Goal: Task Accomplishment & Management: Complete application form

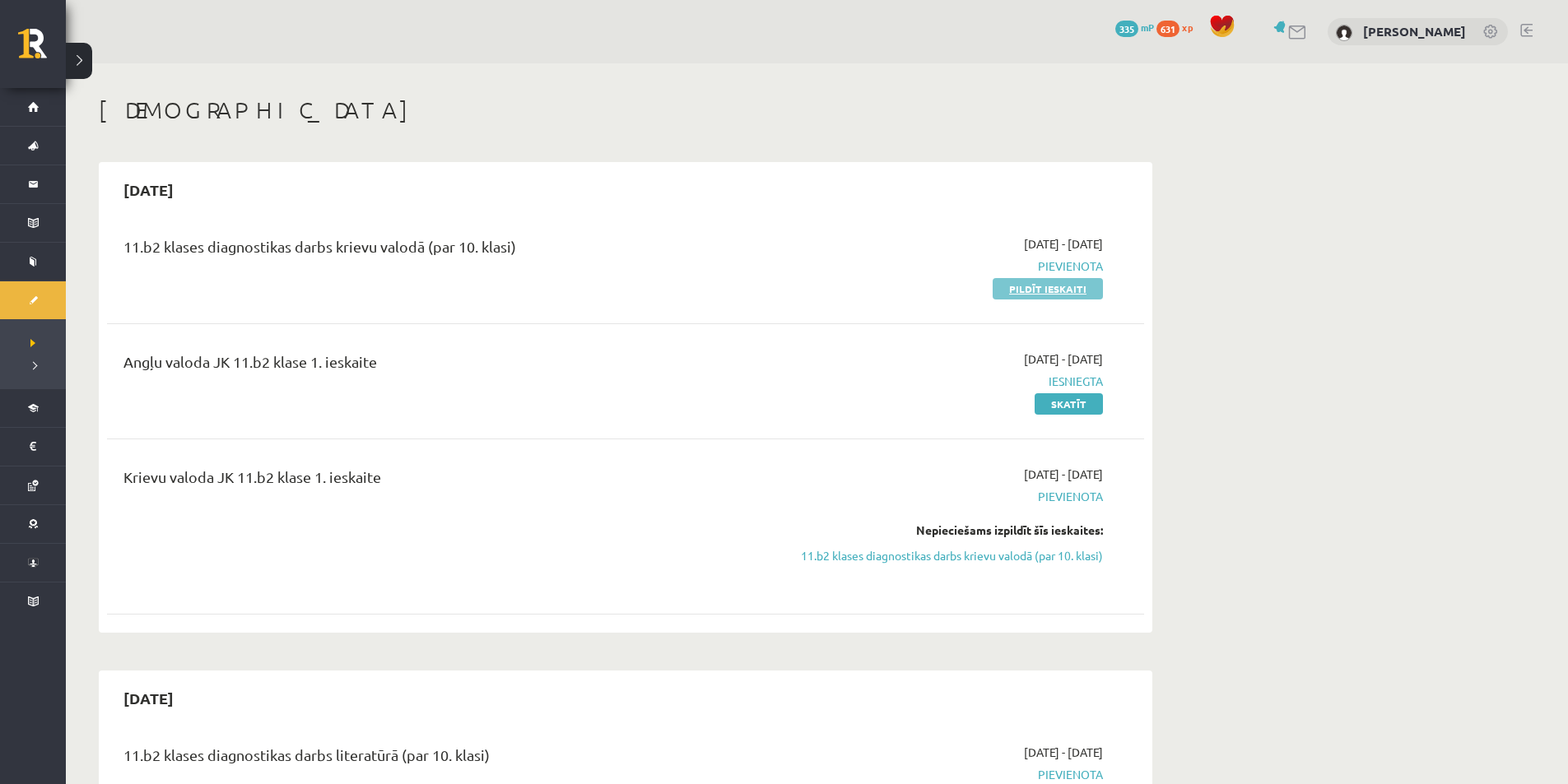
click at [1052, 286] on link "Pildīt ieskaiti" at bounding box center [1047, 289] width 110 height 22
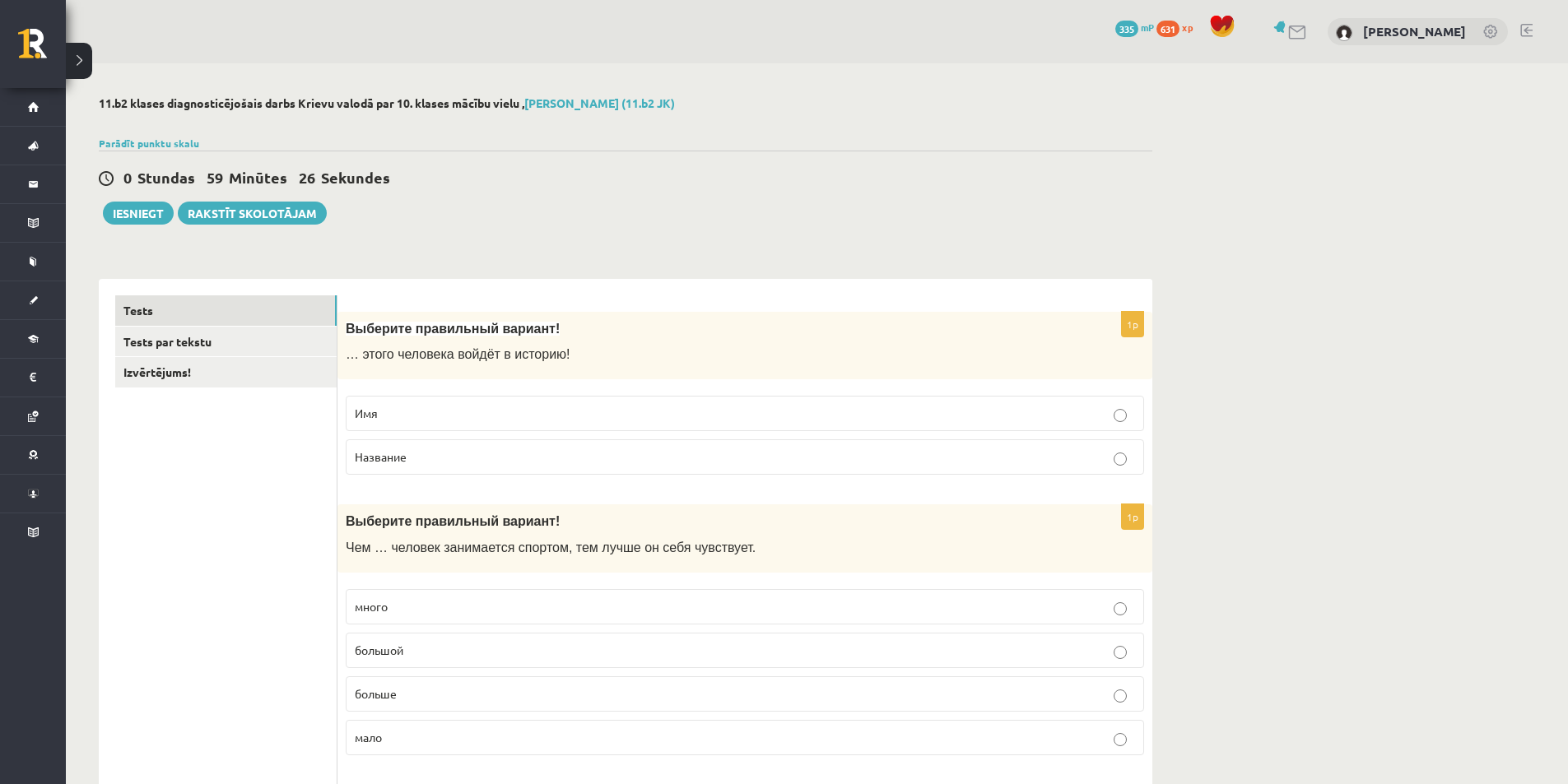
click at [492, 415] on p "Имя" at bounding box center [745, 412] width 781 height 17
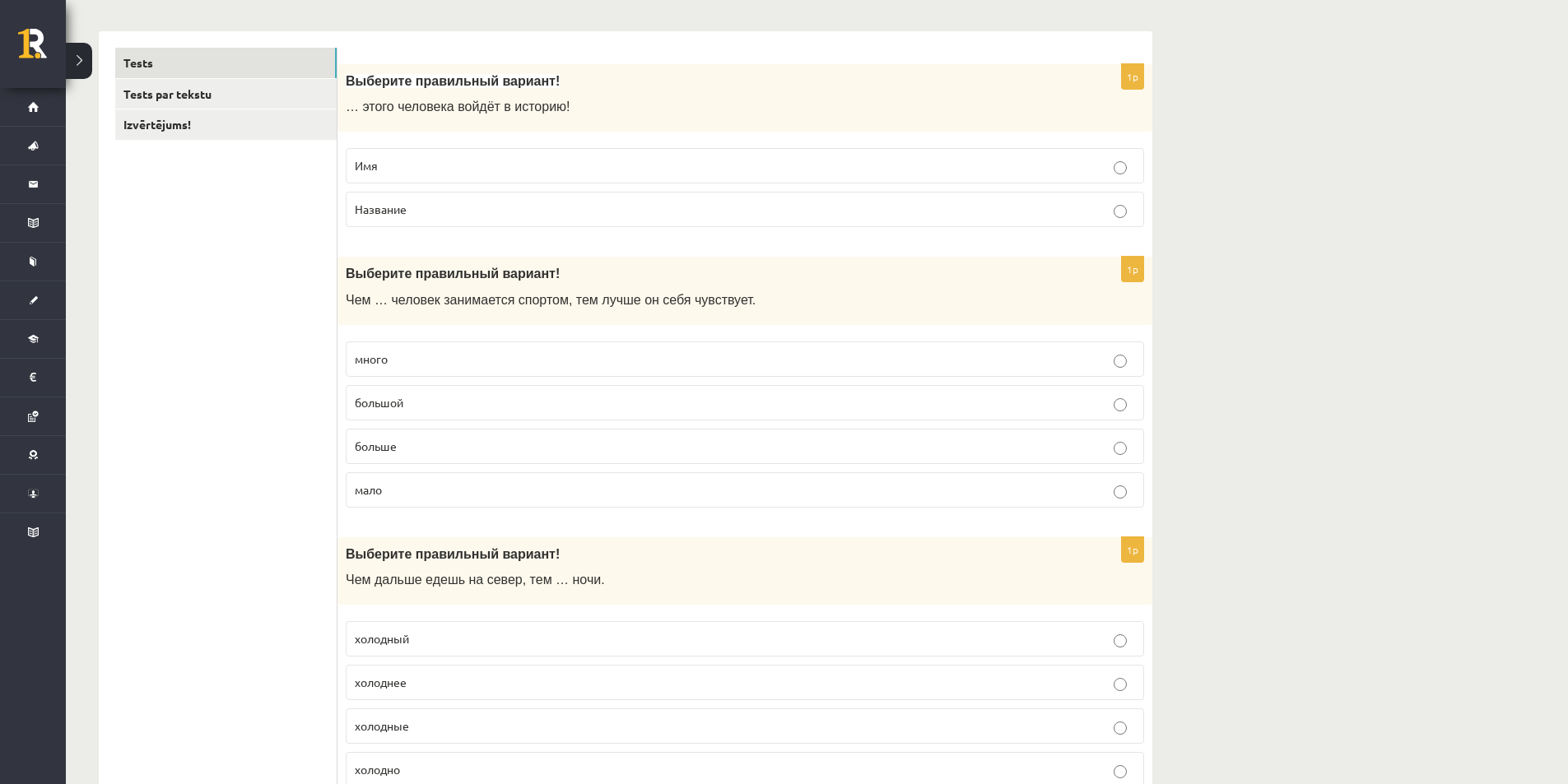
scroll to position [274, 0]
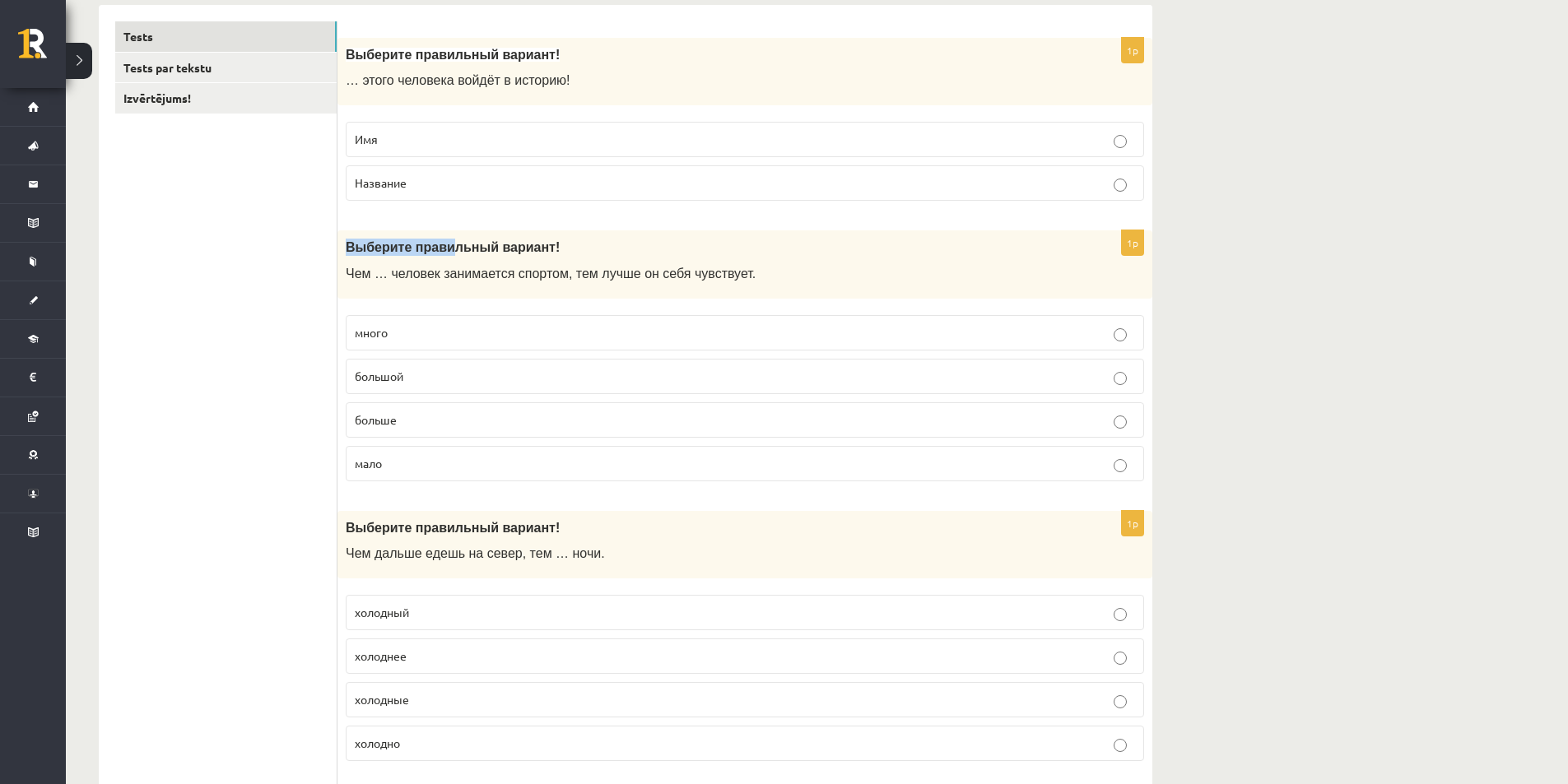
drag, startPoint x: 347, startPoint y: 251, endPoint x: 445, endPoint y: 252, distance: 98.0
click at [440, 252] on span "Выберите правильный вариант" at bounding box center [450, 247] width 210 height 14
click at [431, 410] on label "больше" at bounding box center [744, 420] width 798 height 36
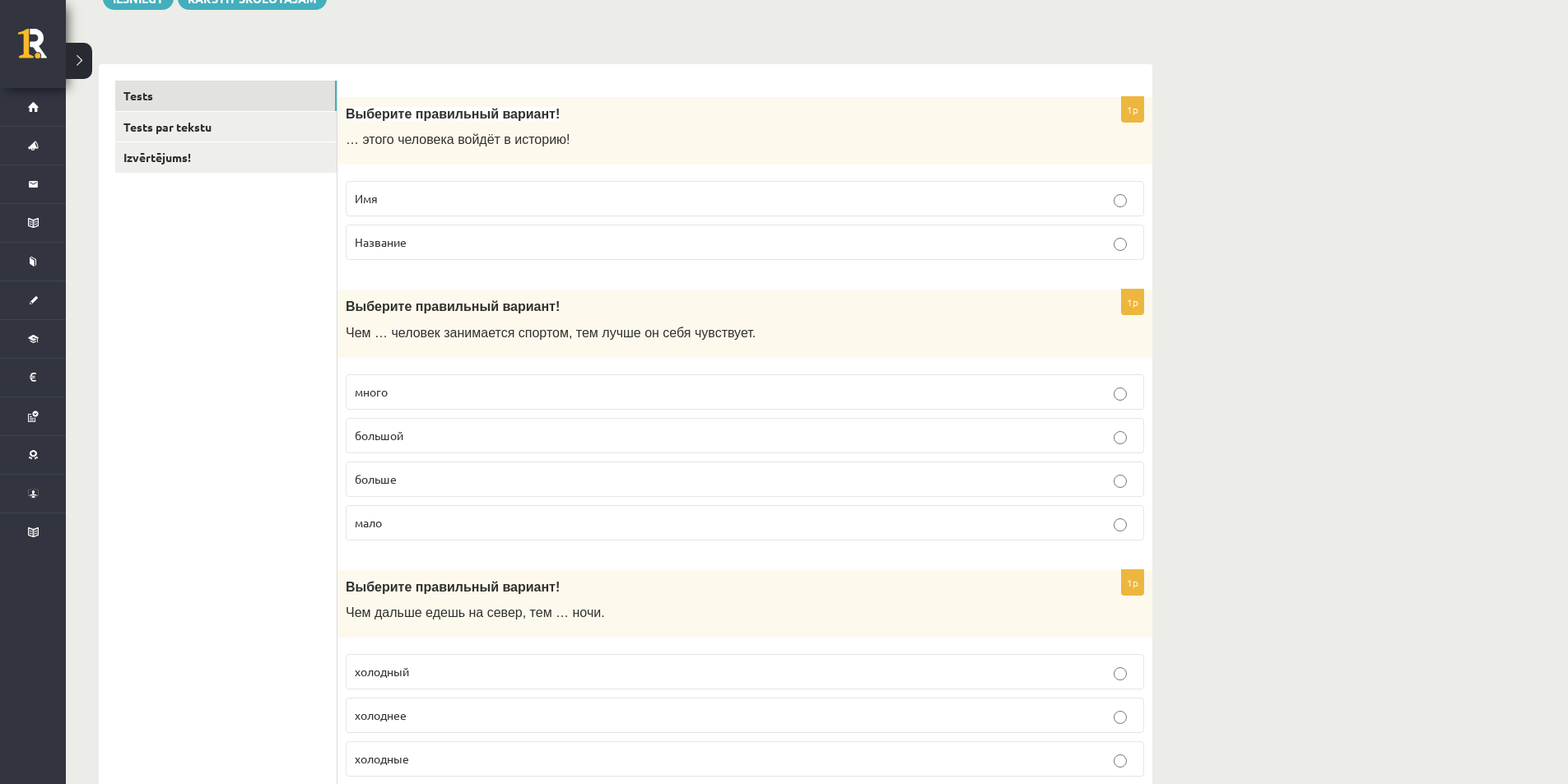
scroll to position [0, 0]
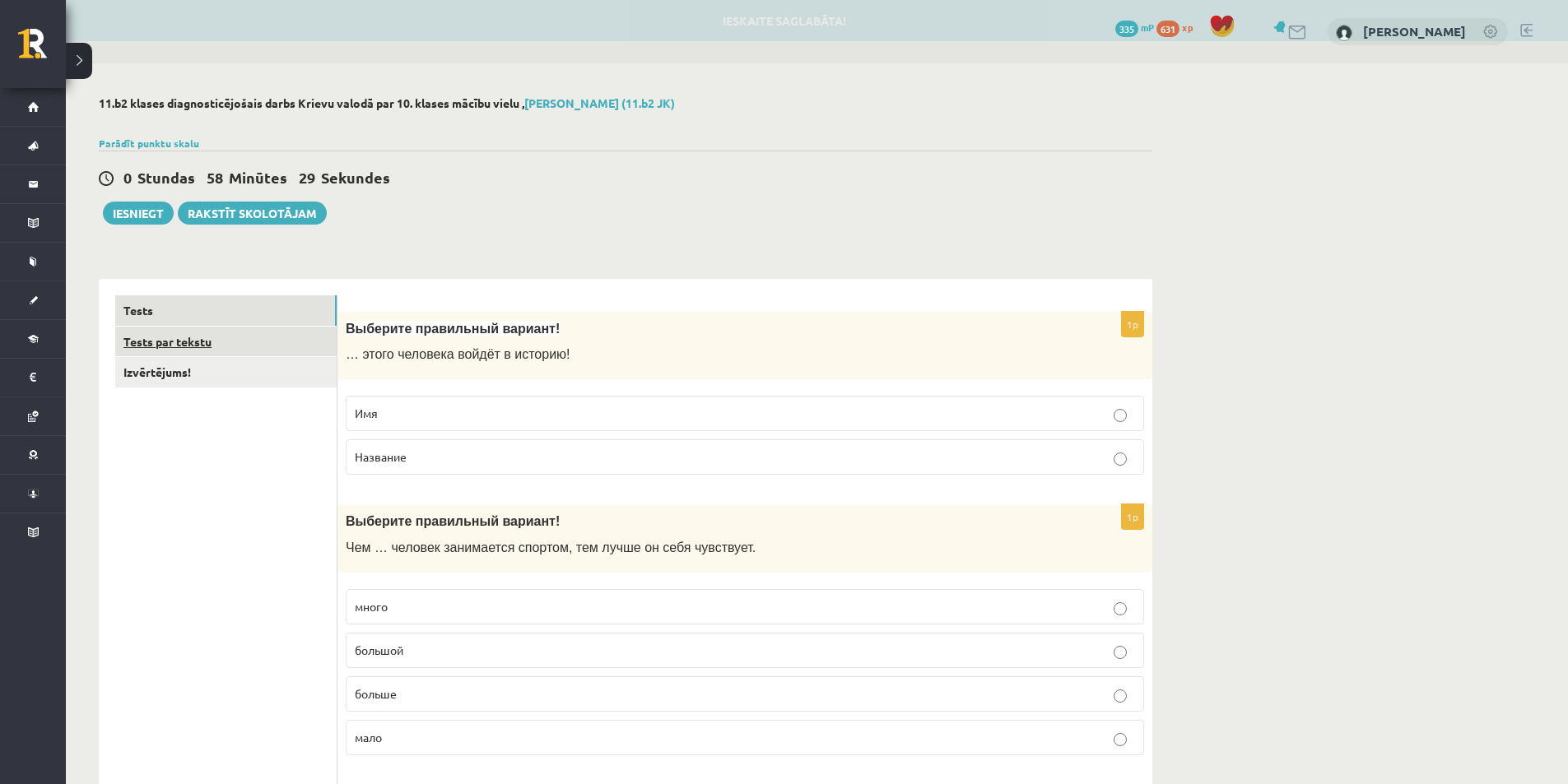
click at [209, 346] on link "Tests par tekstu" at bounding box center [226, 341] width 222 height 31
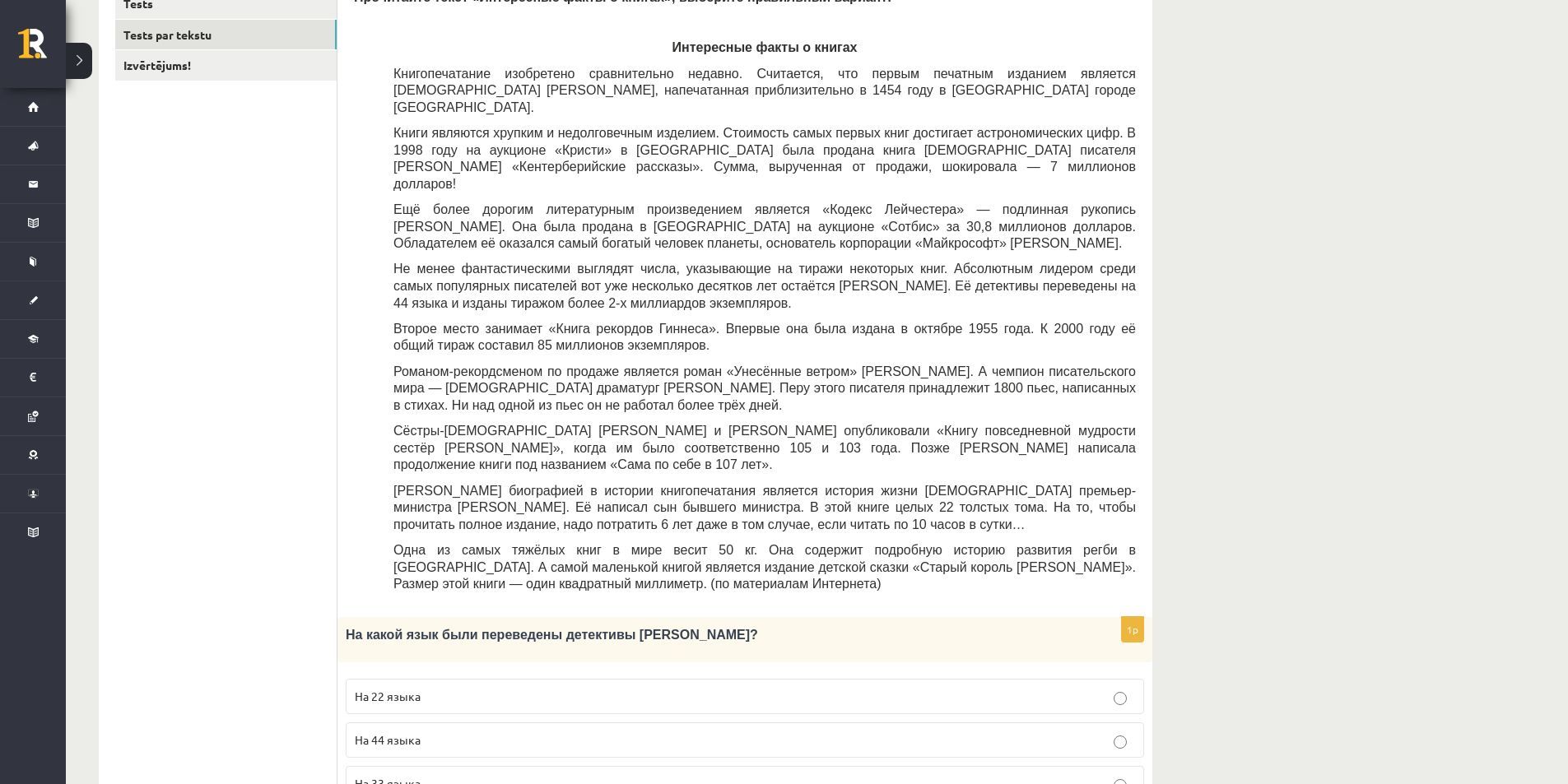
scroll to position [274, 0]
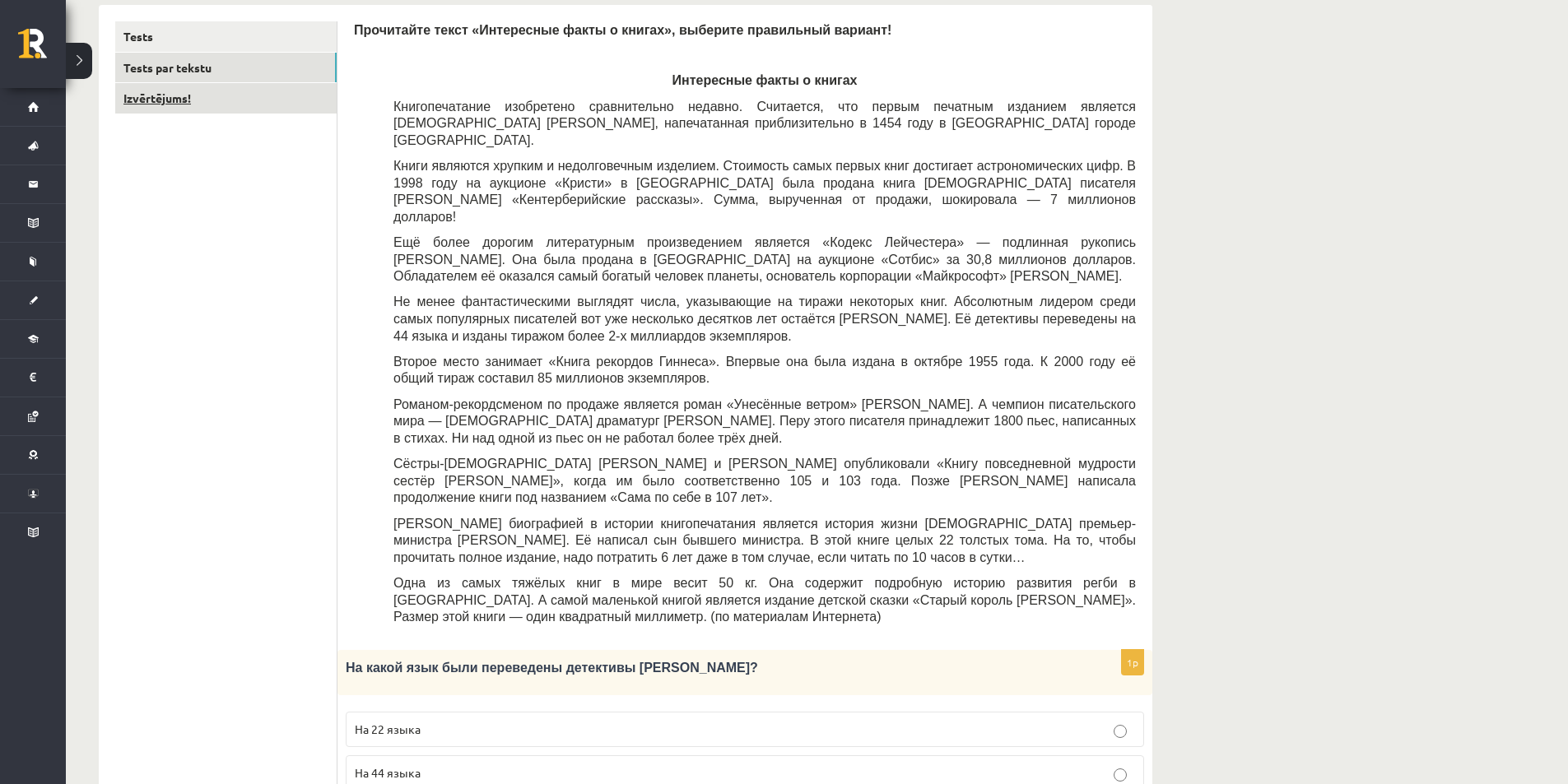
click at [220, 98] on link "Izvērtējums!" at bounding box center [226, 98] width 222 height 31
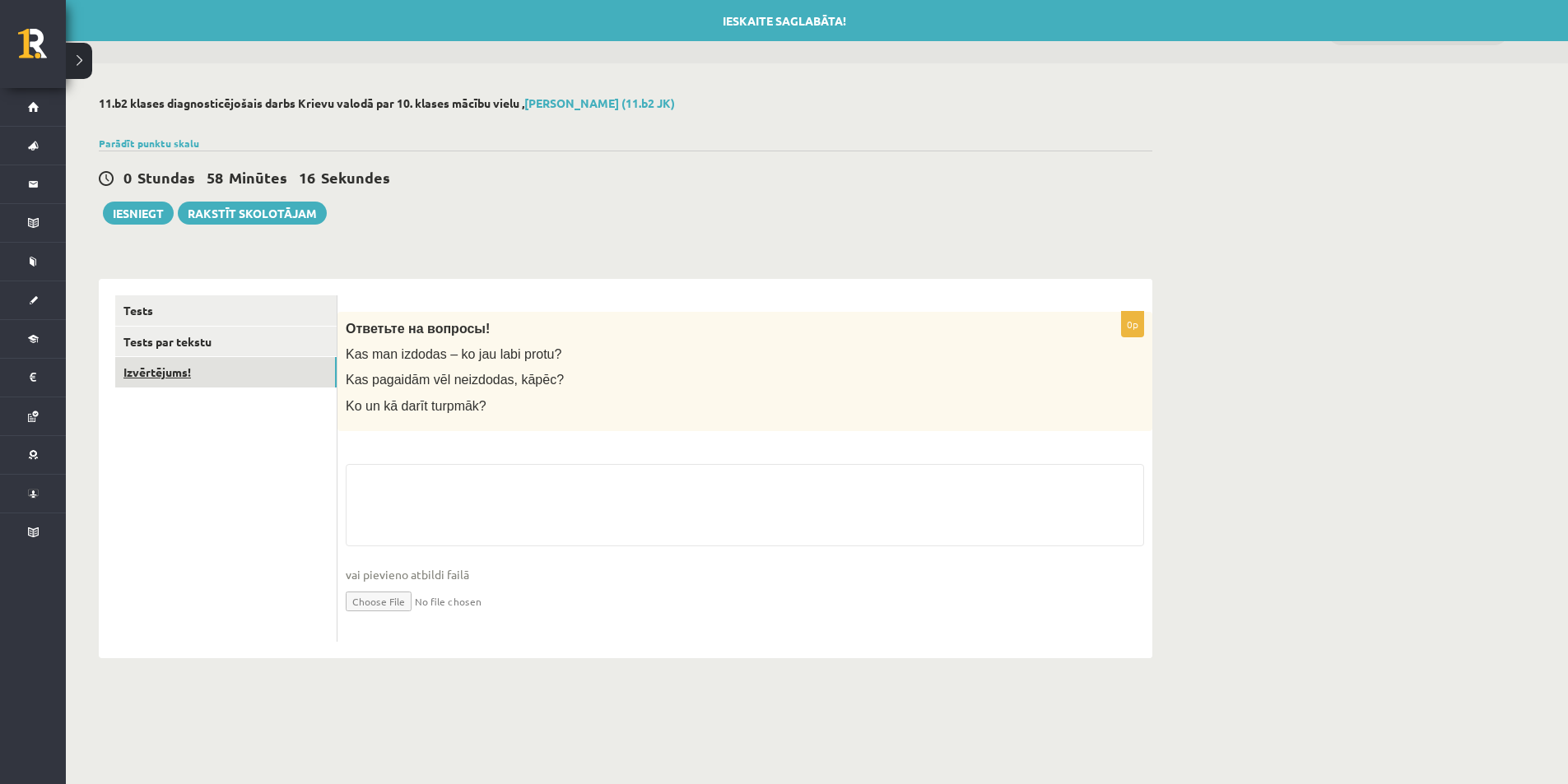
scroll to position [0, 0]
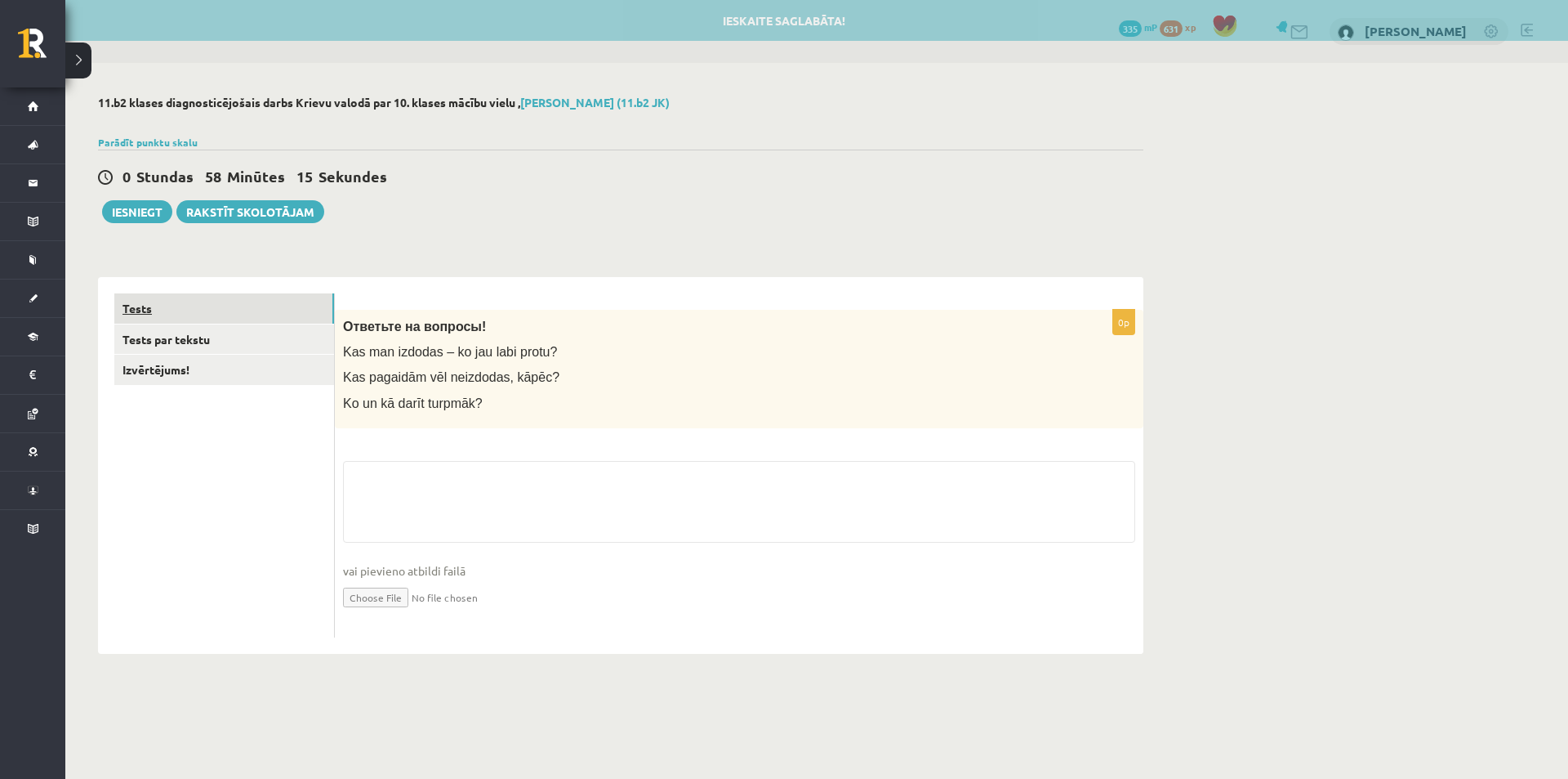
click at [255, 306] on link "Tests" at bounding box center [224, 308] width 220 height 30
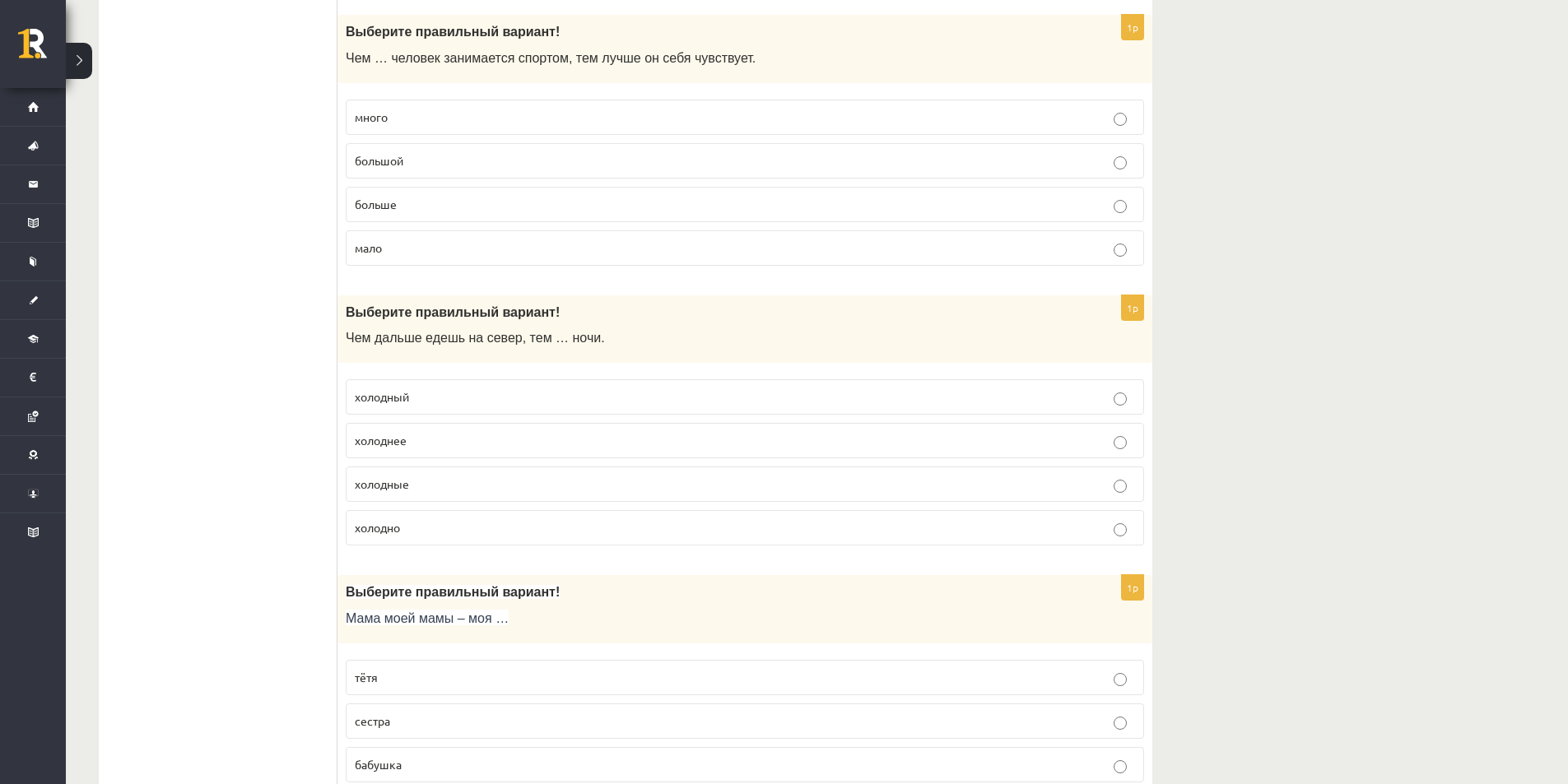
scroll to position [549, 0]
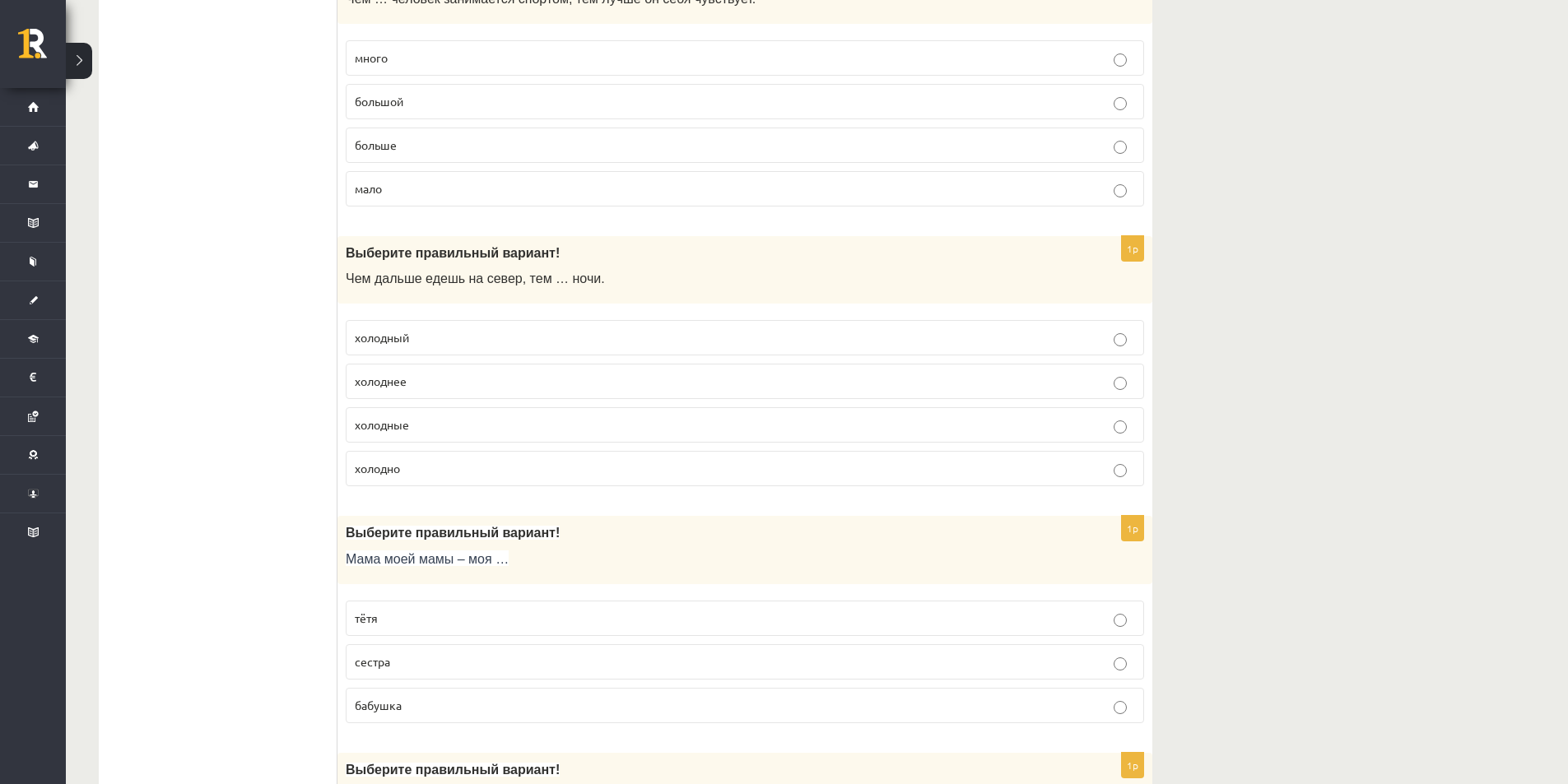
click at [448, 379] on p "холоднее" at bounding box center [745, 381] width 781 height 17
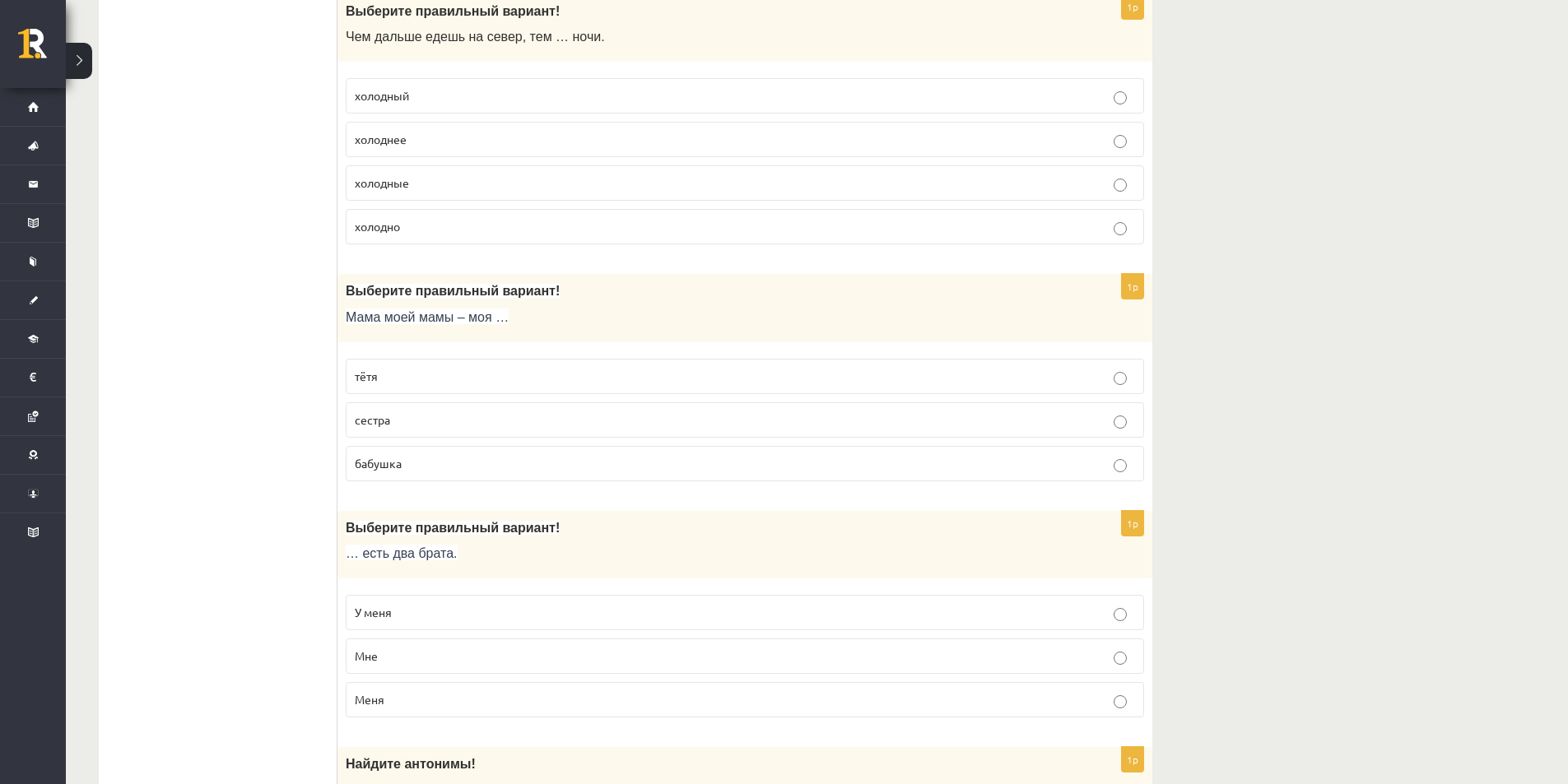
scroll to position [823, 0]
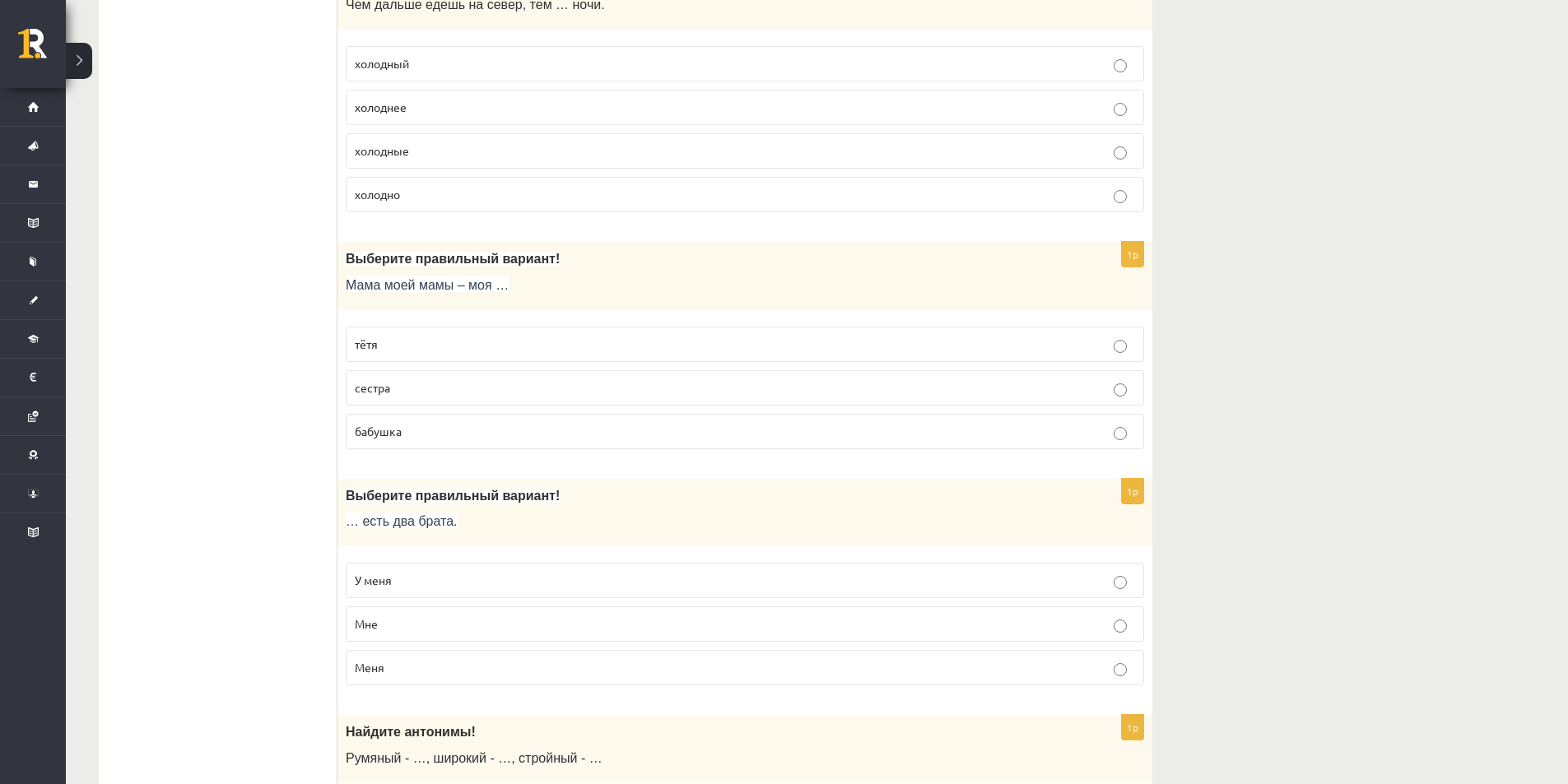
click at [430, 433] on p "бабушка" at bounding box center [745, 431] width 781 height 17
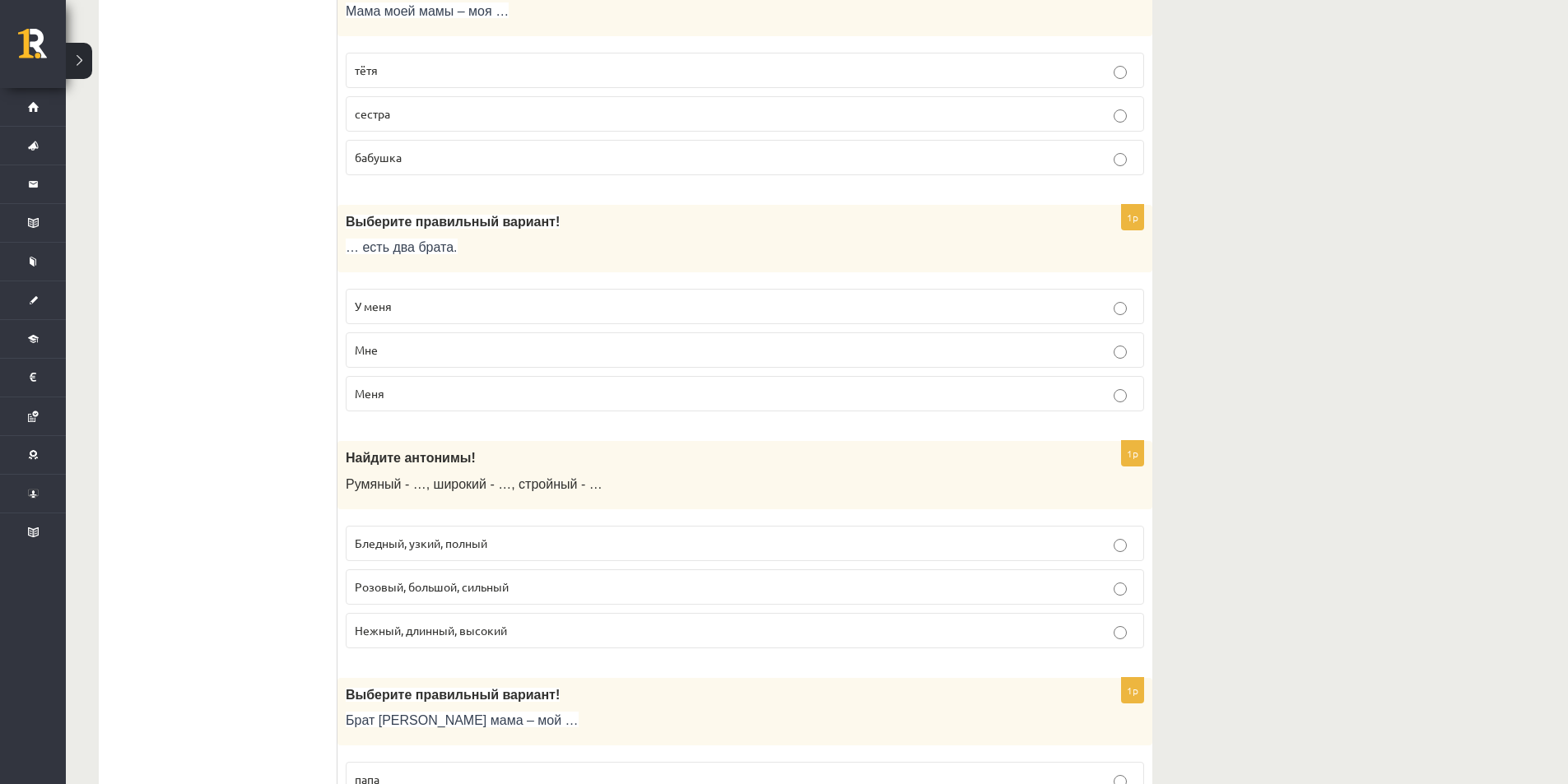
click at [409, 292] on label "У меня" at bounding box center [744, 306] width 798 height 36
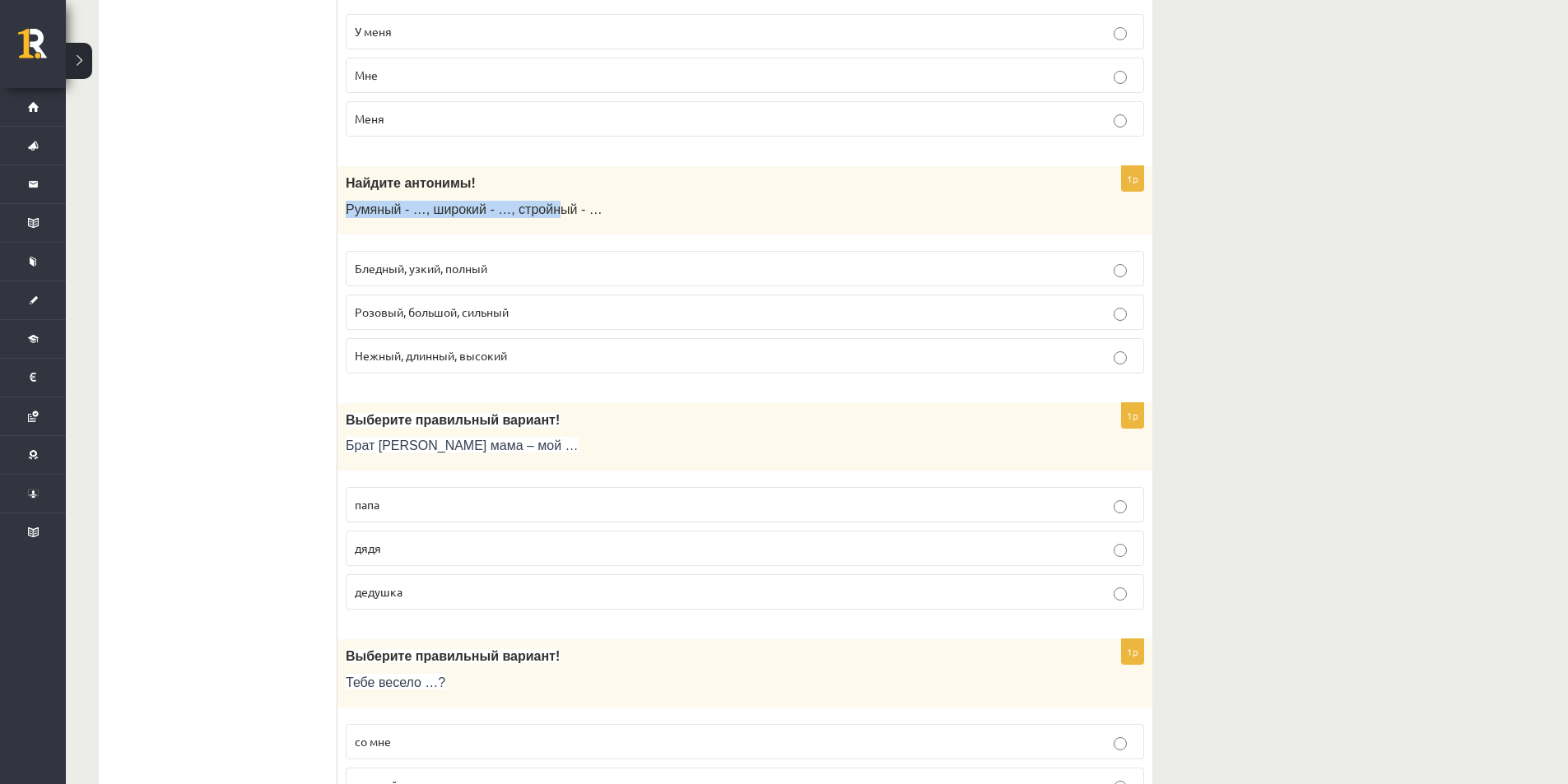
drag, startPoint x: 338, startPoint y: 212, endPoint x: 538, endPoint y: 223, distance: 200.3
click at [538, 223] on div "Найдите антонимы! Румяный - …, широкий - …, стройный - …" at bounding box center [744, 200] width 814 height 68
click at [709, 214] on p "Румяный - …, широкий - …, стройный - …" at bounding box center [703, 209] width 716 height 17
drag, startPoint x: 425, startPoint y: 190, endPoint x: 609, endPoint y: 198, distance: 184.2
click at [595, 198] on div "Найдите антонимы! Румяный - …, широкий - …, стройный - …" at bounding box center [744, 200] width 814 height 68
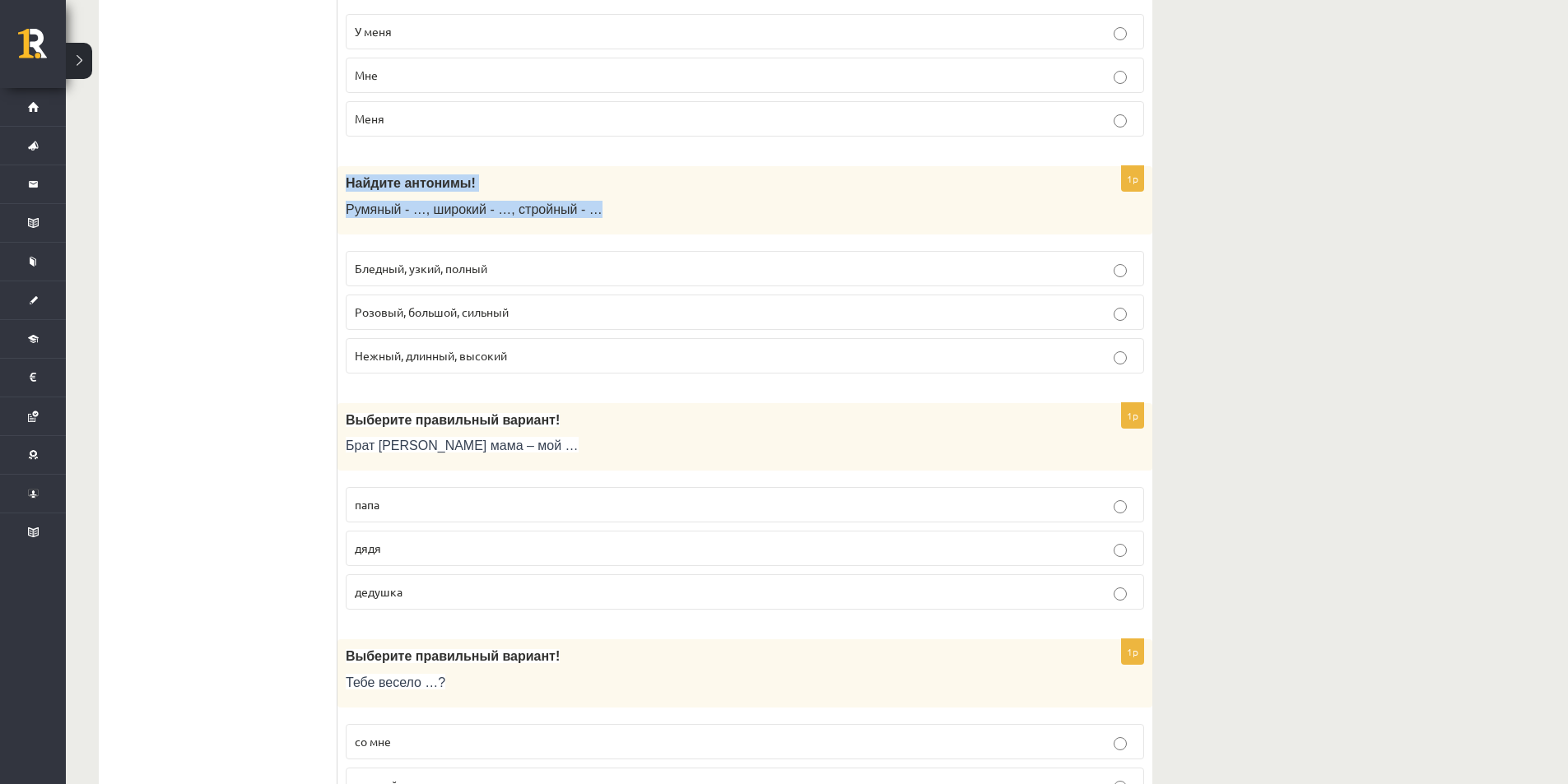
click at [677, 202] on p "Румяный - …, широкий - …, стройный - …" at bounding box center [703, 209] width 716 height 17
drag, startPoint x: 399, startPoint y: 180, endPoint x: 462, endPoint y: 187, distance: 63.4
click at [462, 187] on p "Найдите антонимы!" at bounding box center [703, 182] width 716 height 17
click at [443, 358] on span "Нежный, длинный, высокий" at bounding box center [431, 355] width 152 height 15
drag, startPoint x: 499, startPoint y: 213, endPoint x: 566, endPoint y: 212, distance: 67.0
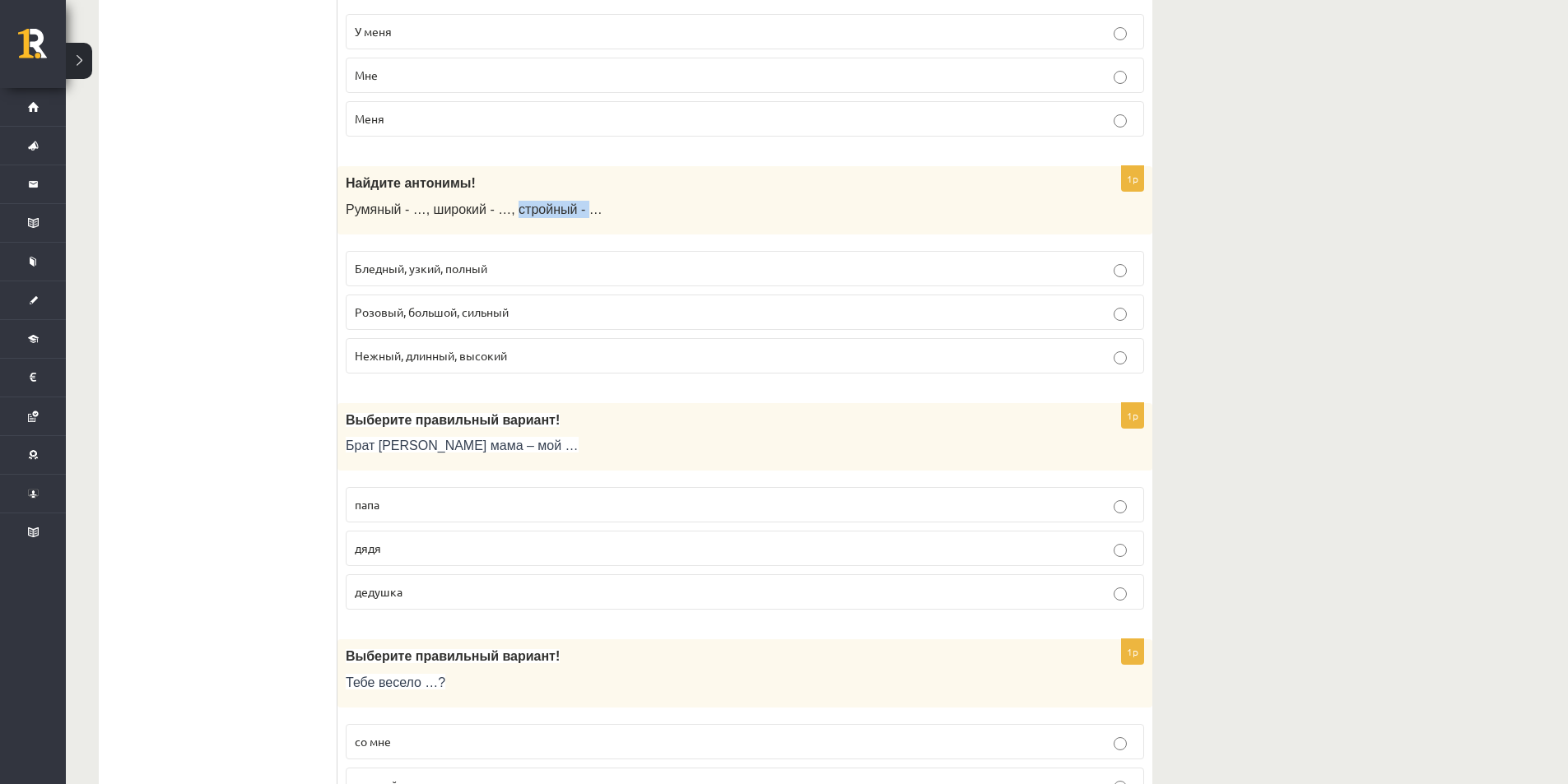
click at [566, 212] on span "Румяный - …, широкий - …, стройный - …" at bounding box center [474, 210] width 257 height 14
drag, startPoint x: 543, startPoint y: 212, endPoint x: 490, endPoint y: 215, distance: 53.1
click at [490, 215] on span "Румяный - …, широкий - …, стройный - …" at bounding box center [474, 210] width 257 height 14
click at [538, 214] on span "Румяный - …, широкий - …, стройный - …" at bounding box center [474, 210] width 257 height 14
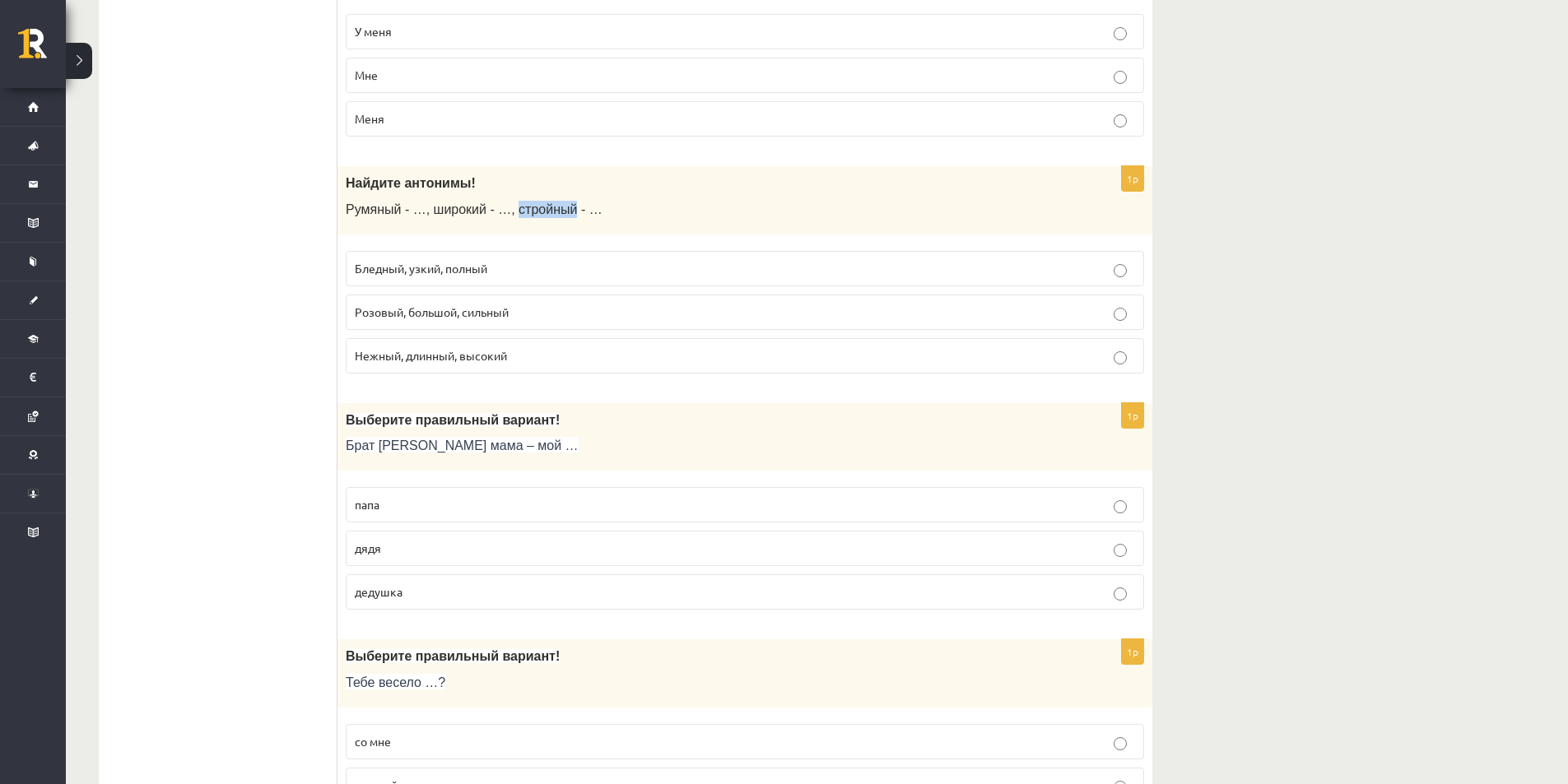
drag, startPoint x: 499, startPoint y: 210, endPoint x: 551, endPoint y: 212, distance: 52.0
click at [551, 212] on span "Румяный - …, широкий - …, стройный - …" at bounding box center [474, 210] width 257 height 14
copy span "стройный"
click at [619, 174] on div "Найдите антонимы! Румяный - …, широкий - …, стройный - …" at bounding box center [744, 200] width 814 height 68
drag, startPoint x: 524, startPoint y: 313, endPoint x: 462, endPoint y: 315, distance: 62.0
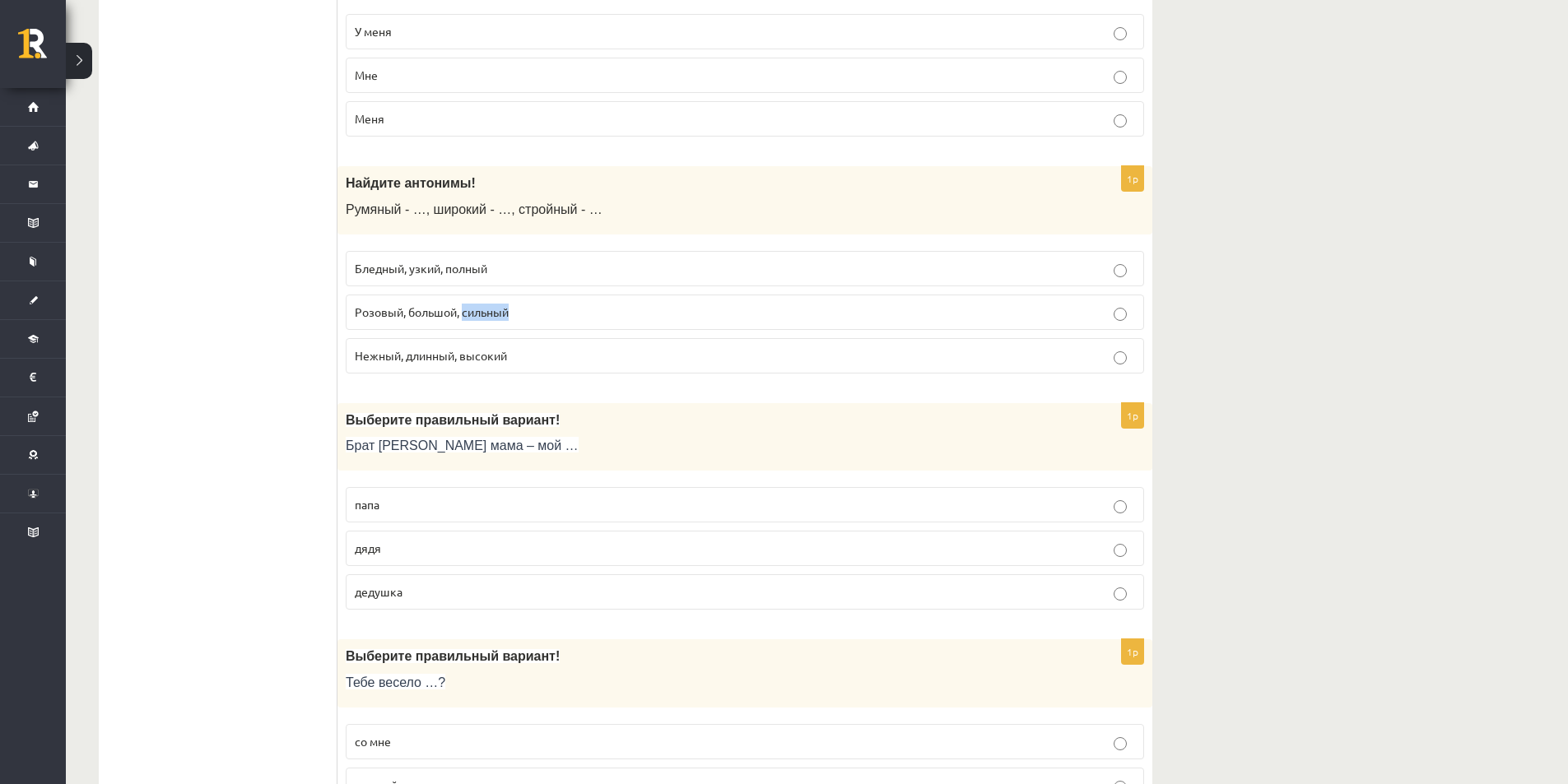
click at [462, 315] on p "Розовый, большой, сильный" at bounding box center [745, 311] width 781 height 17
click at [497, 267] on p "Бледный, узкий, полный" at bounding box center [745, 268] width 781 height 17
drag, startPoint x: 497, startPoint y: 267, endPoint x: 448, endPoint y: 267, distance: 49.0
click at [448, 267] on p "Бледный, узкий, полный" at bounding box center [745, 268] width 781 height 17
copy span "полный"
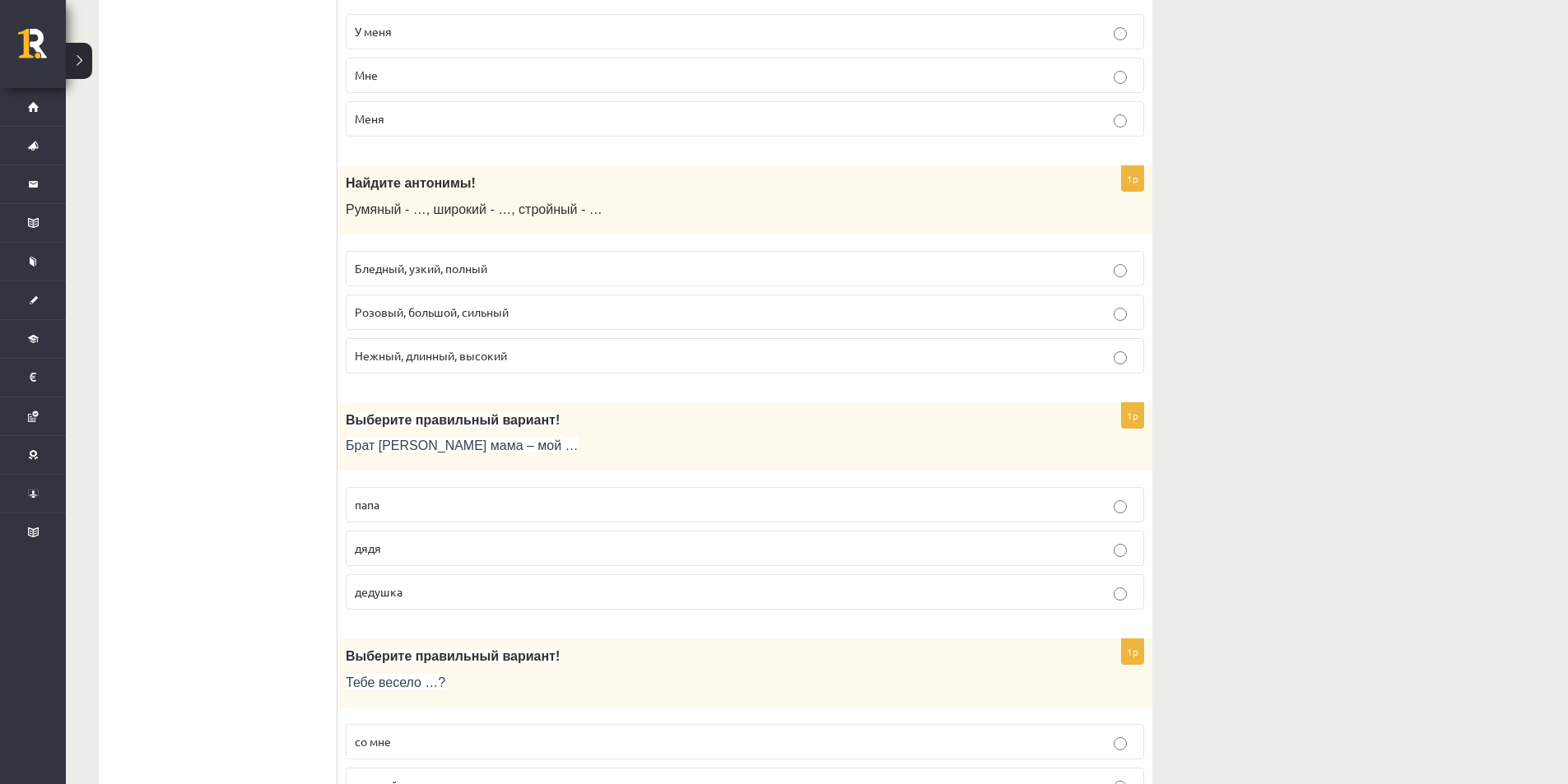
click at [465, 364] on p "Нежный, длинный, высокий" at bounding box center [745, 355] width 781 height 17
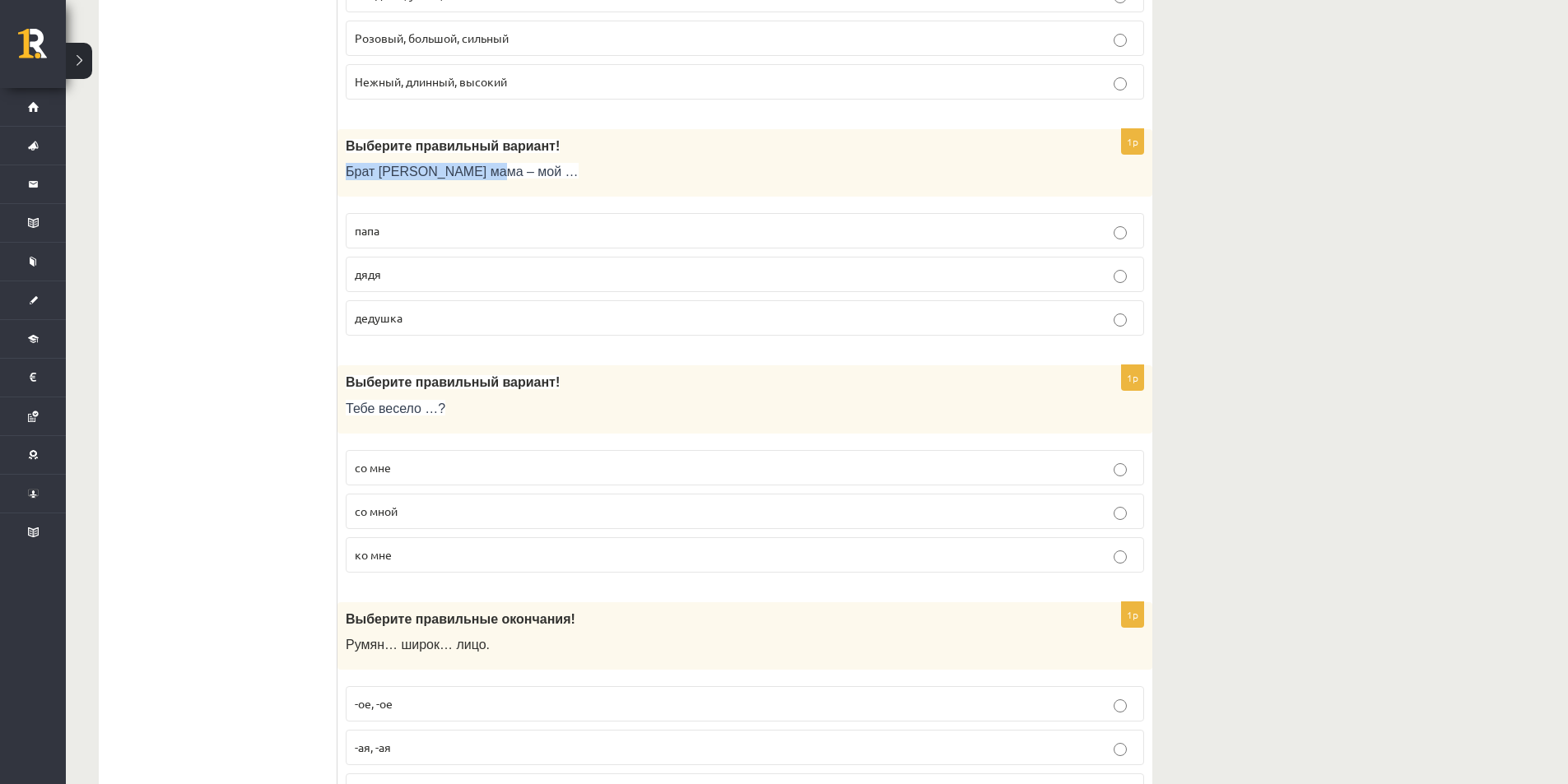
drag, startPoint x: 347, startPoint y: 175, endPoint x: 479, endPoint y: 189, distance: 132.7
click at [479, 189] on div "Выберите правильный вариант! Брат моей мама – мой …" at bounding box center [744, 163] width 814 height 68
click at [409, 272] on p "дядя" at bounding box center [745, 274] width 781 height 17
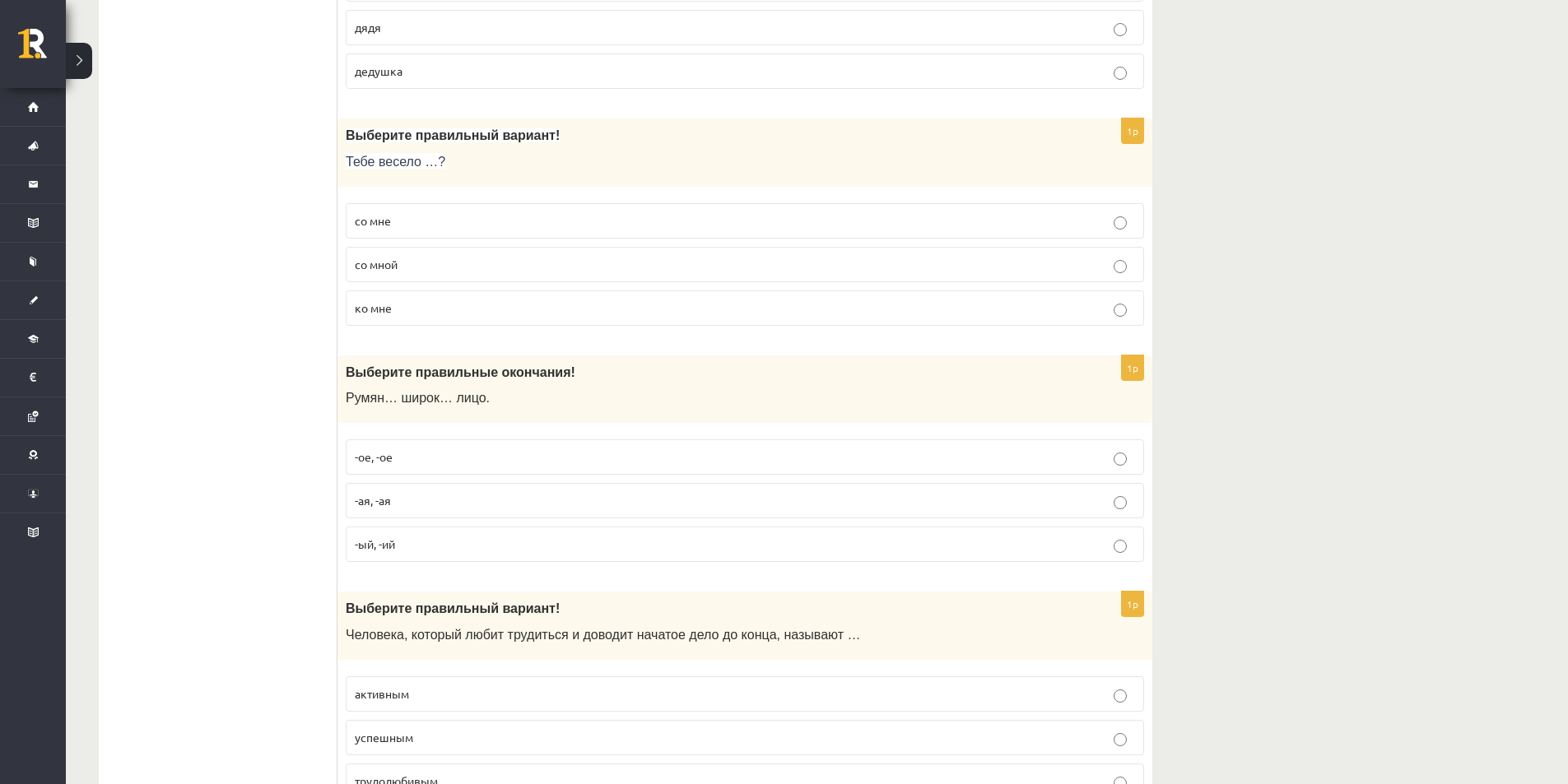
scroll to position [1919, 0]
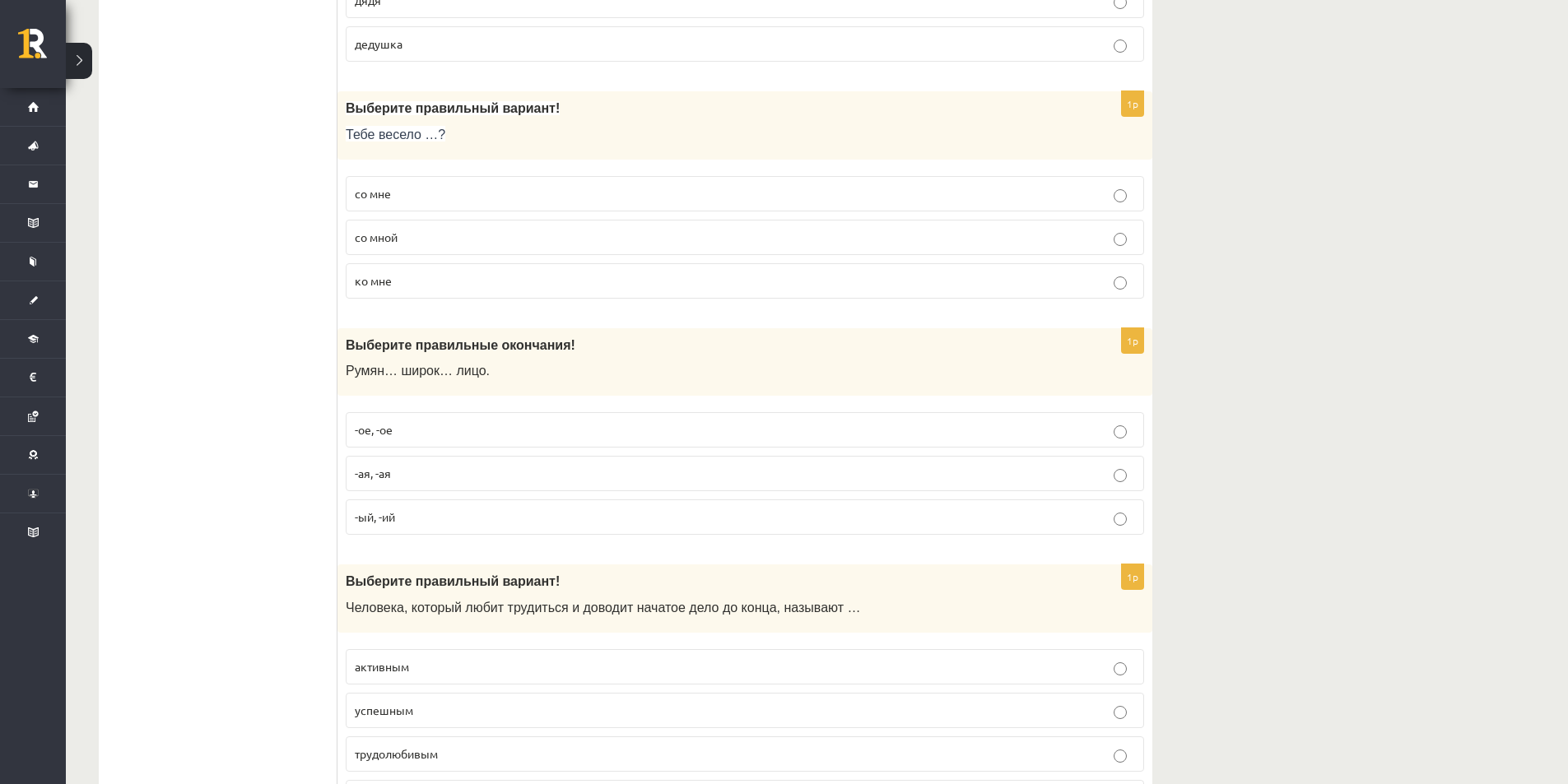
click at [413, 246] on label "со мной" at bounding box center [744, 237] width 798 height 36
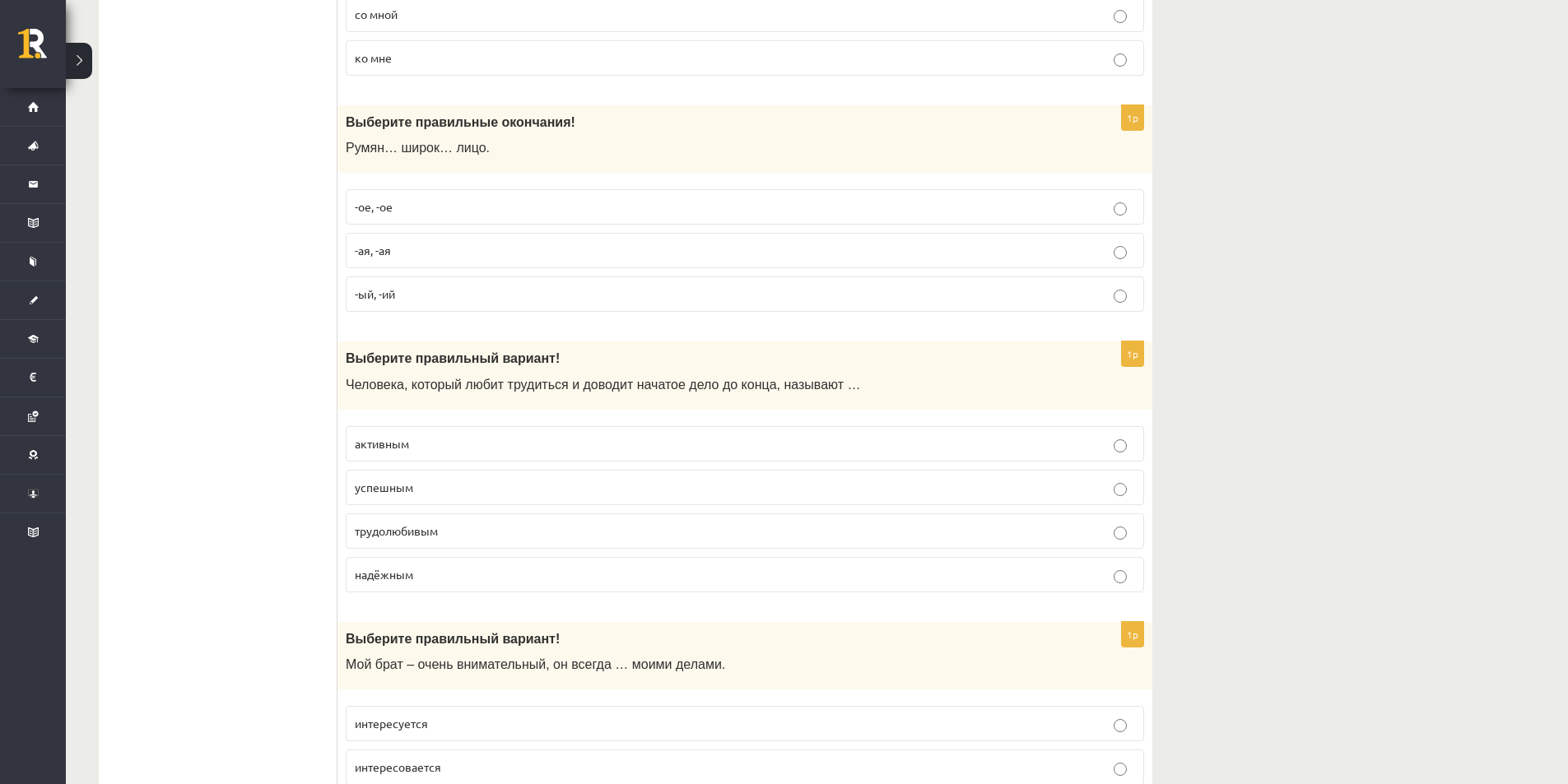
scroll to position [2193, 0]
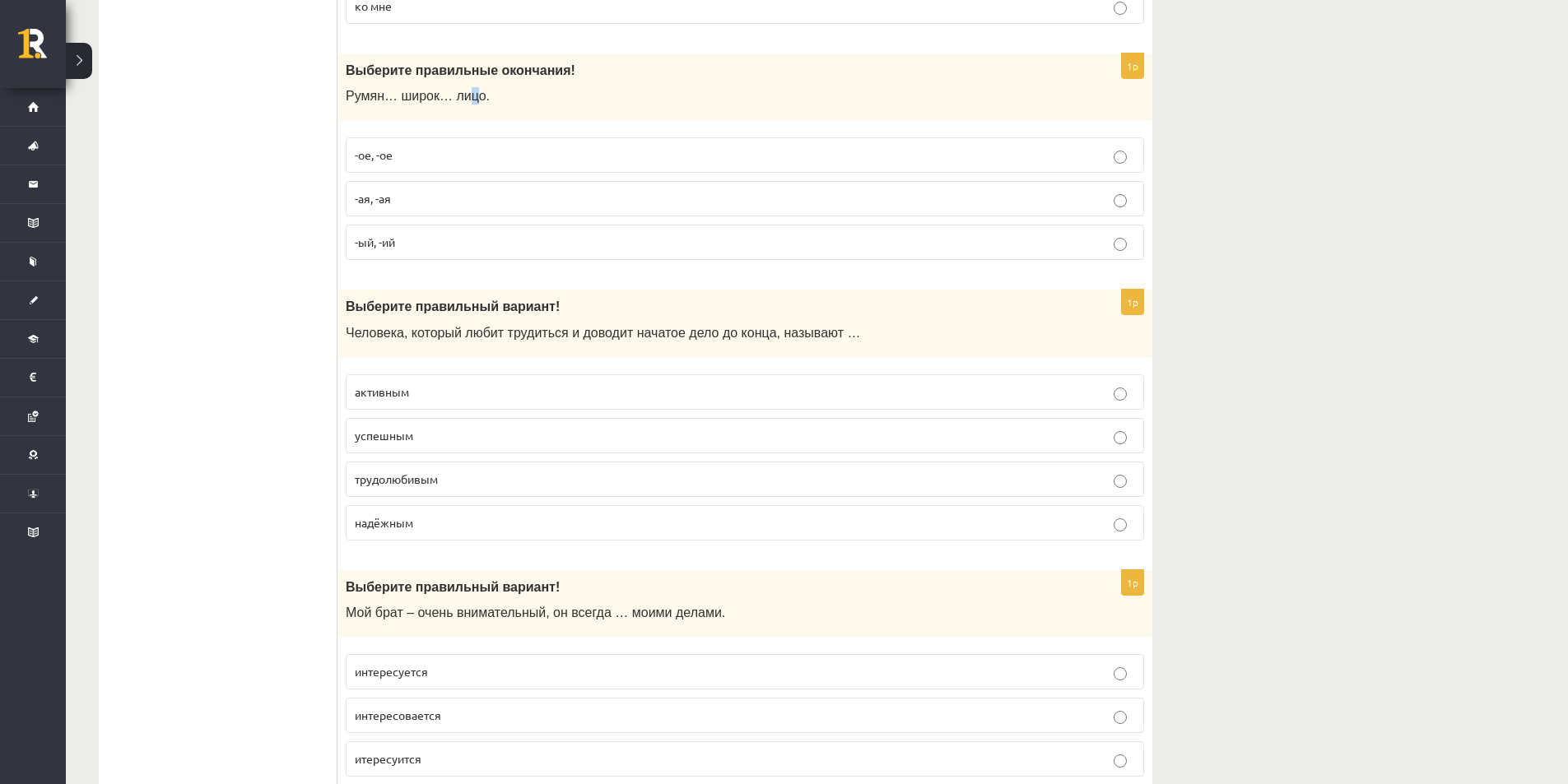
drag, startPoint x: 455, startPoint y: 98, endPoint x: 463, endPoint y: 100, distance: 8.2
click at [463, 100] on span "Румян… широк… лицо." at bounding box center [417, 96] width 144 height 14
click at [551, 121] on div "Выберите правильные окончания! Румян… широк… лицо." at bounding box center [744, 87] width 814 height 68
drag, startPoint x: 348, startPoint y: 95, endPoint x: 471, endPoint y: 228, distance: 181.2
click at [471, 228] on div "1p Выберите правильные окончания! Румян… широк… лицо. -ое, -ое -ая, -ая -ый, -ий" at bounding box center [744, 163] width 814 height 220
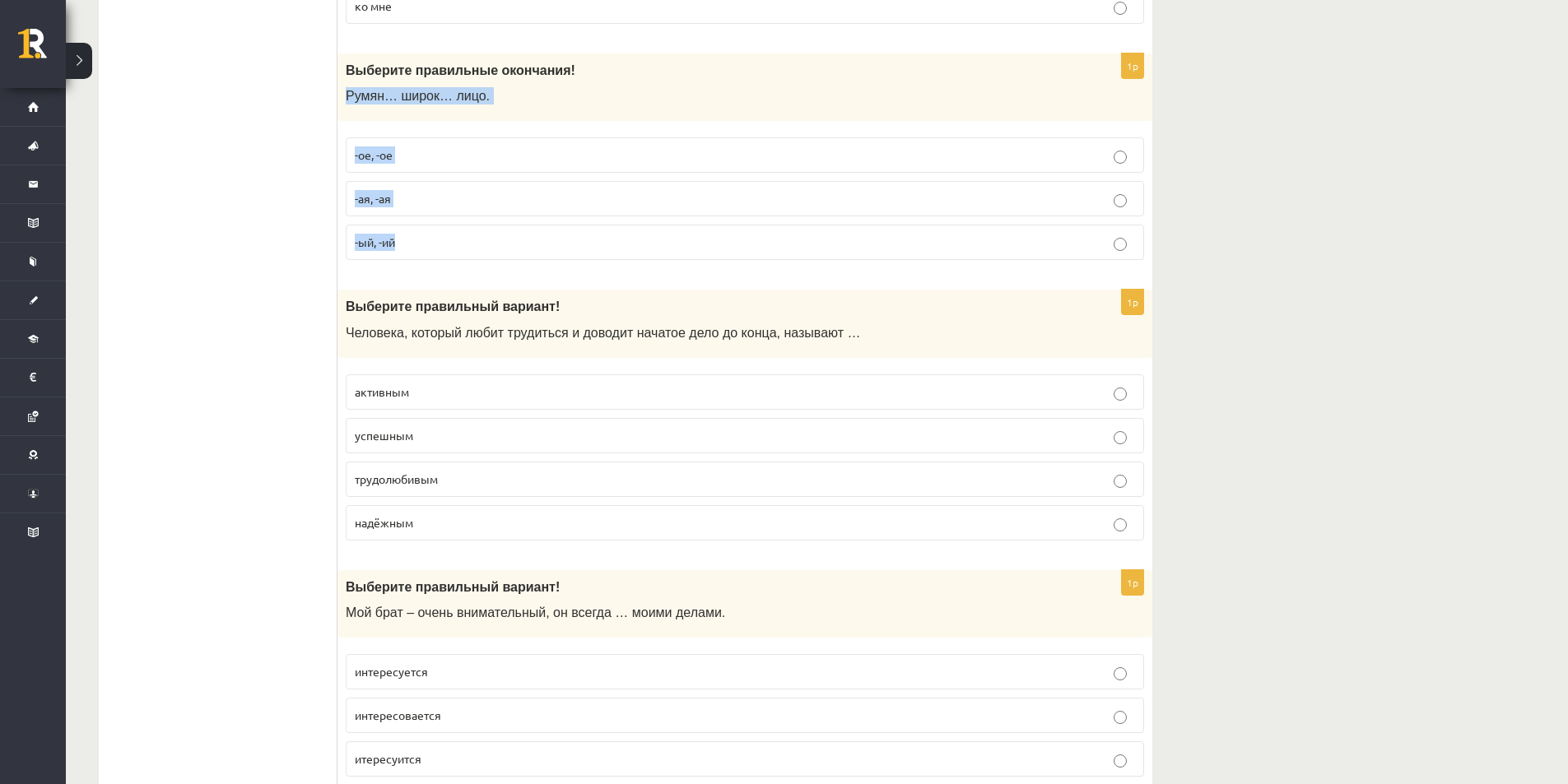
copy div "Румян… широк… лицо. -ое, -ое -ая, -ая -ый, -ий"
click at [471, 127] on div "1p Выберите правильные окончания! Румян… широк… лицо. -ое, -ое -ая, -ая -ый, -ий" at bounding box center [744, 163] width 814 height 220
click at [469, 159] on p "-ое, -ое" at bounding box center [745, 154] width 781 height 17
drag, startPoint x: 345, startPoint y: 74, endPoint x: 554, endPoint y: 229, distance: 260.2
click at [554, 229] on div "1p Выберите правильные окончания! Румян… широк… лицо. -ое, -ое -ая, -ая -ый, -ий" at bounding box center [744, 163] width 814 height 220
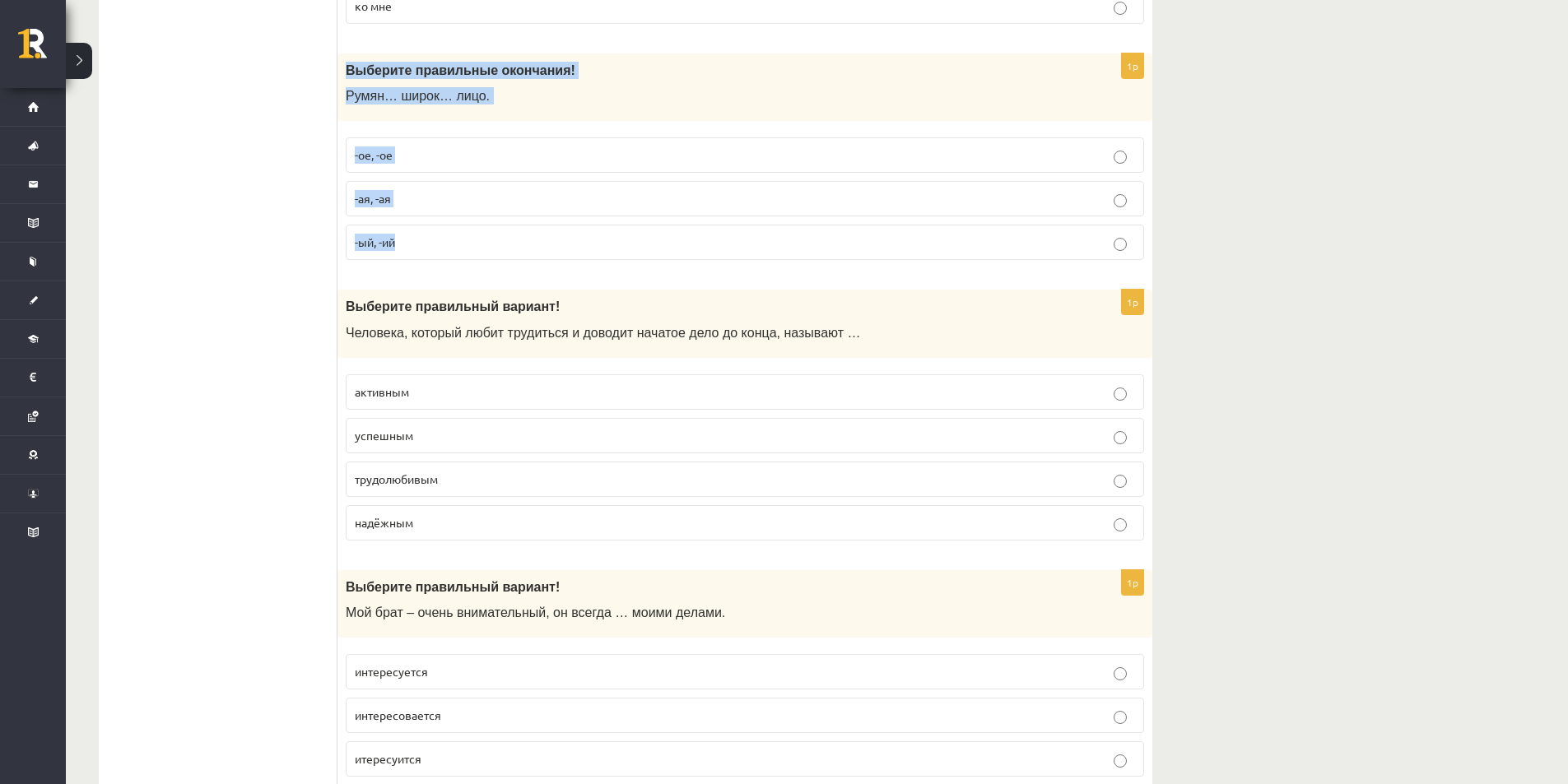
copy div "Выберите правильные окончания! Румян… широк… лицо. -ое, -ое -ая, -ая -ый, -ий"
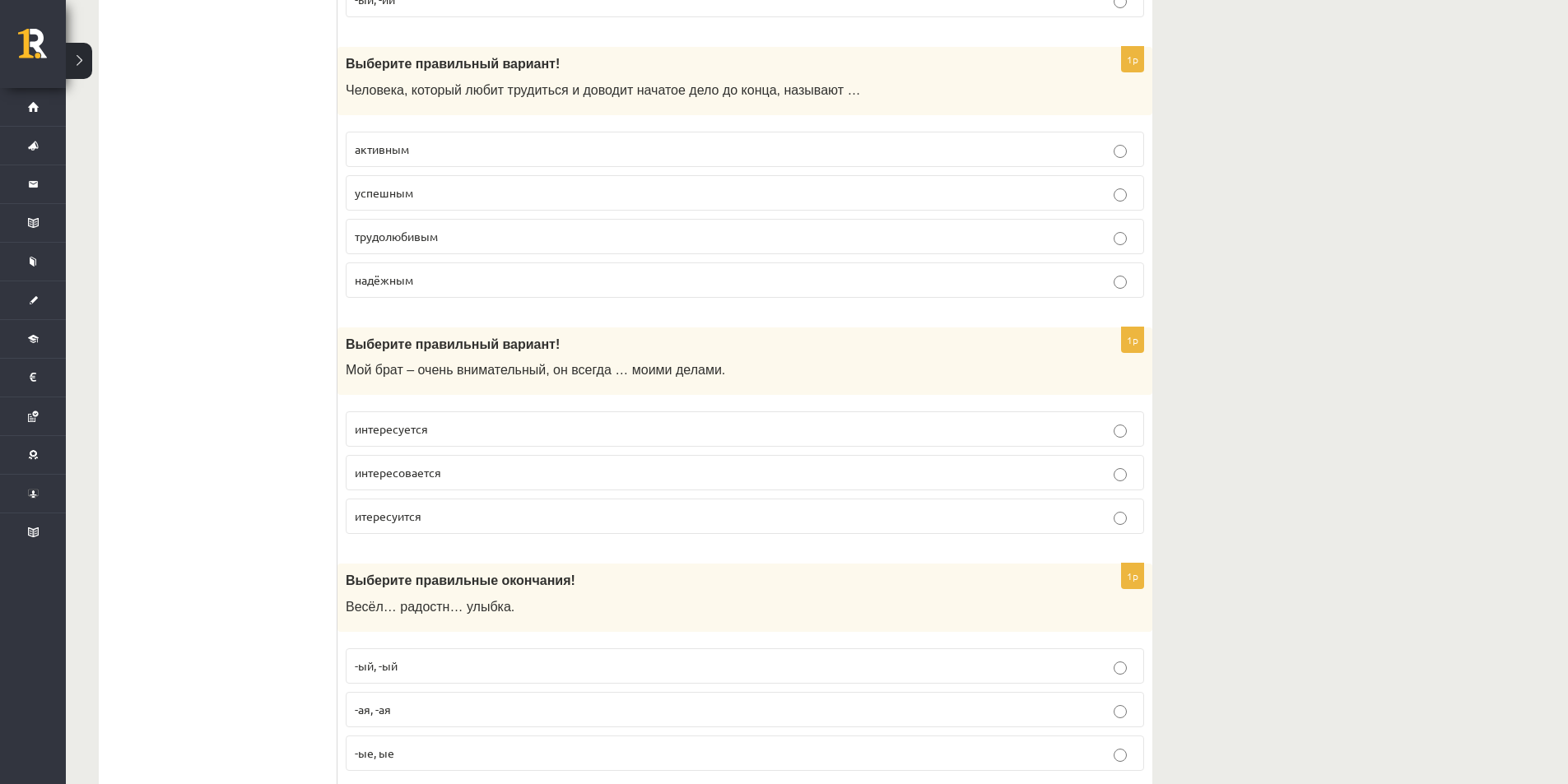
scroll to position [2467, 0]
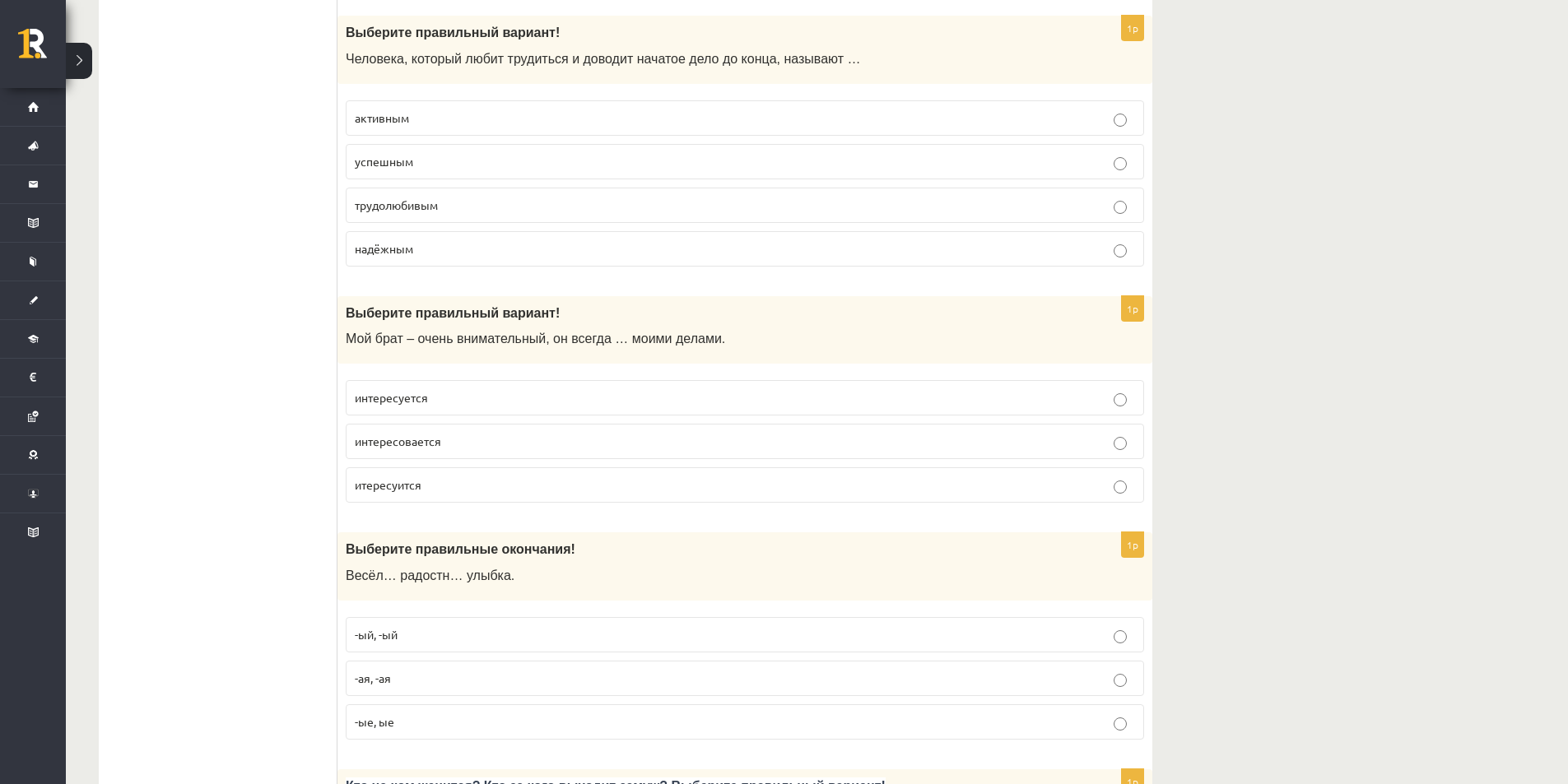
click at [410, 213] on p "трудолюбивым" at bounding box center [745, 205] width 781 height 17
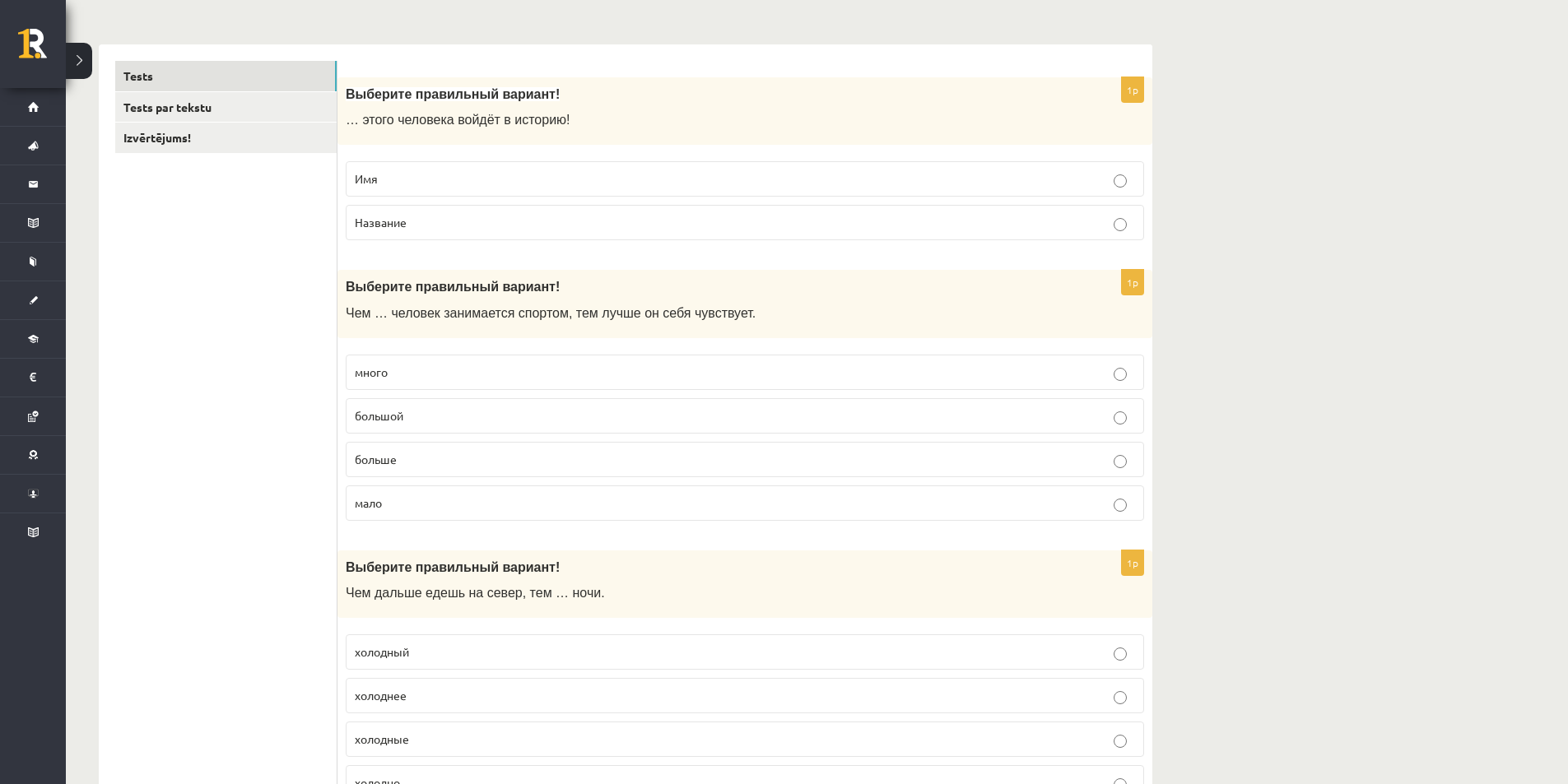
scroll to position [0, 0]
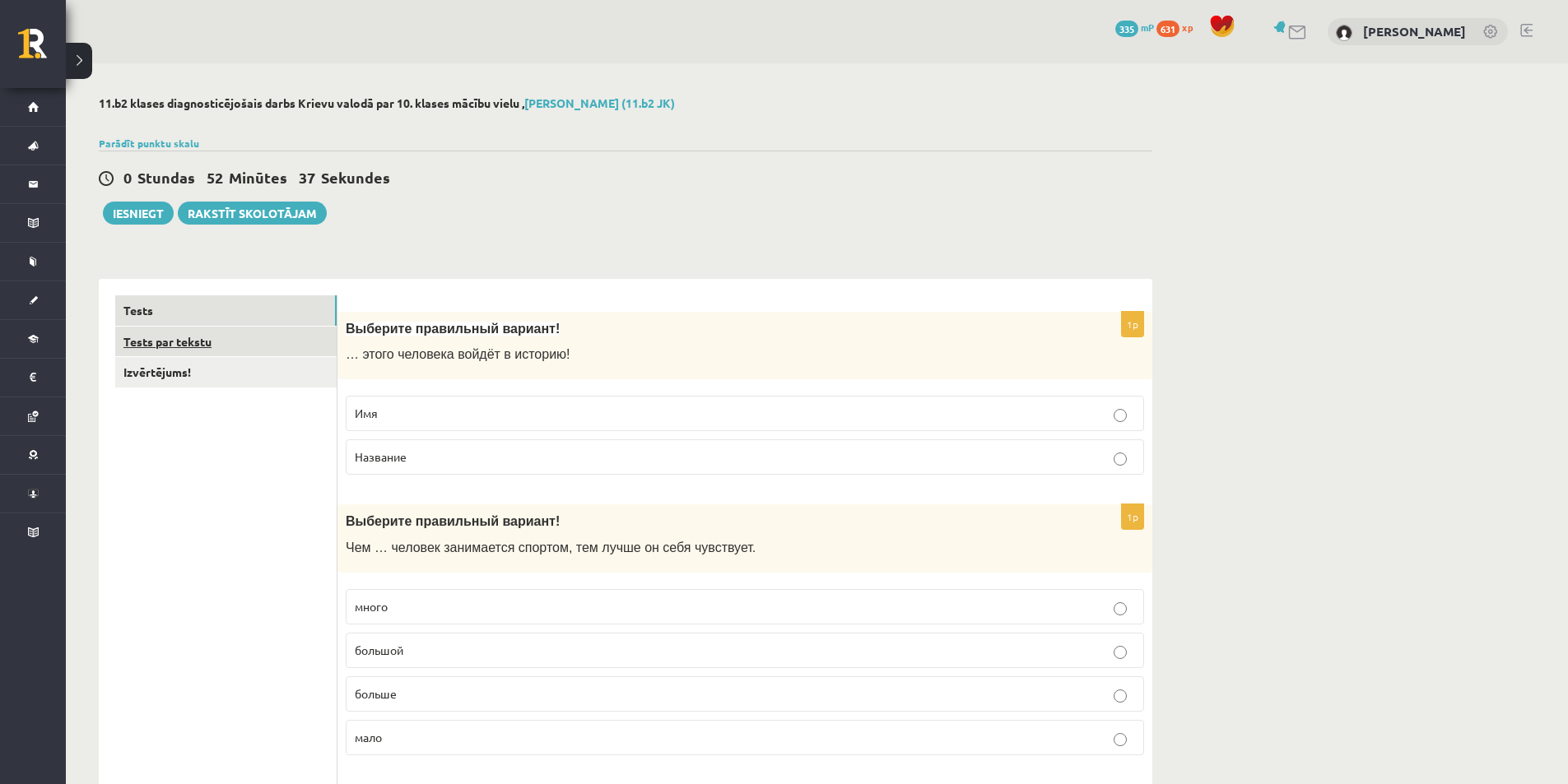
click at [187, 337] on link "Tests par tekstu" at bounding box center [226, 341] width 222 height 31
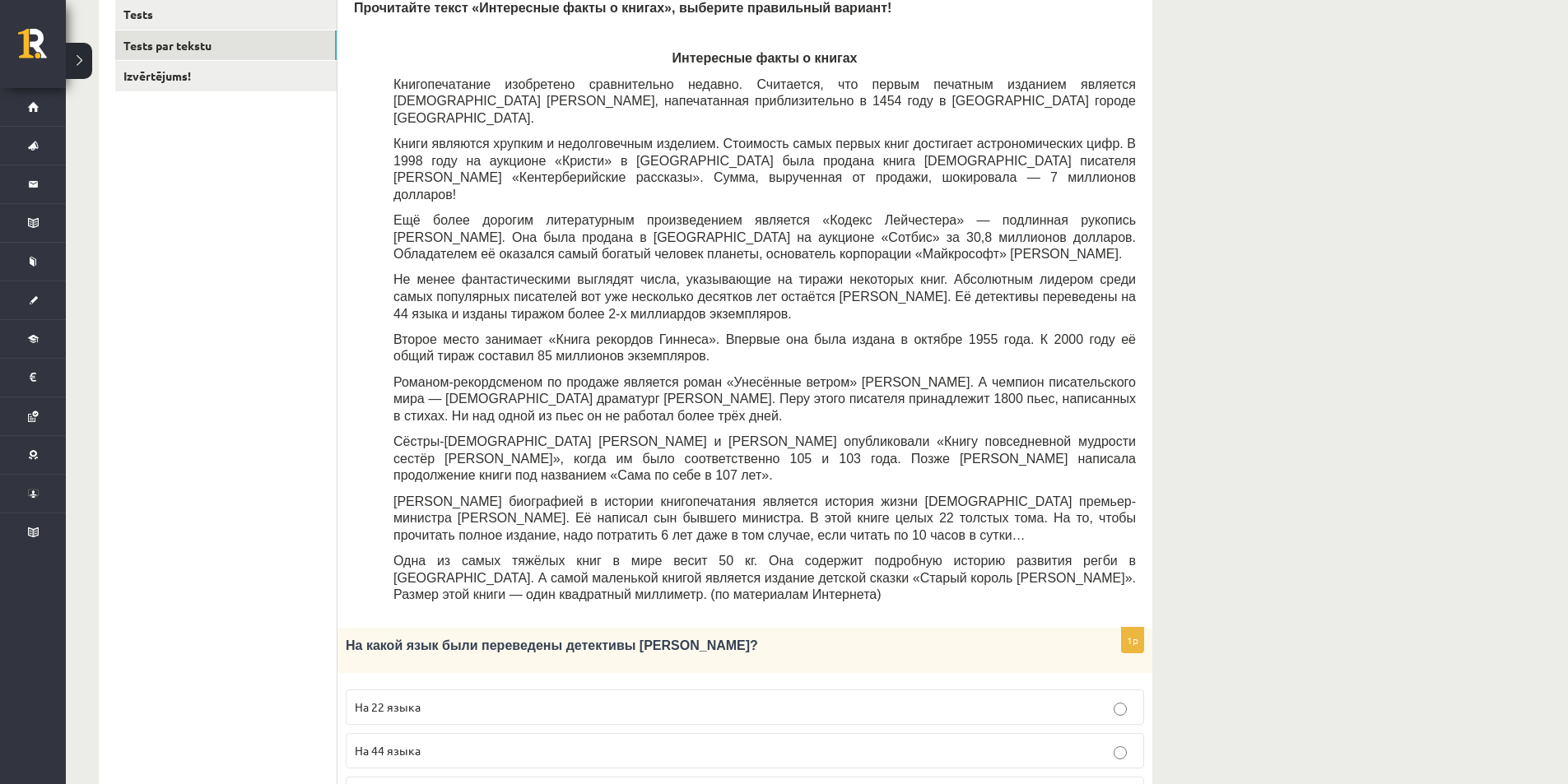
scroll to position [274, 0]
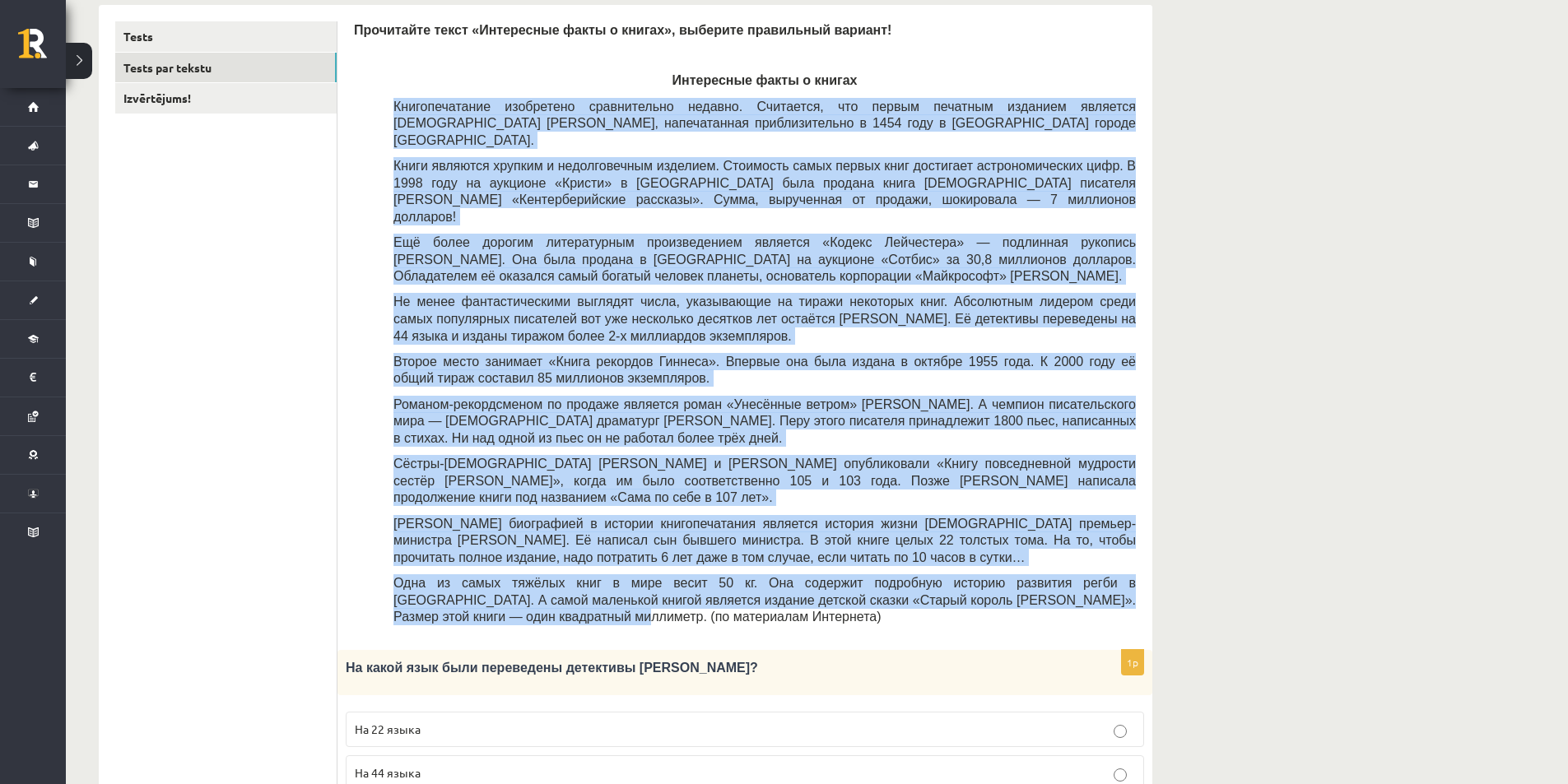
drag, startPoint x: 389, startPoint y: 105, endPoint x: 1186, endPoint y: 543, distance: 909.4
click at [790, 355] on span "Второе место занимает «Книга рекордов Гиннеса». Впервые она была издана в октяб…" at bounding box center [765, 371] width 742 height 32
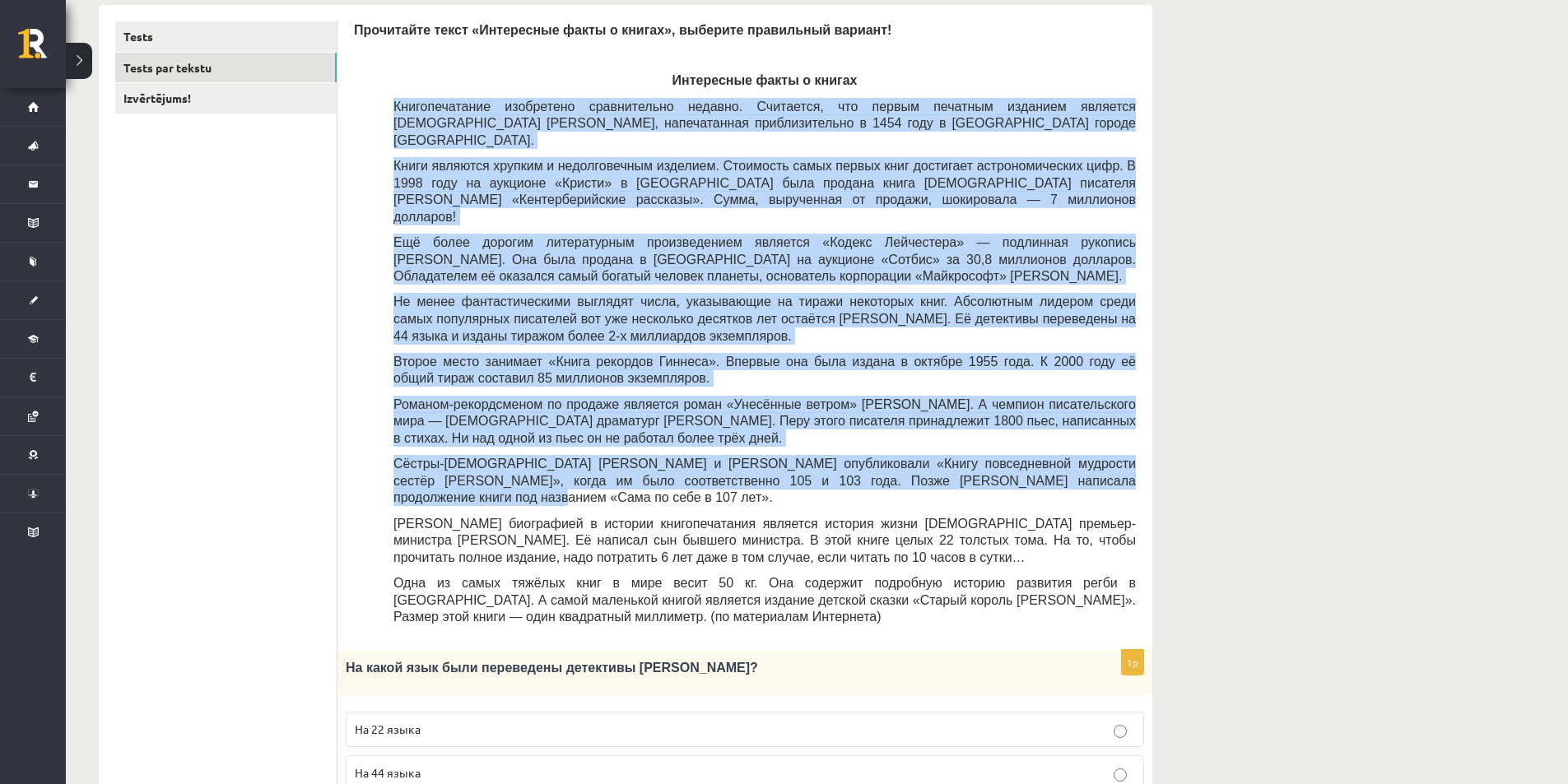
drag, startPoint x: 384, startPoint y: 111, endPoint x: 755, endPoint y: 281, distance: 408.1
click at [443, 164] on span "Книги являются хрупким и недолговечным изделием. Стоимость самых первых книг до…" at bounding box center [765, 192] width 742 height 65
click at [249, 25] on link "Tests" at bounding box center [226, 37] width 222 height 31
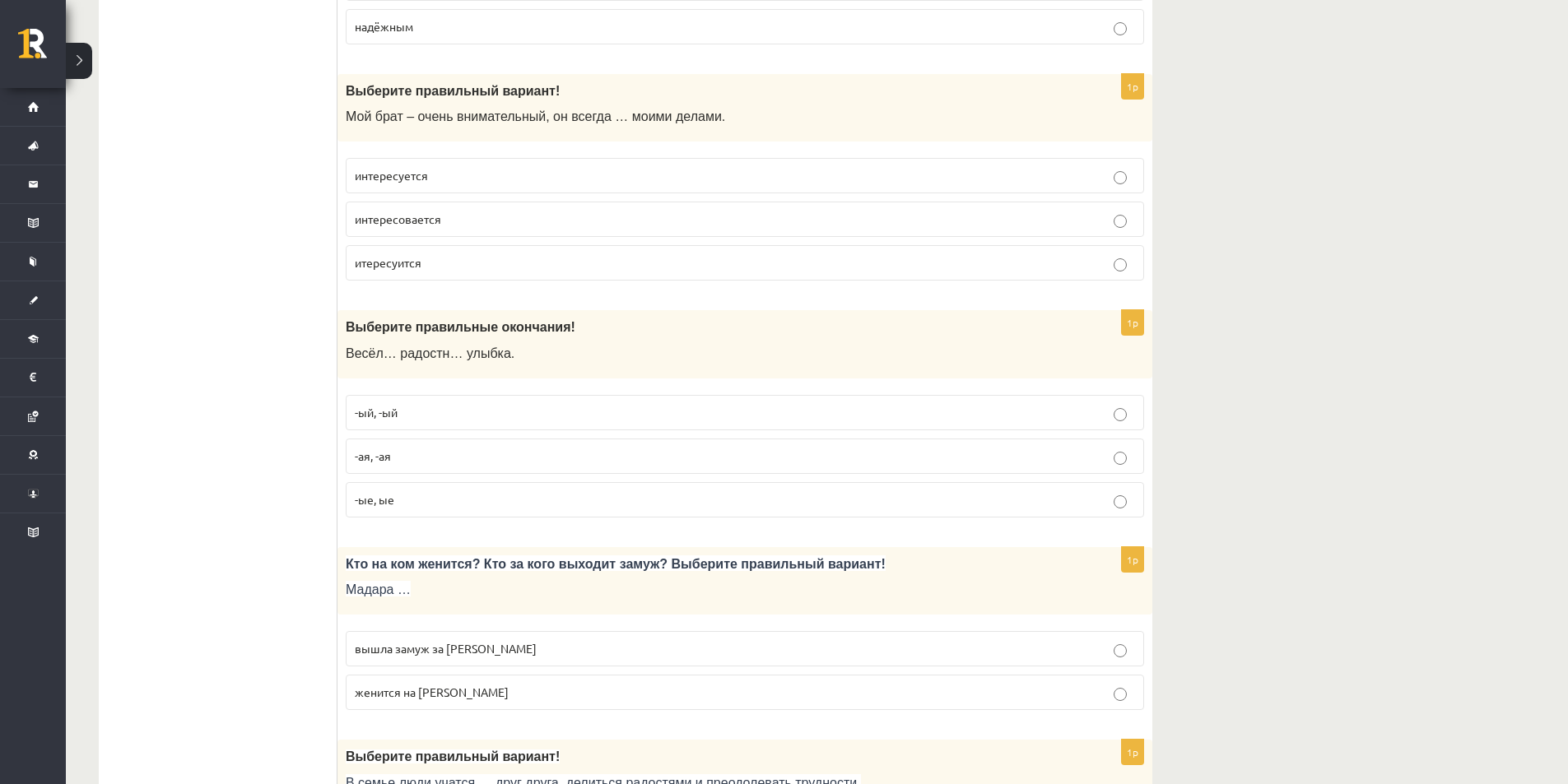
scroll to position [2741, 0]
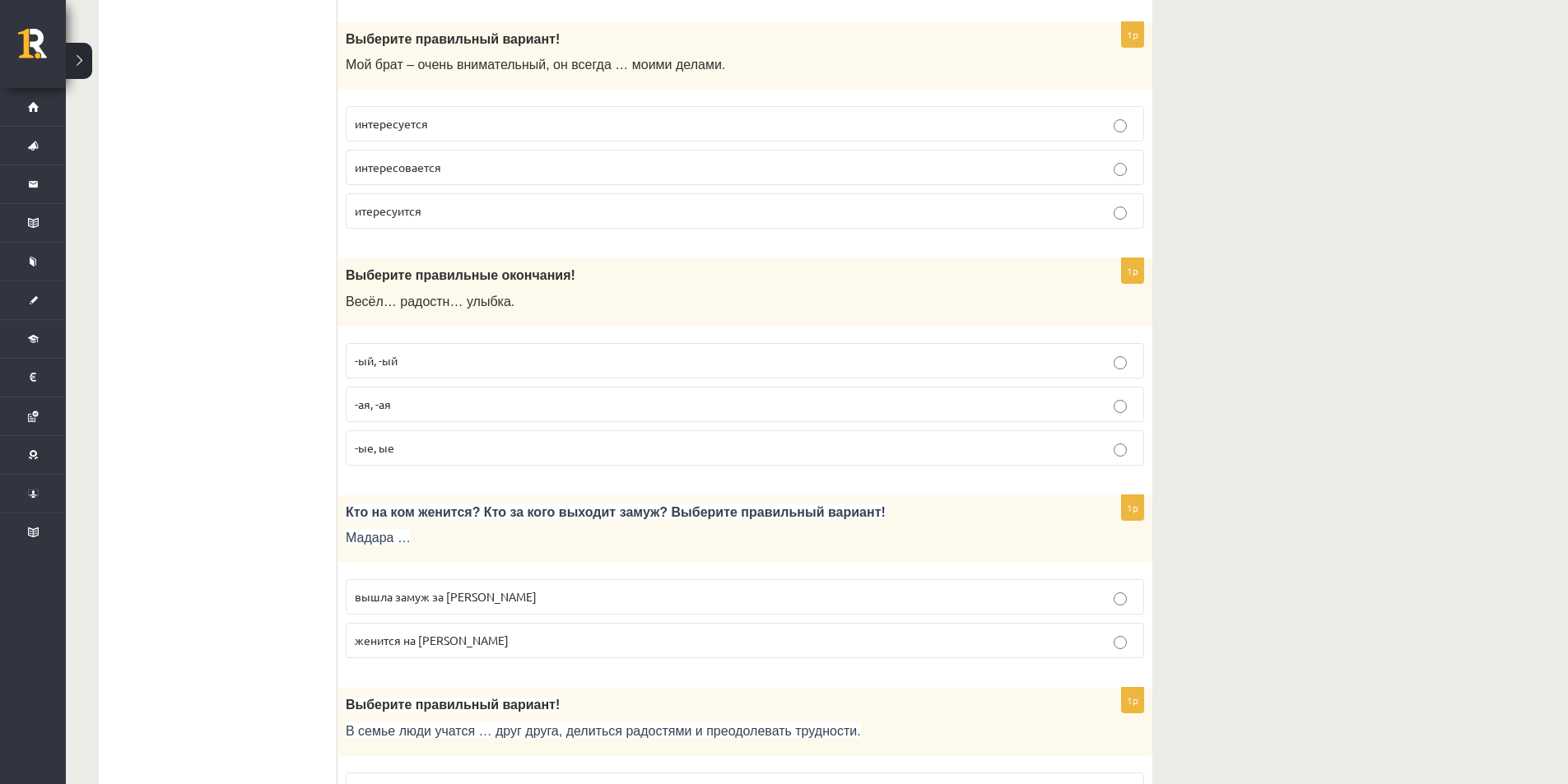
click at [415, 221] on label "итересуится" at bounding box center [744, 211] width 798 height 36
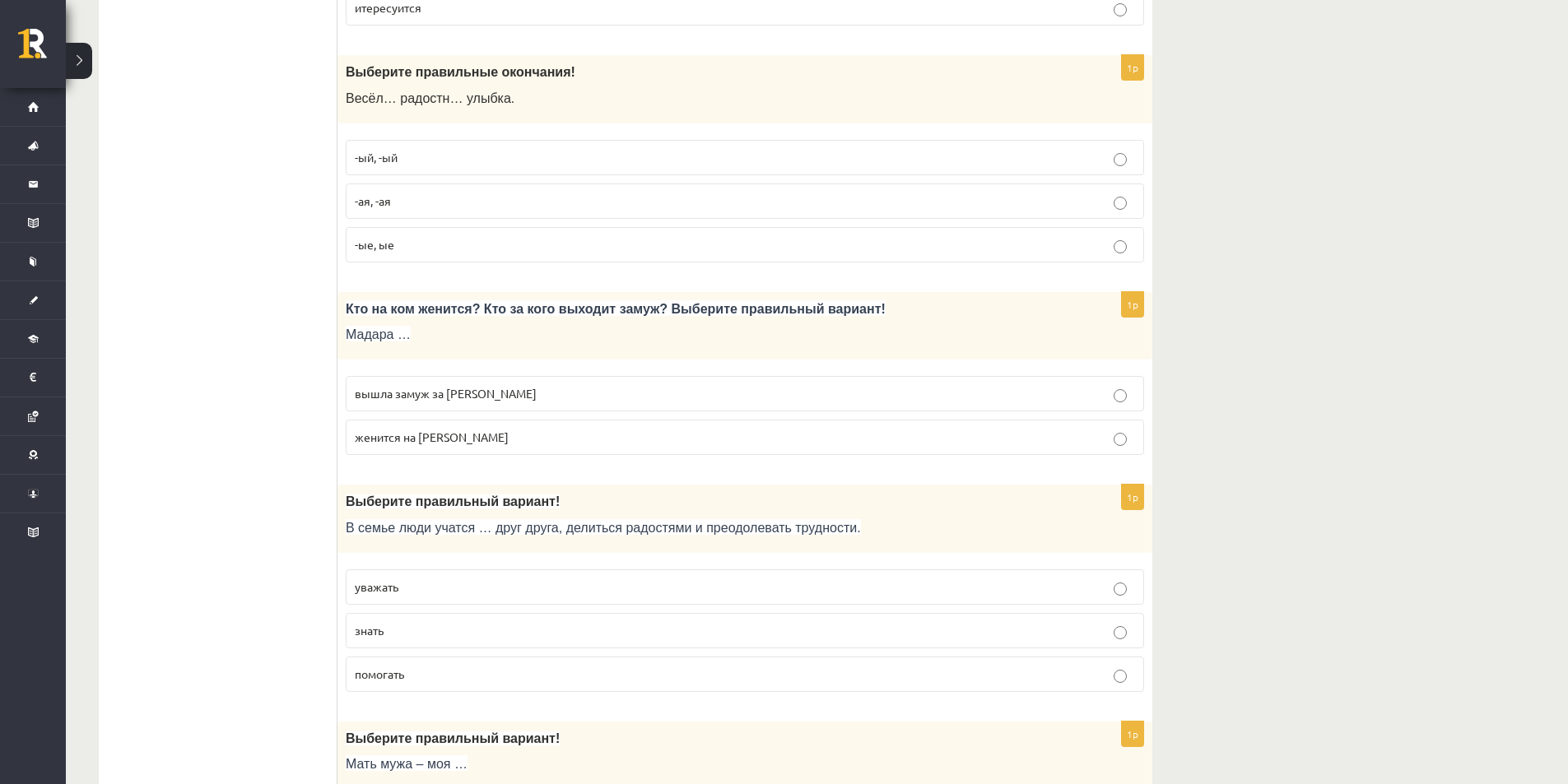
scroll to position [2918, 0]
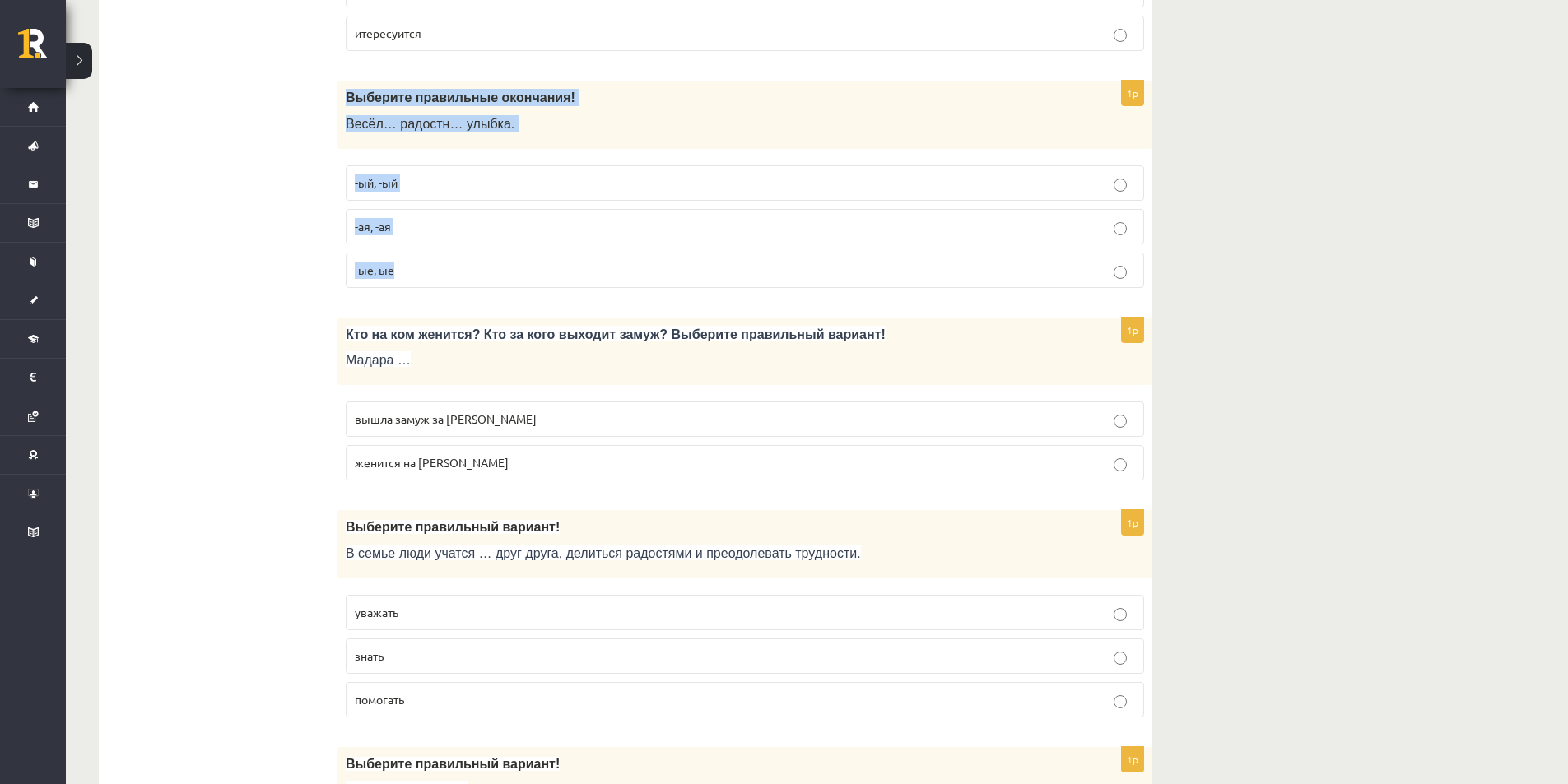
drag, startPoint x: 343, startPoint y: 98, endPoint x: 471, endPoint y: 256, distance: 203.3
click at [471, 256] on div "1p Выберите правильные окончания! Весёл… радостн… улыбка. -ый, -ый -ая, -ая -ые…" at bounding box center [744, 191] width 814 height 220
copy div "Выберите правильные окончания! Весёл… радостн… улыбка. -ый, -ый -ая, -ая -ые, ые"
click at [424, 230] on p "-ая, -ая" at bounding box center [745, 225] width 781 height 17
click at [543, 403] on label "вышла замуж за Марка" at bounding box center [744, 419] width 798 height 36
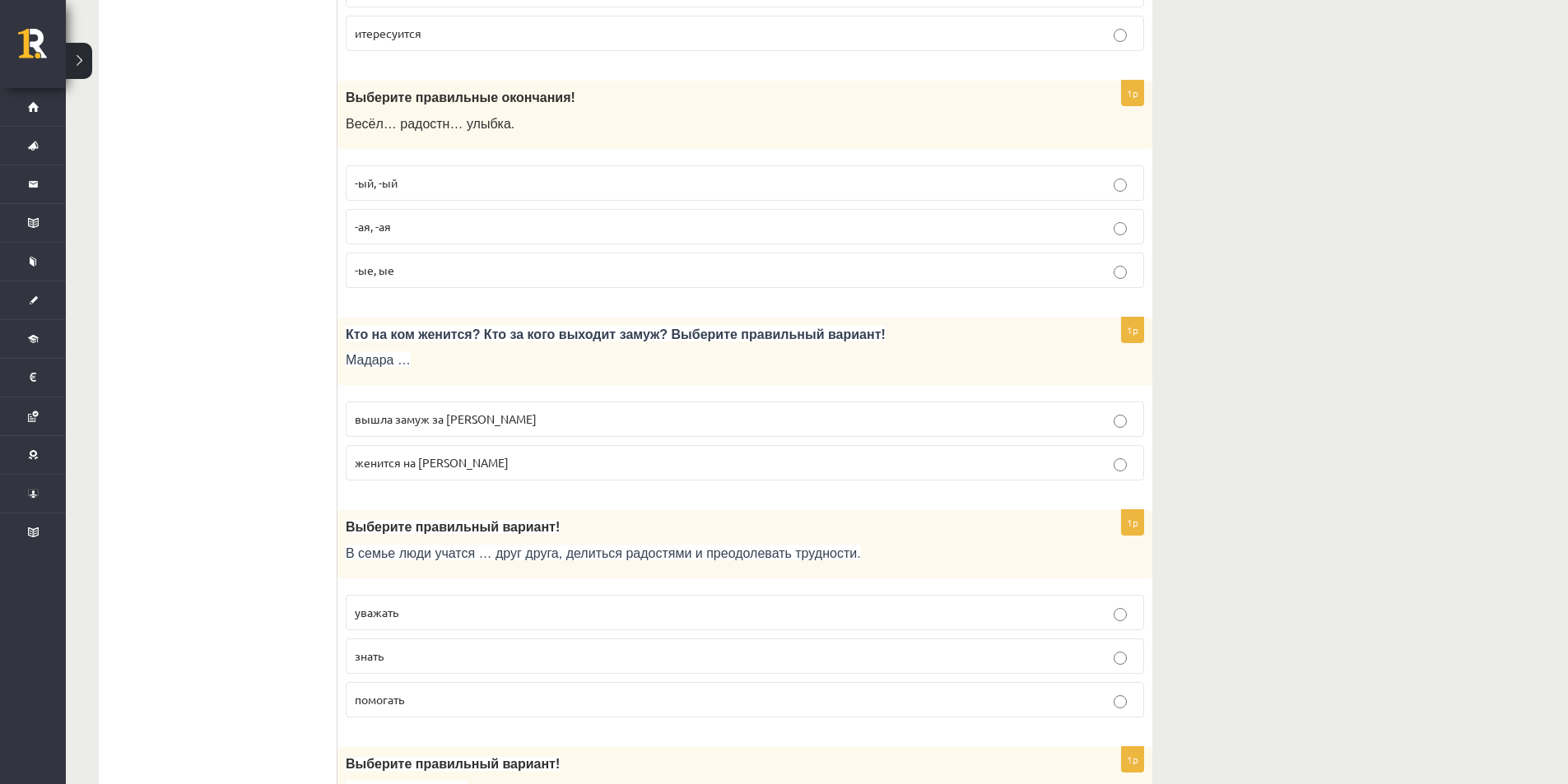
click at [531, 482] on fieldset "вышла замуж за Марка женится на Марке" at bounding box center [744, 439] width 798 height 92
drag, startPoint x: 364, startPoint y: 335, endPoint x: 477, endPoint y: 340, distance: 113.1
click at [477, 340] on span "Кто на ком женится? Кто за кого выходит замуж? Выберите правильный вариант!" at bounding box center [615, 334] width 540 height 14
click at [489, 342] on p "Кто на ком женится? Кто за кого выходит замуж? Выберите правильный вариант!" at bounding box center [703, 333] width 716 height 17
drag, startPoint x: 465, startPoint y: 332, endPoint x: 622, endPoint y: 338, distance: 157.1
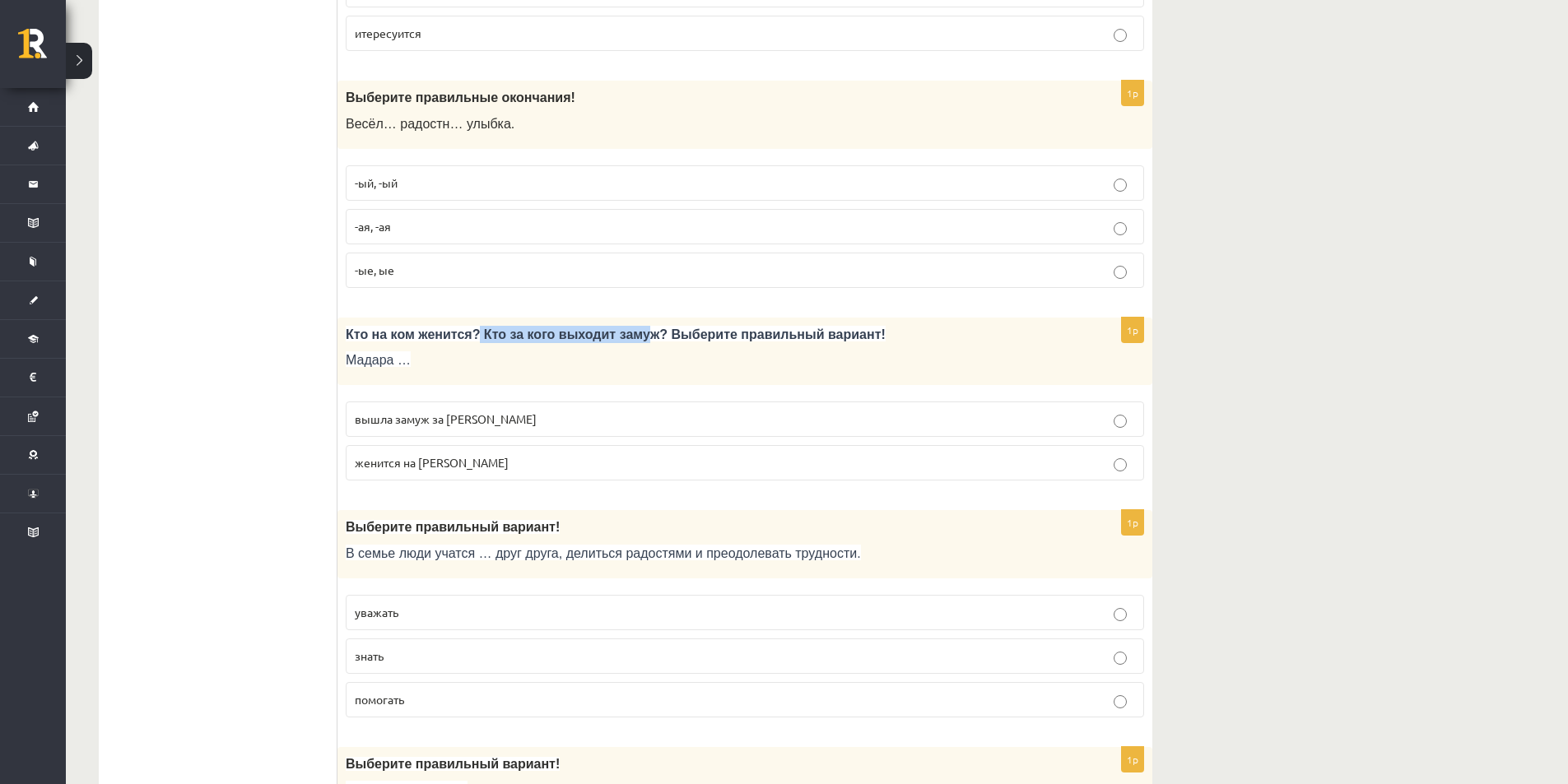
click at [619, 338] on span "Кто на ком женится? Кто за кого выходит замуж? Выберите правильный вариант!" at bounding box center [615, 334] width 540 height 14
drag, startPoint x: 324, startPoint y: 332, endPoint x: 446, endPoint y: 329, distance: 122.0
click at [446, 329] on div "**********" at bounding box center [625, 170] width 1054 height 5619
click at [450, 329] on span "Кто на ком женится? Кто за кого выходит замуж? Выберите правильный вариант!" at bounding box center [615, 334] width 540 height 14
drag, startPoint x: 472, startPoint y: 334, endPoint x: 622, endPoint y: 337, distance: 150.0
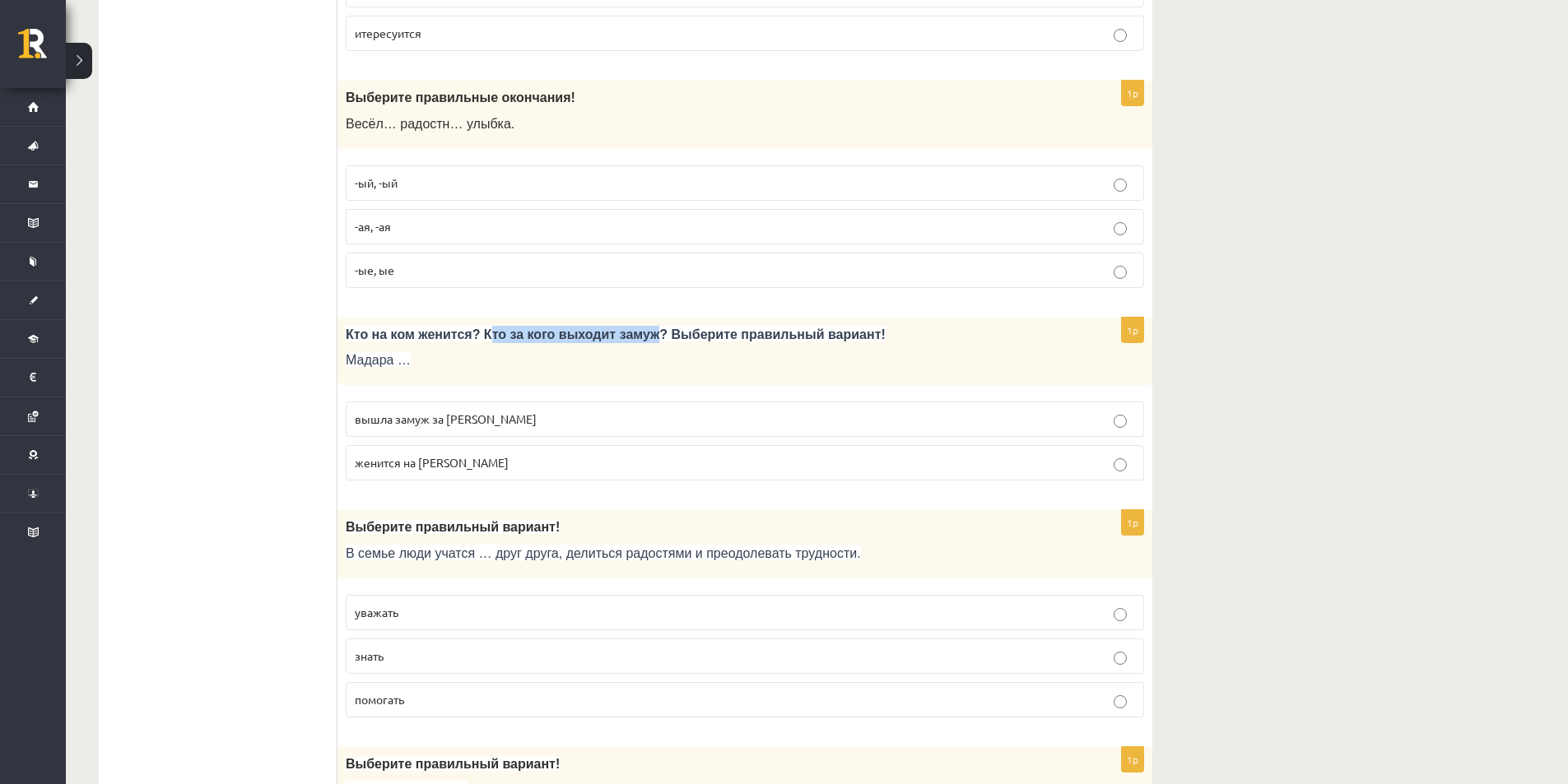
click at [622, 337] on span "Кто на ком женится? Кто за кого выходит замуж? Выберите правильный вариант!" at bounding box center [615, 334] width 540 height 14
drag, startPoint x: 633, startPoint y: 338, endPoint x: 838, endPoint y: 334, distance: 205.0
click at [838, 334] on p "Кто на ком женится? Кто за кого выходит замуж? Выберите правильный вариант!" at bounding box center [703, 333] width 716 height 17
click at [834, 342] on p "Кто на ком женится? Кто за кого выходит замуж? Выберите правильный вариант!" at bounding box center [703, 333] width 716 height 17
click at [681, 403] on label "вышла замуж за Марка" at bounding box center [744, 419] width 798 height 36
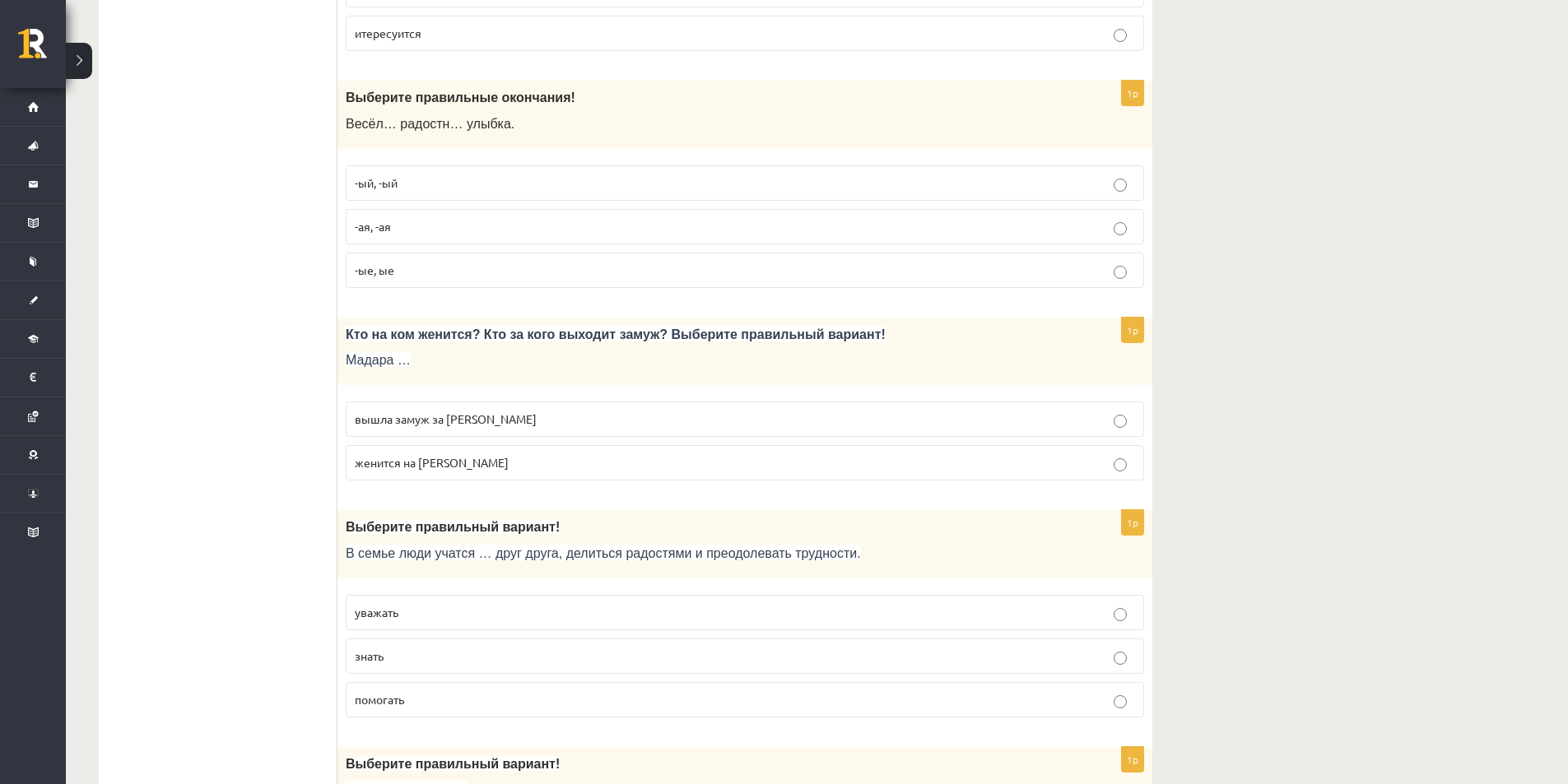
scroll to position [3192, 0]
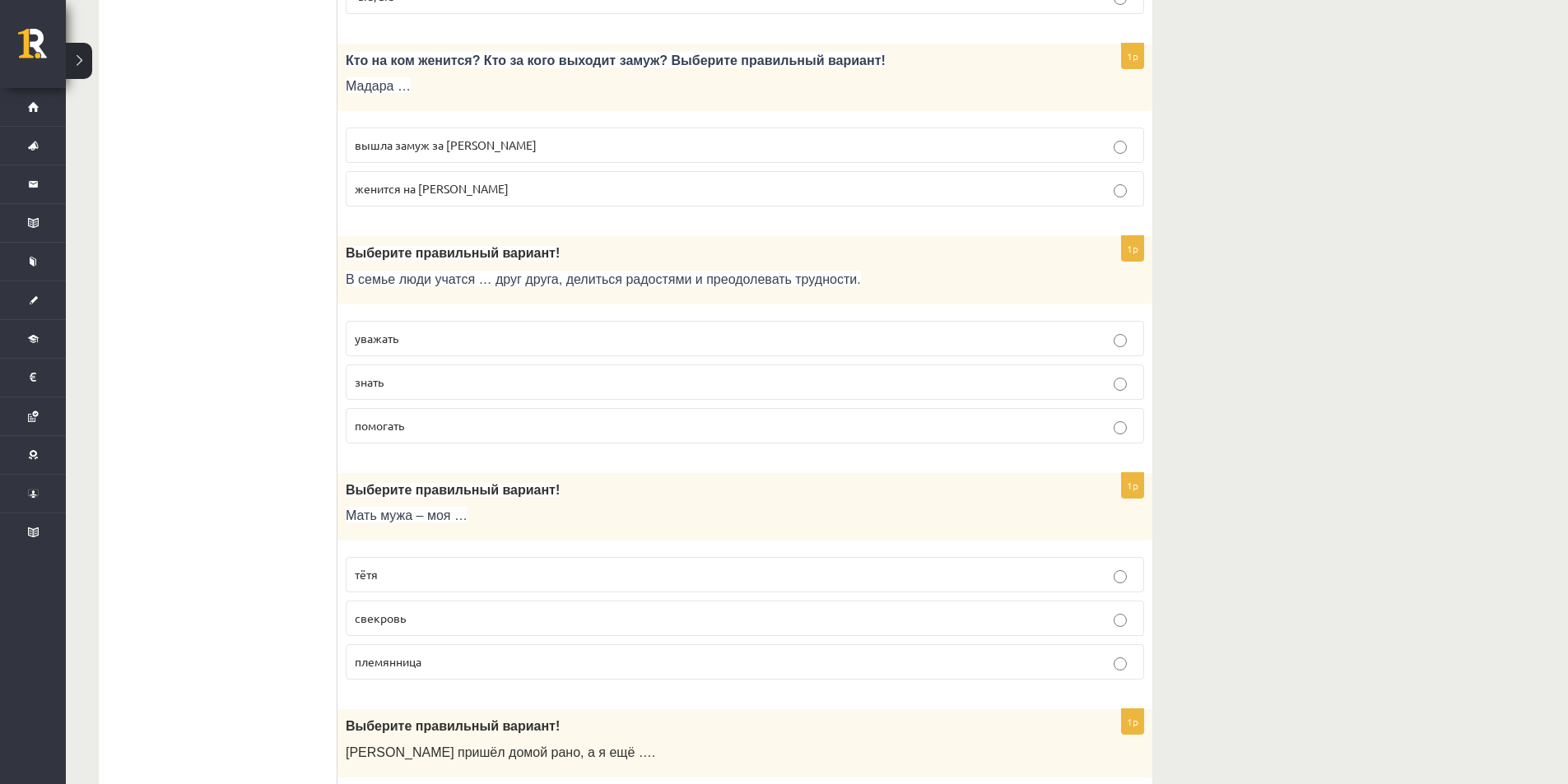
click at [524, 332] on p "уважать" at bounding box center [745, 338] width 781 height 17
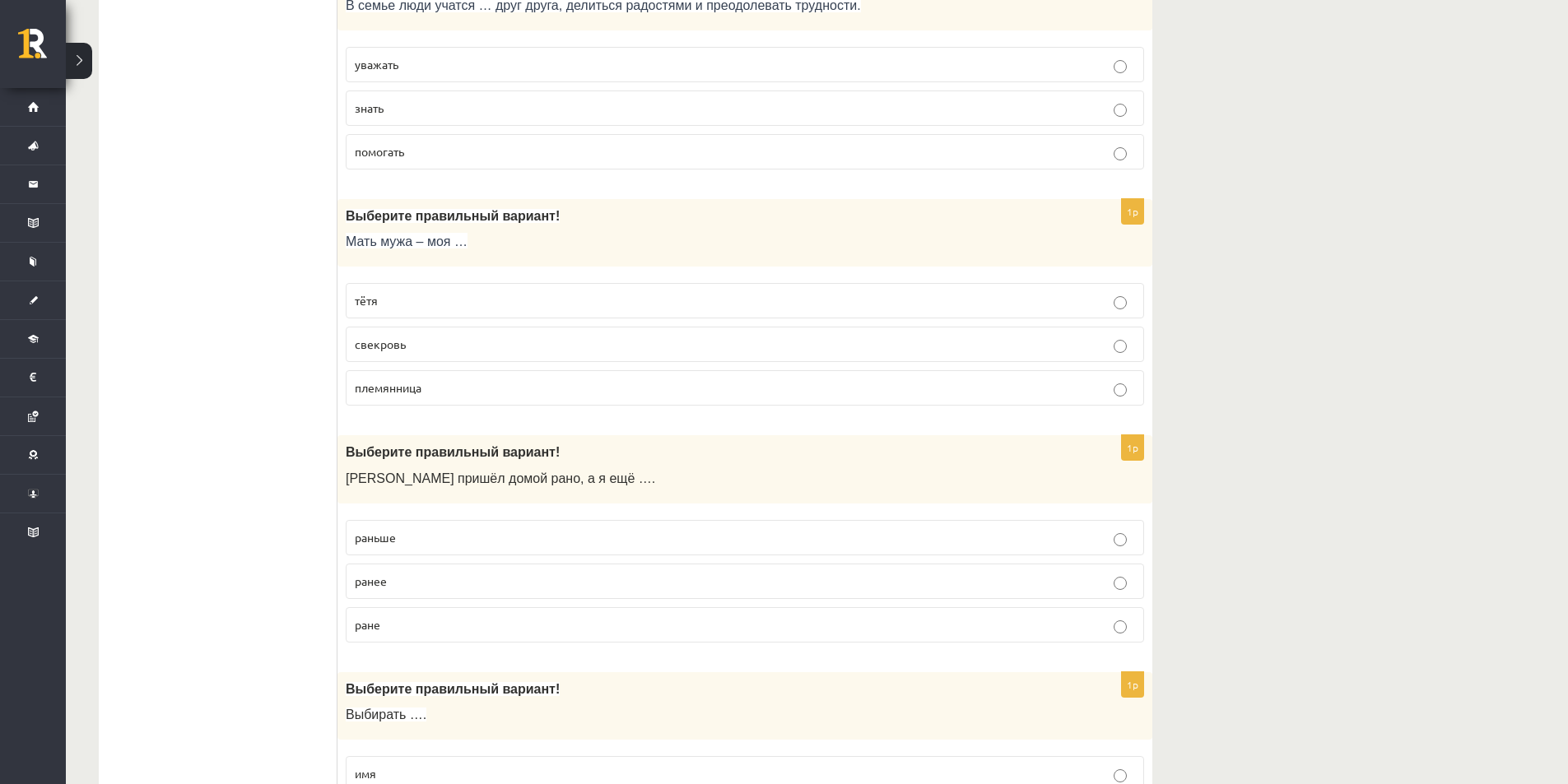
click at [447, 297] on p "тётя" at bounding box center [745, 300] width 781 height 17
drag, startPoint x: 347, startPoint y: 246, endPoint x: 405, endPoint y: 237, distance: 58.7
click at [405, 237] on span "Мать мужа – моя …" at bounding box center [406, 241] width 122 height 14
click at [401, 246] on span "Мать мужа – моя …" at bounding box center [406, 241] width 122 height 14
drag, startPoint x: 346, startPoint y: 237, endPoint x: 408, endPoint y: 248, distance: 63.0
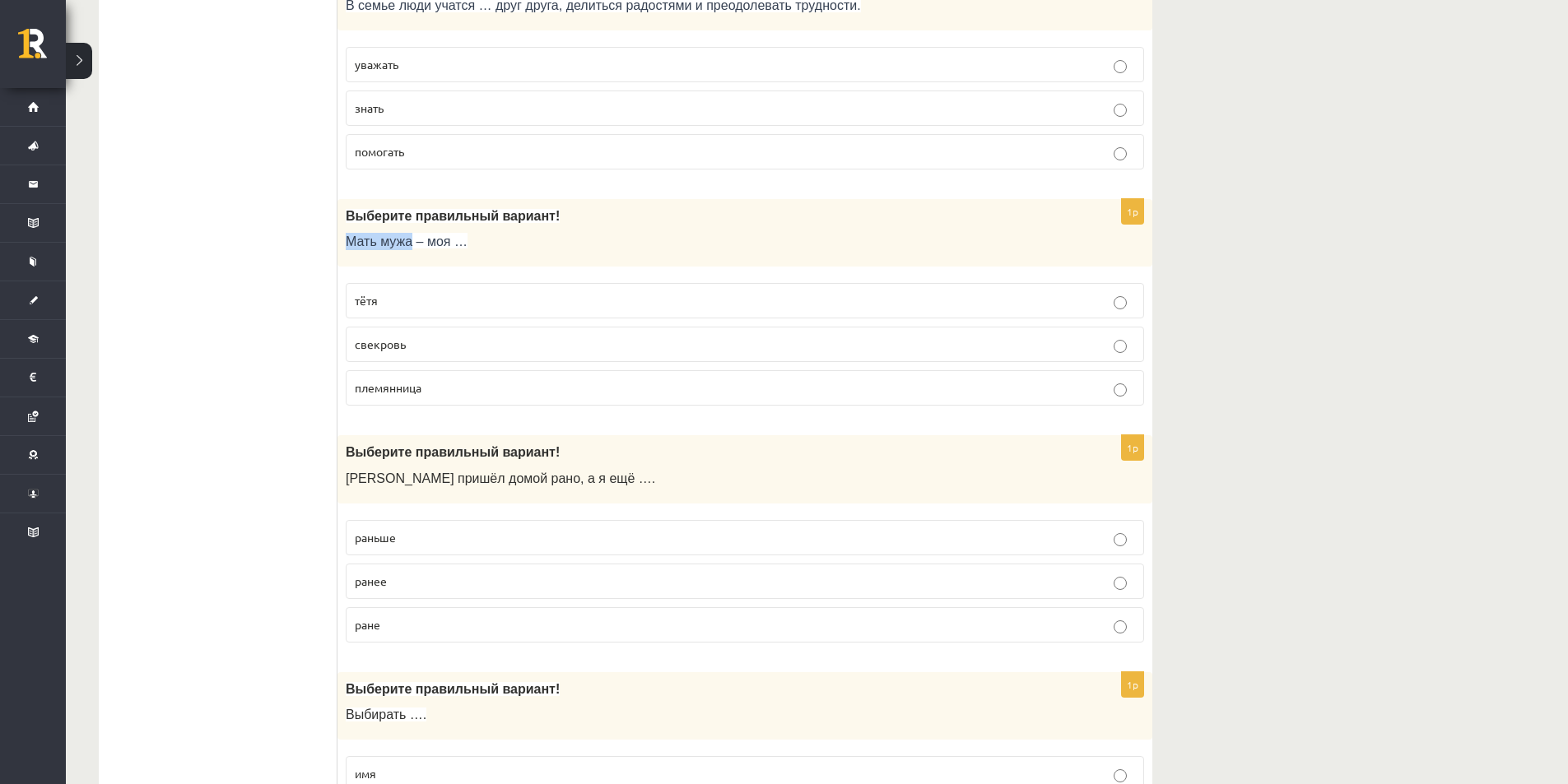
click at [408, 248] on span "Мать мужа – моя …" at bounding box center [406, 241] width 122 height 14
copy span "Мать мужа"
click at [404, 207] on div "Выберите правильный вариант! Мать мужа – моя …" at bounding box center [744, 232] width 814 height 68
drag, startPoint x: 339, startPoint y: 208, endPoint x: 561, endPoint y: 218, distance: 222.2
click at [561, 218] on div "Выберите правильный вариант! Мать мужа – моя …" at bounding box center [744, 232] width 814 height 68
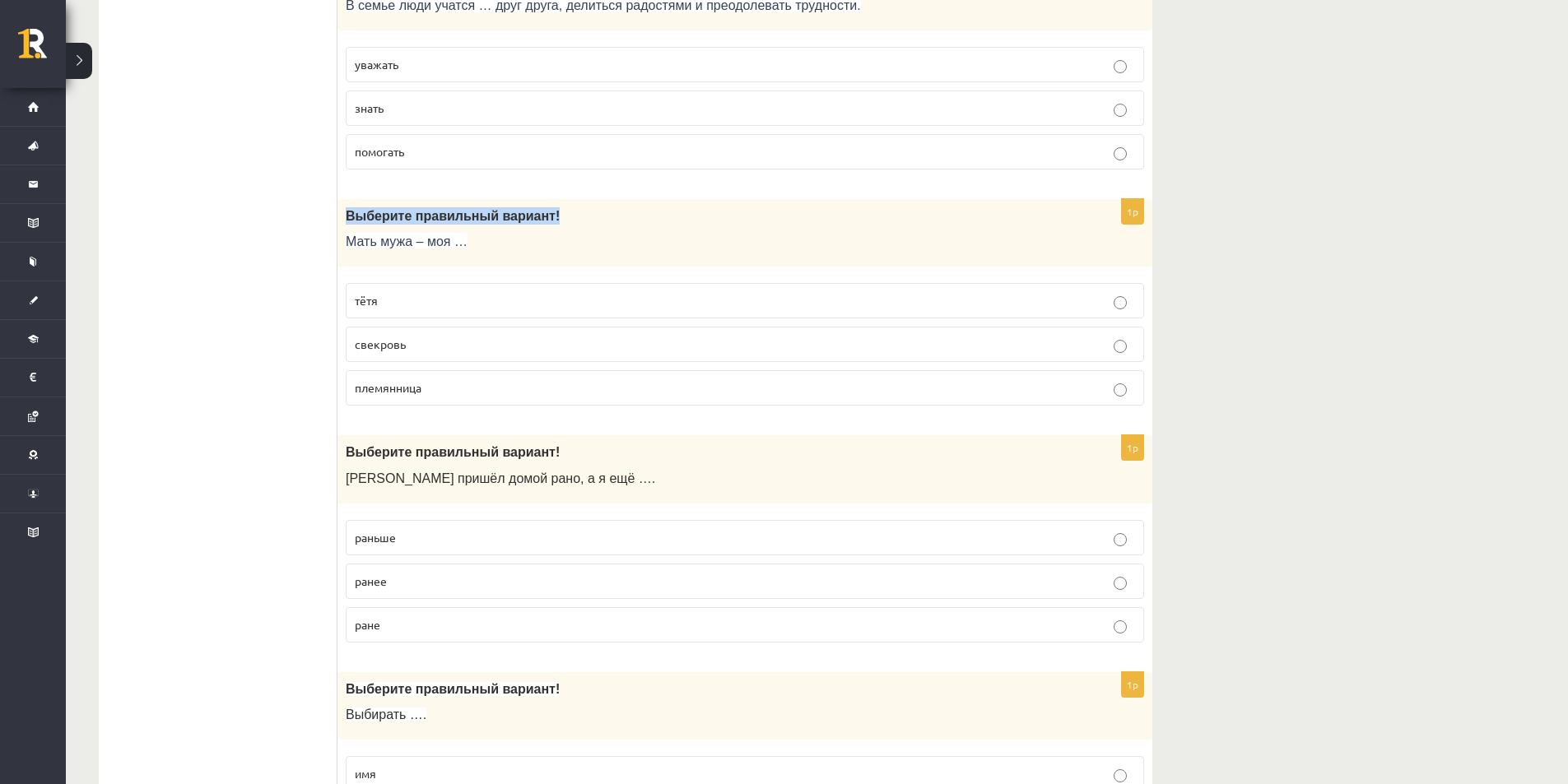
click at [541, 218] on p "Выберите правильный вариант!" at bounding box center [703, 216] width 716 height 17
click at [401, 267] on div "Выберите правильный вариант! Мать мужа – моя …" at bounding box center [744, 232] width 814 height 68
drag, startPoint x: 410, startPoint y: 343, endPoint x: 340, endPoint y: 355, distance: 71.0
click at [340, 343] on div "1p Выберите правильный вариант! Мать мужа – моя … тётя свекровь племянница" at bounding box center [744, 308] width 814 height 220
copy span "свекровь"
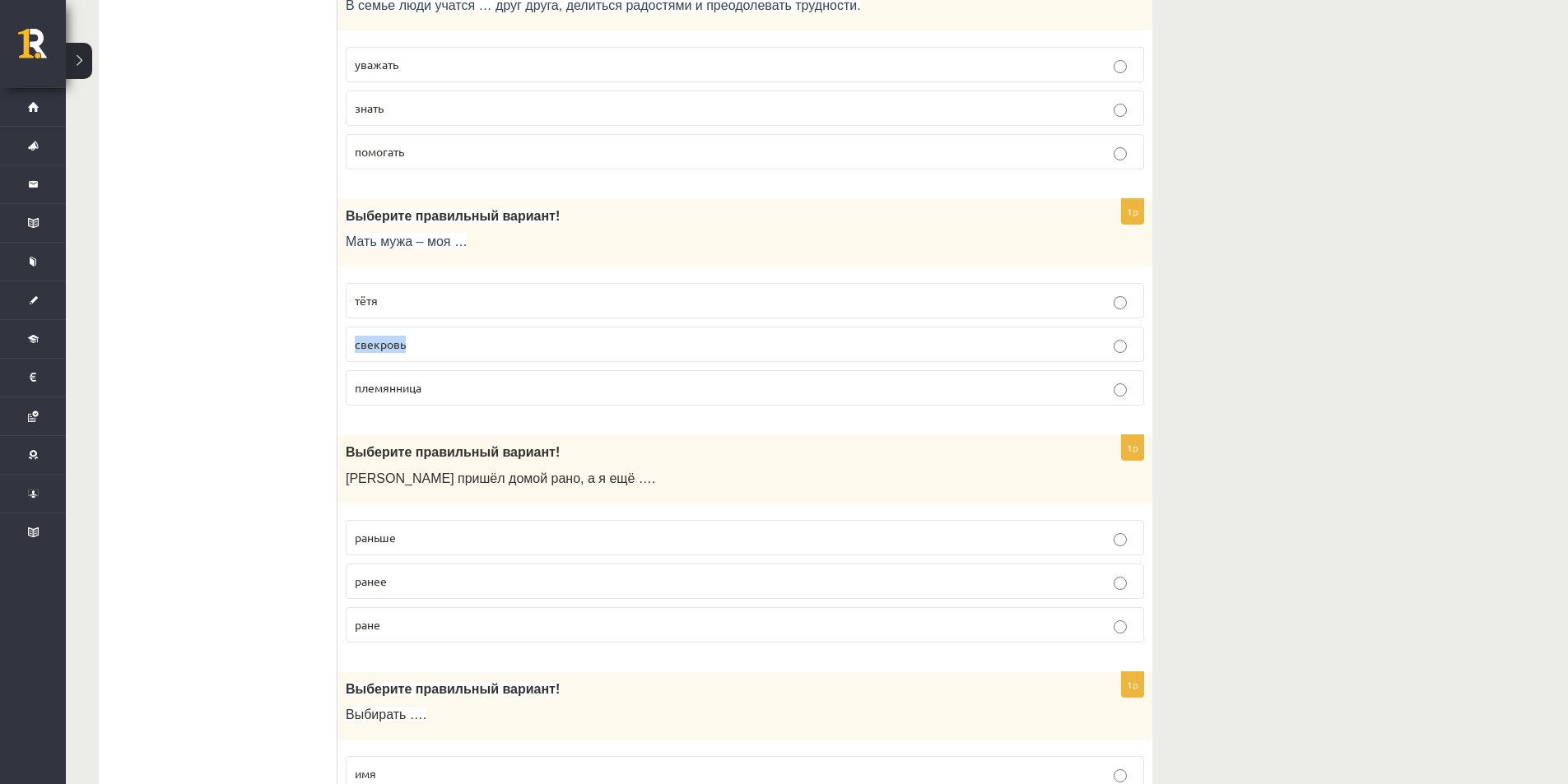
click at [444, 345] on p "свекровь" at bounding box center [745, 343] width 781 height 17
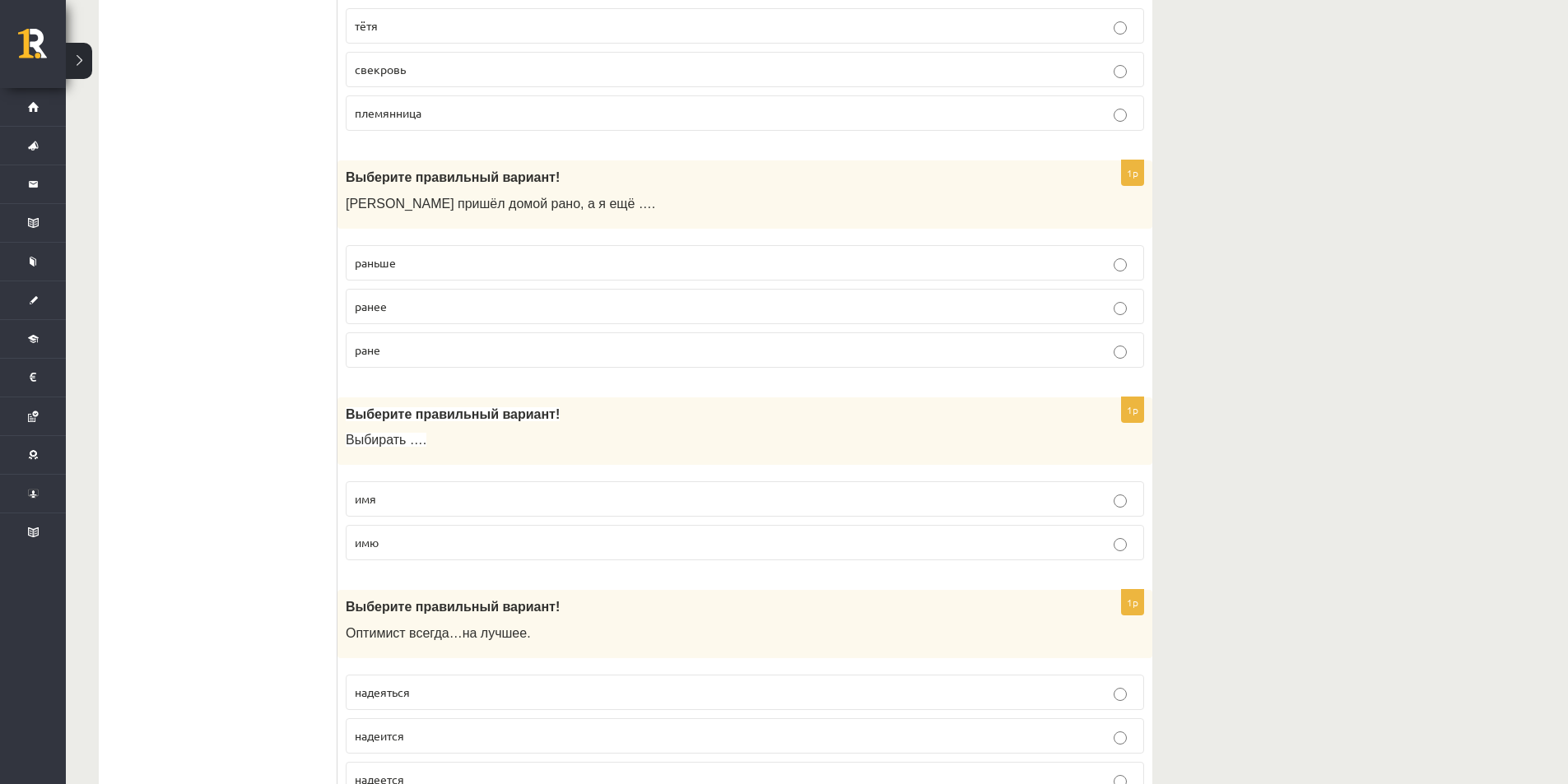
click at [379, 274] on label "раньше" at bounding box center [744, 263] width 798 height 36
drag, startPoint x: 341, startPoint y: 176, endPoint x: 416, endPoint y: 356, distance: 195.0
click at [416, 356] on div "1p Выберите правильный вариант! Андрей пришёл домой рано, а я ещё …. раньше ран…" at bounding box center [744, 270] width 814 height 220
copy div "Выберите правильный вариант! Андрей пришёл домой рано, а я ещё …. раньше ранее …"
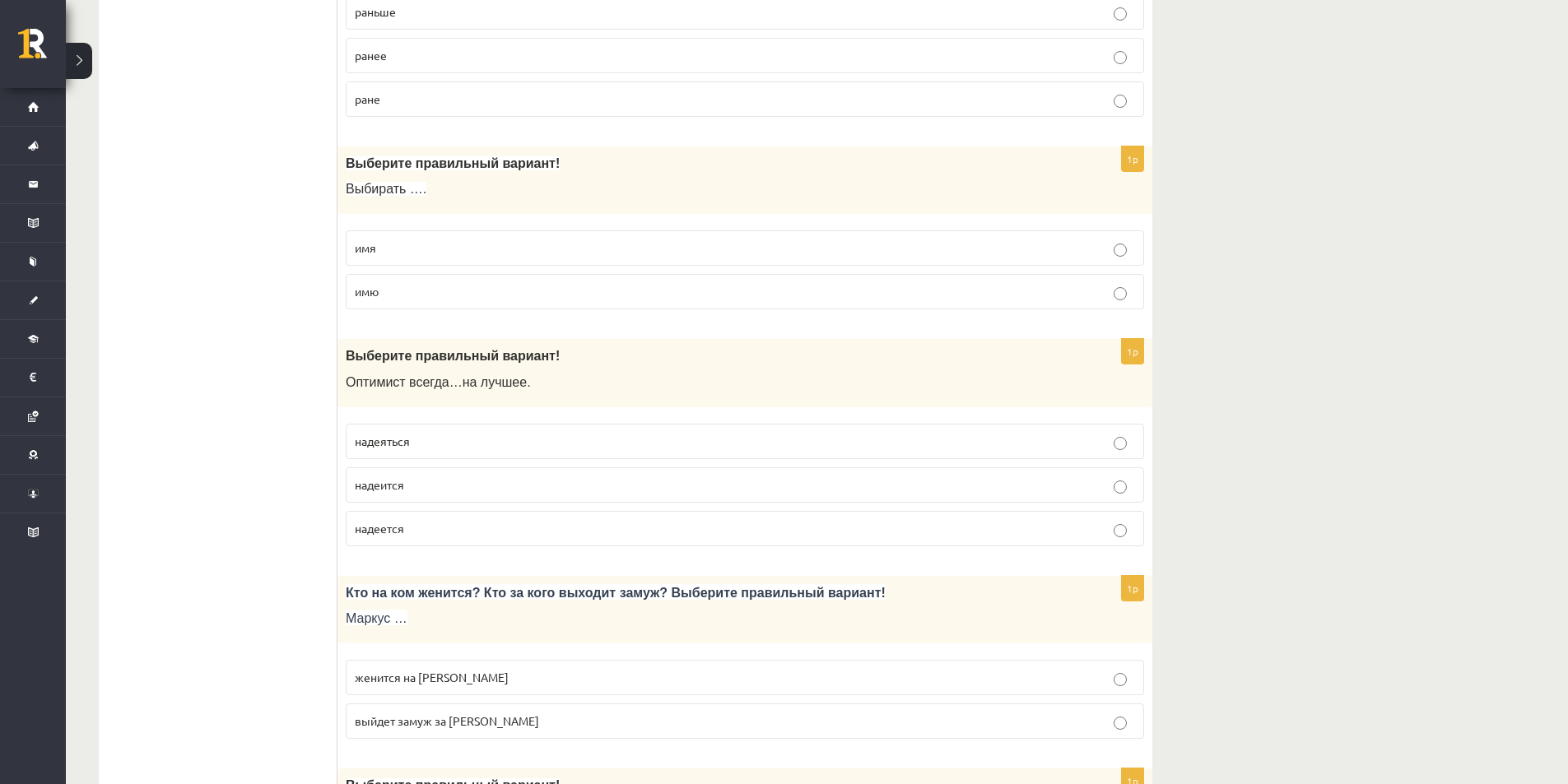
scroll to position [4015, 0]
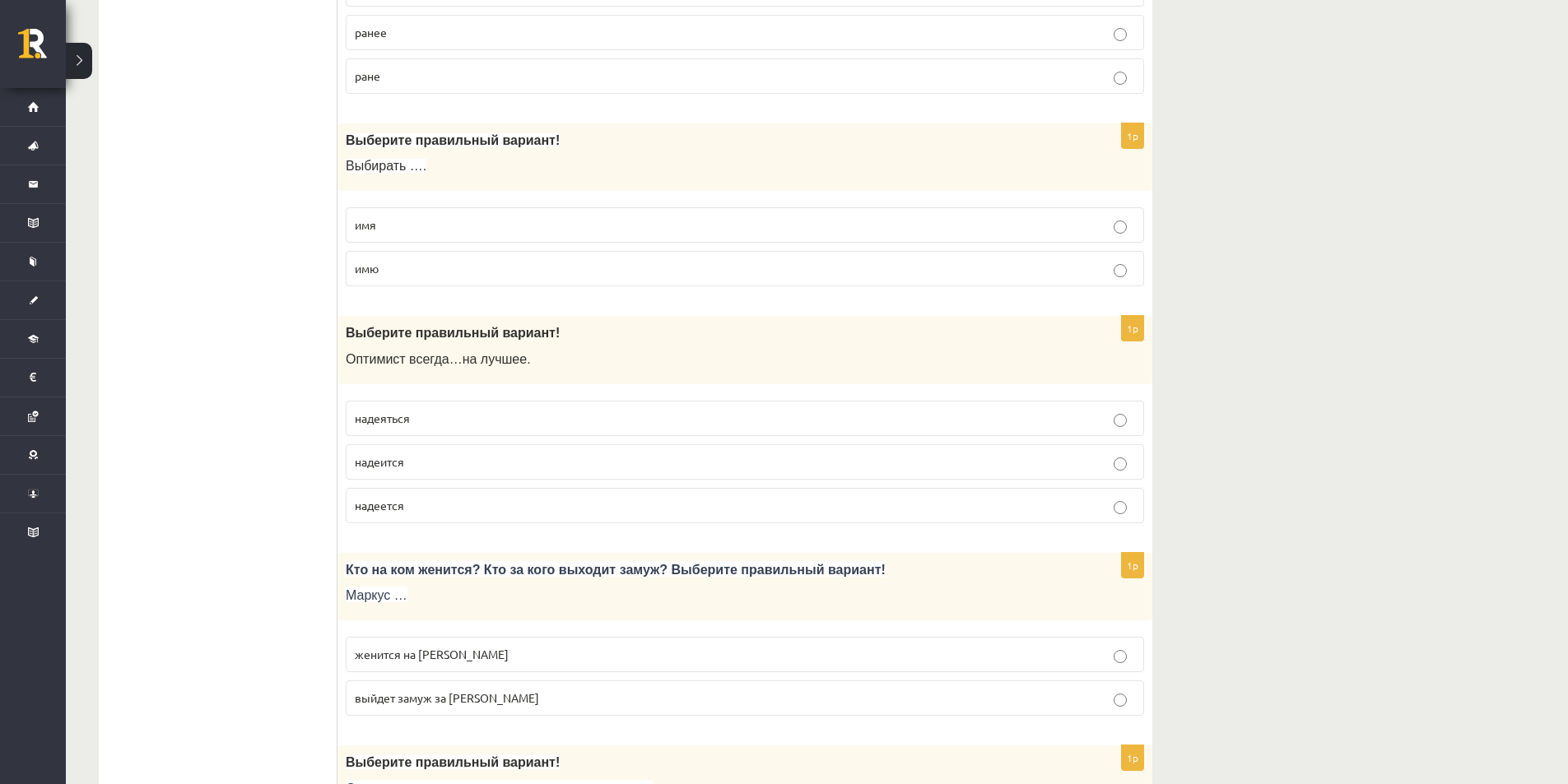
click at [434, 212] on label "имя" at bounding box center [744, 225] width 798 height 36
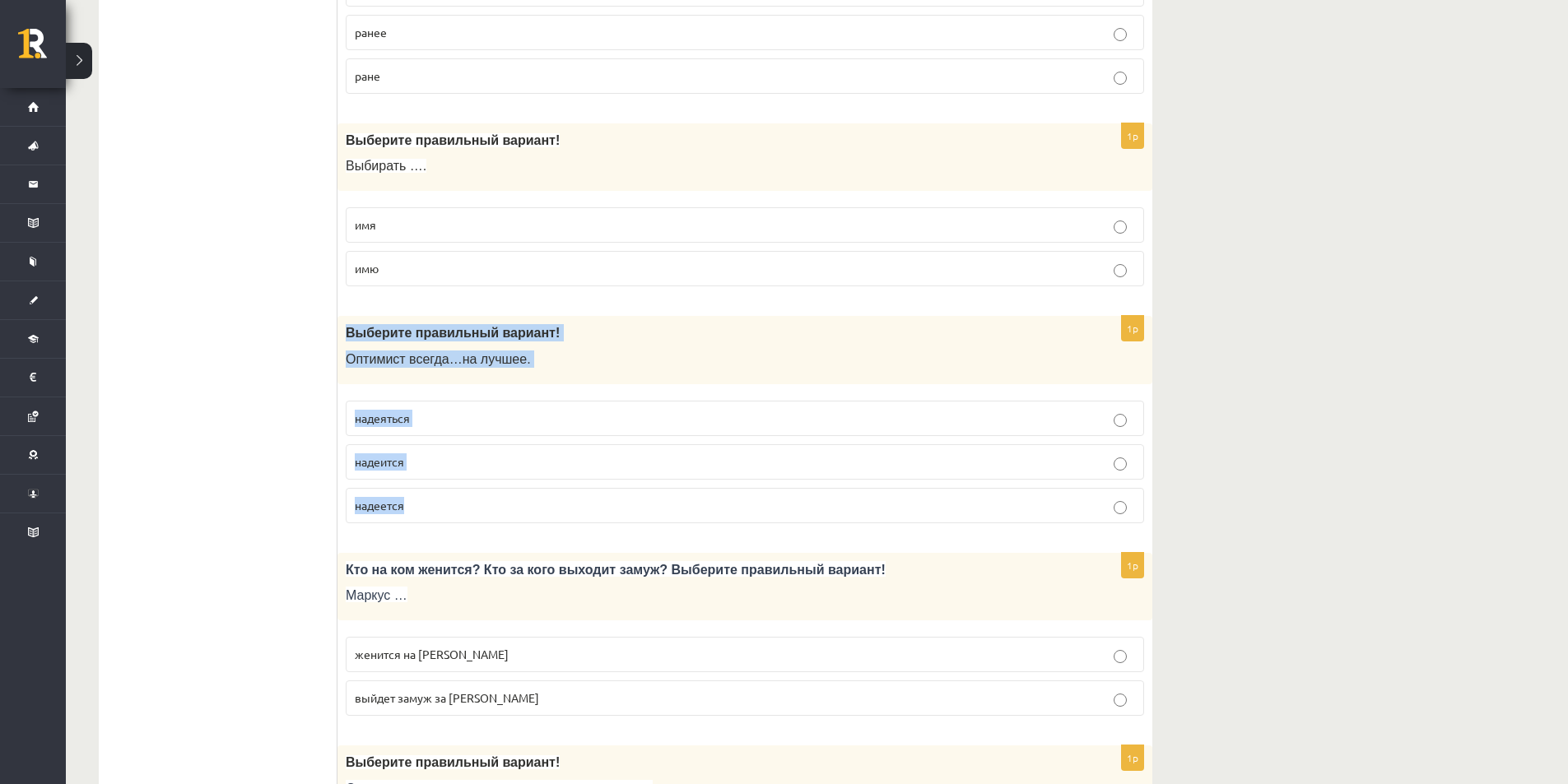
drag, startPoint x: 346, startPoint y: 330, endPoint x: 442, endPoint y: 510, distance: 204.0
click at [442, 510] on div "1p Выберите правильный вариант! О птимист всегда … на лучшее . надеяться надеит…" at bounding box center [744, 425] width 814 height 220
copy div "Выберите правильный вариант! О птимист всегда … на лучшее . надеяться надеится …"
click at [485, 497] on p "надеется" at bounding box center [745, 504] width 781 height 17
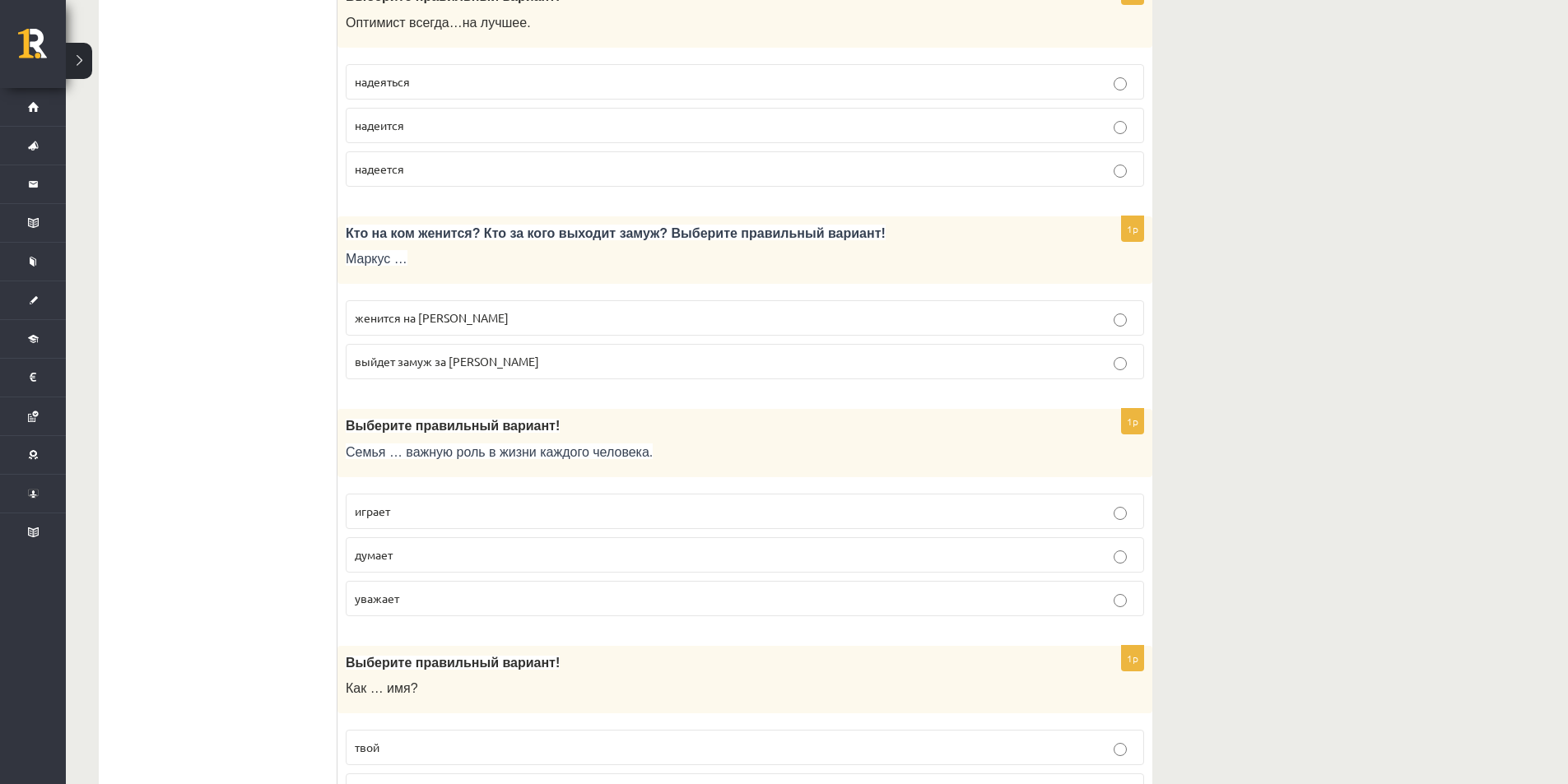
scroll to position [4300, 0]
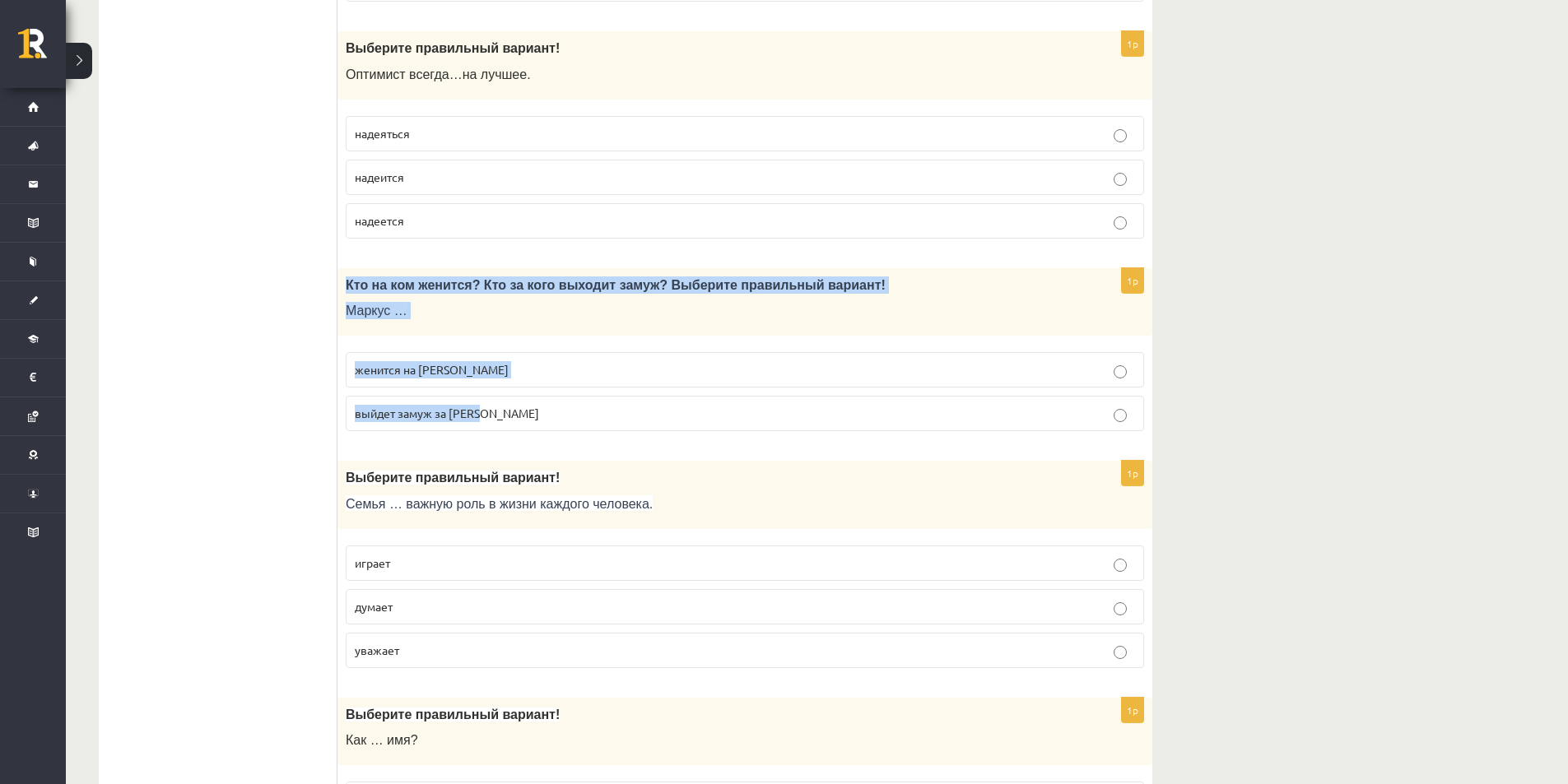
drag, startPoint x: 346, startPoint y: 284, endPoint x: 512, endPoint y: 403, distance: 204.2
click at [512, 403] on div "1p Кто на ком женится? Кто за кого выходит замуж? Выберите правильный вариант! …" at bounding box center [744, 356] width 814 height 177
copy div "Кто на ком женится? Кто за кого выходит замуж? Выберите правильный вариант! Мар…"
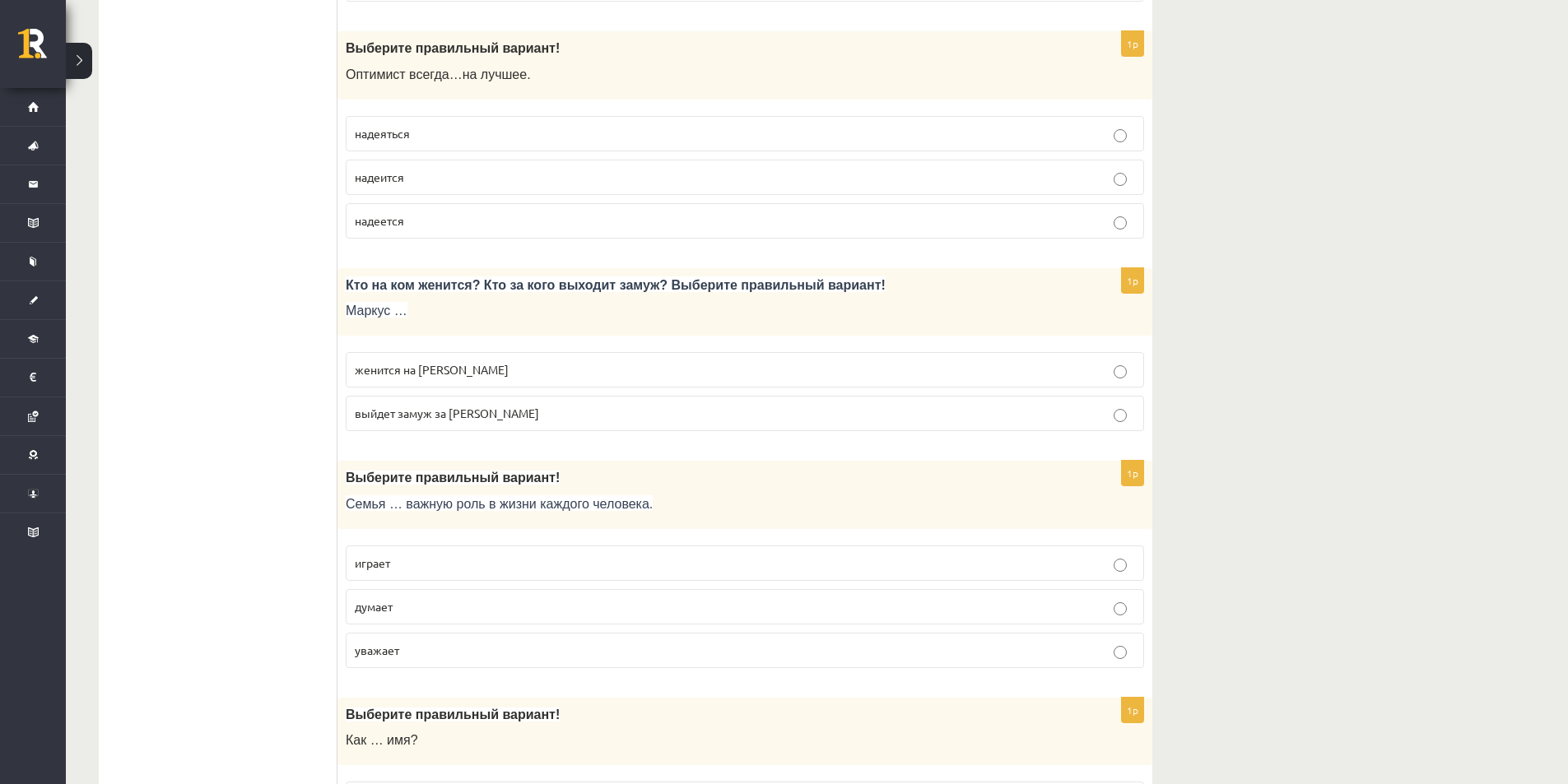
click at [402, 369] on span "женится на Агнии" at bounding box center [432, 369] width 154 height 15
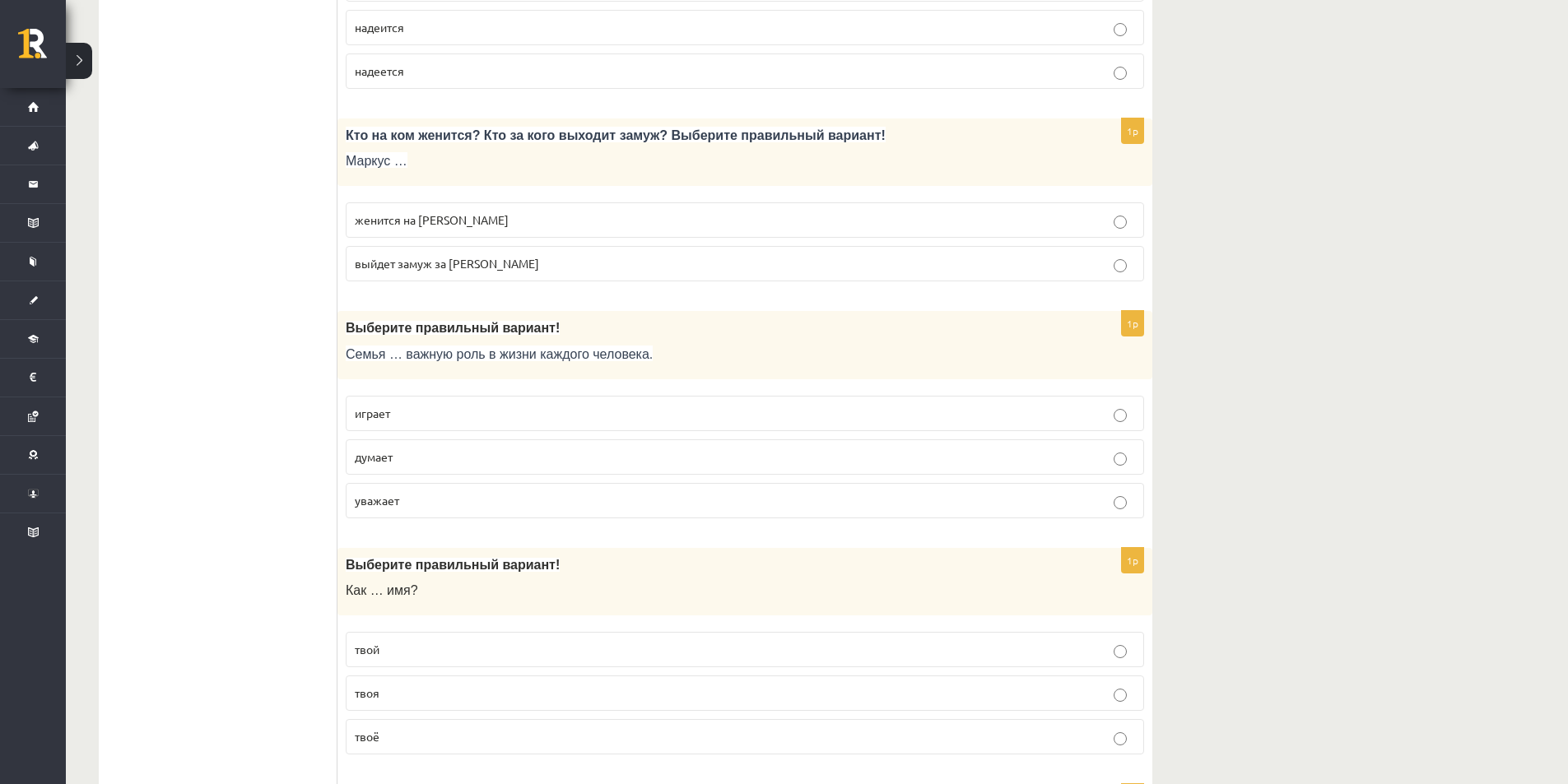
scroll to position [4573, 0]
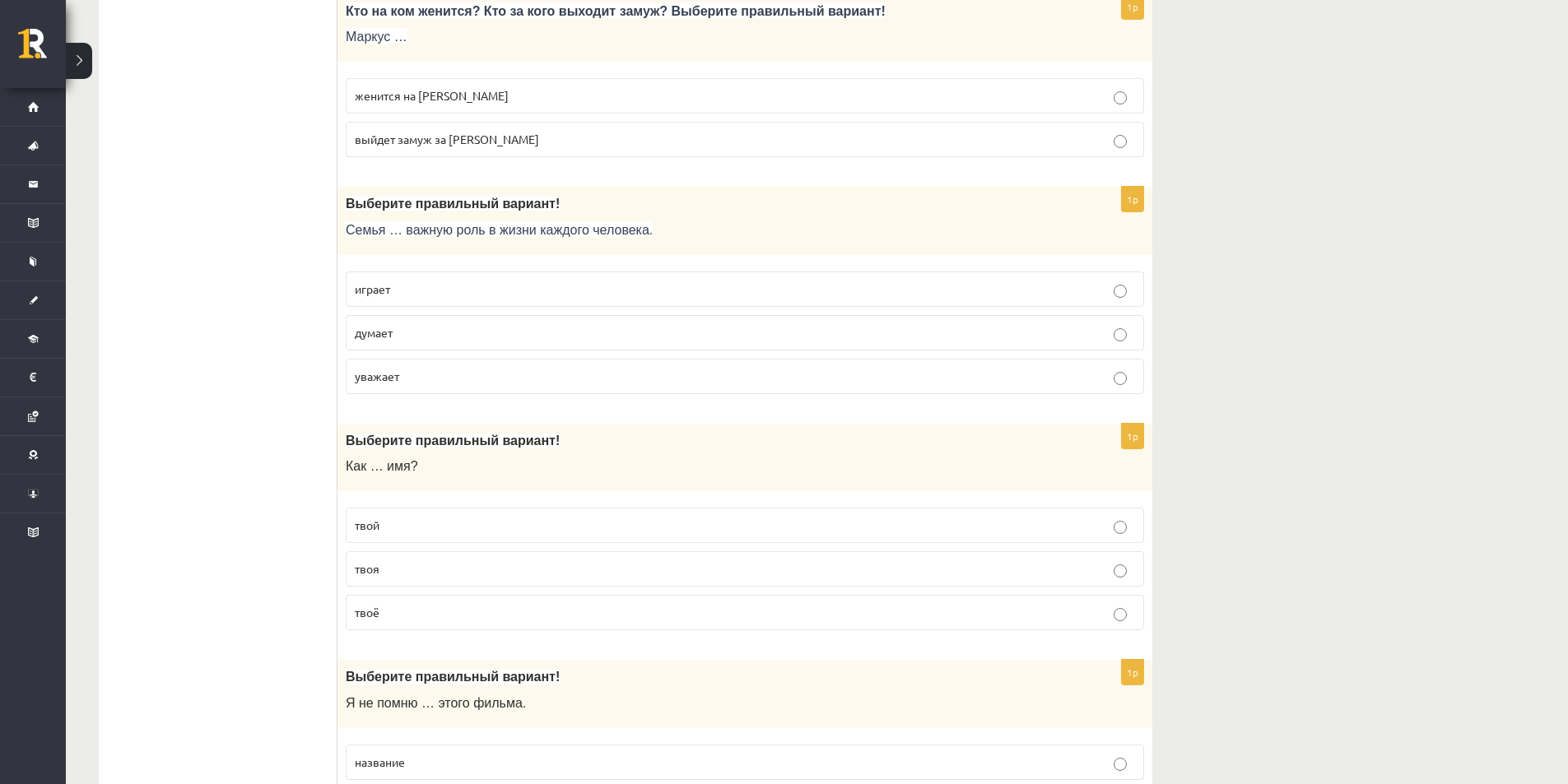
click at [380, 336] on span "думает" at bounding box center [374, 332] width 38 height 15
click at [405, 613] on p "твоё" at bounding box center [745, 612] width 781 height 17
drag, startPoint x: 350, startPoint y: 432, endPoint x: 424, endPoint y: 598, distance: 181.7
click at [424, 598] on div "1p Выберите правильный вариант! Как … имя? твой твоя твоё" at bounding box center [744, 533] width 814 height 220
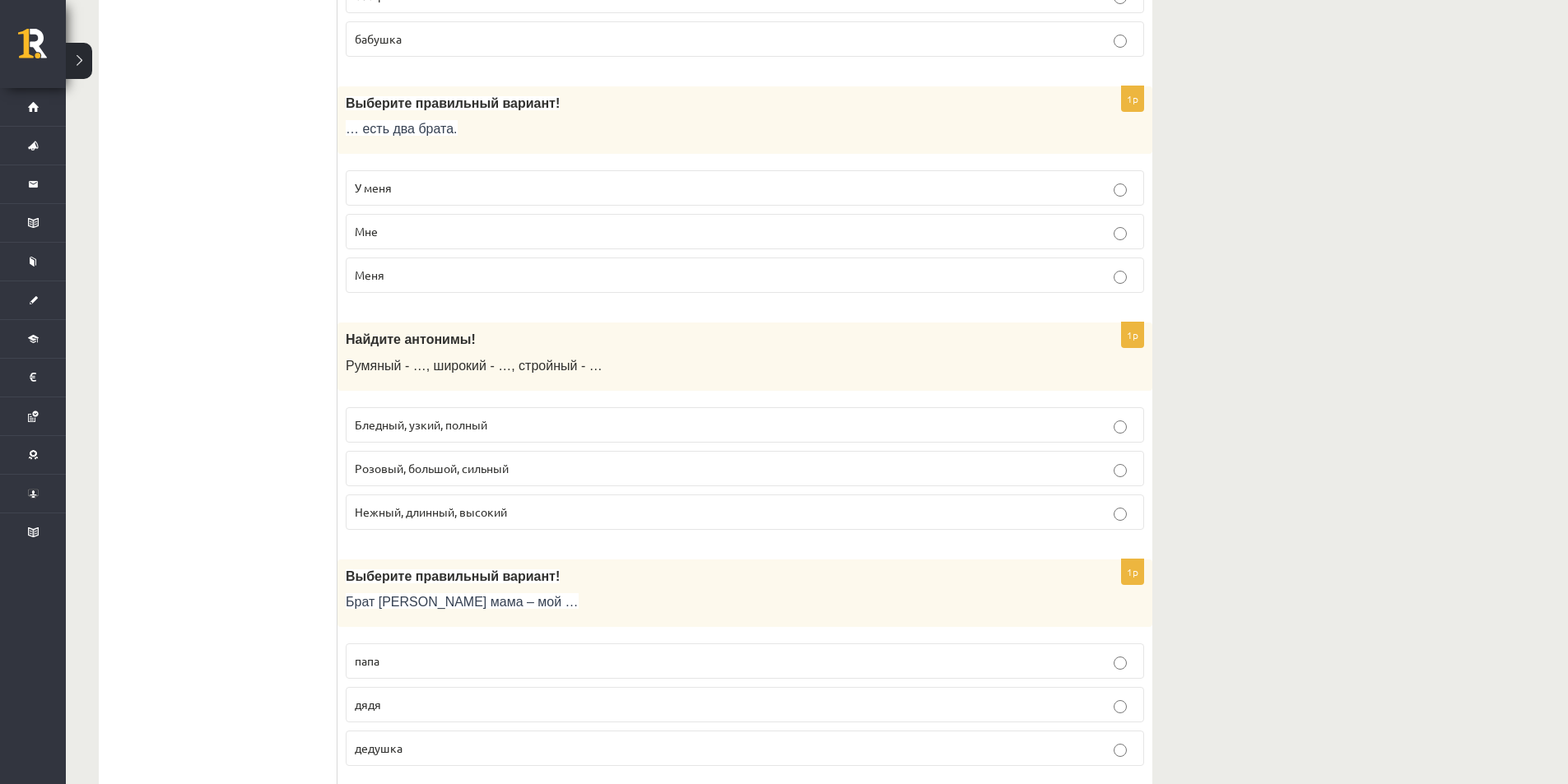
scroll to position [0, 0]
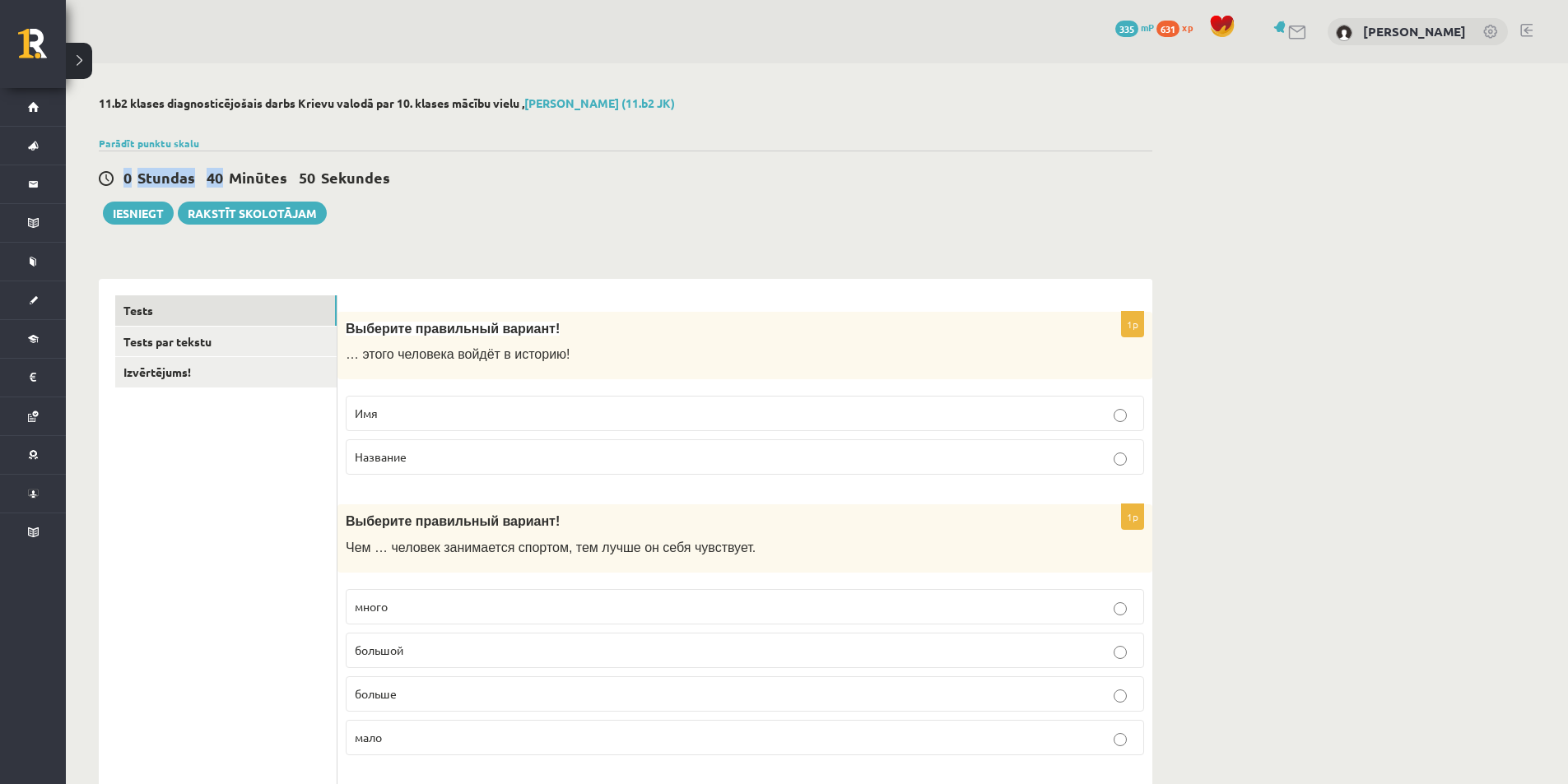
drag, startPoint x: 344, startPoint y: 171, endPoint x: 233, endPoint y: 170, distance: 111.0
click at [229, 176] on div "0 Stundas 40 Minūtes 50 Sekundes Ieskaite saglabāta! Iesniegt Rakstīt skolotājam" at bounding box center [625, 187] width 1054 height 74
click at [233, 170] on span "Minūtes" at bounding box center [257, 177] width 58 height 19
click at [376, 178] on span "Sekundes" at bounding box center [355, 177] width 69 height 19
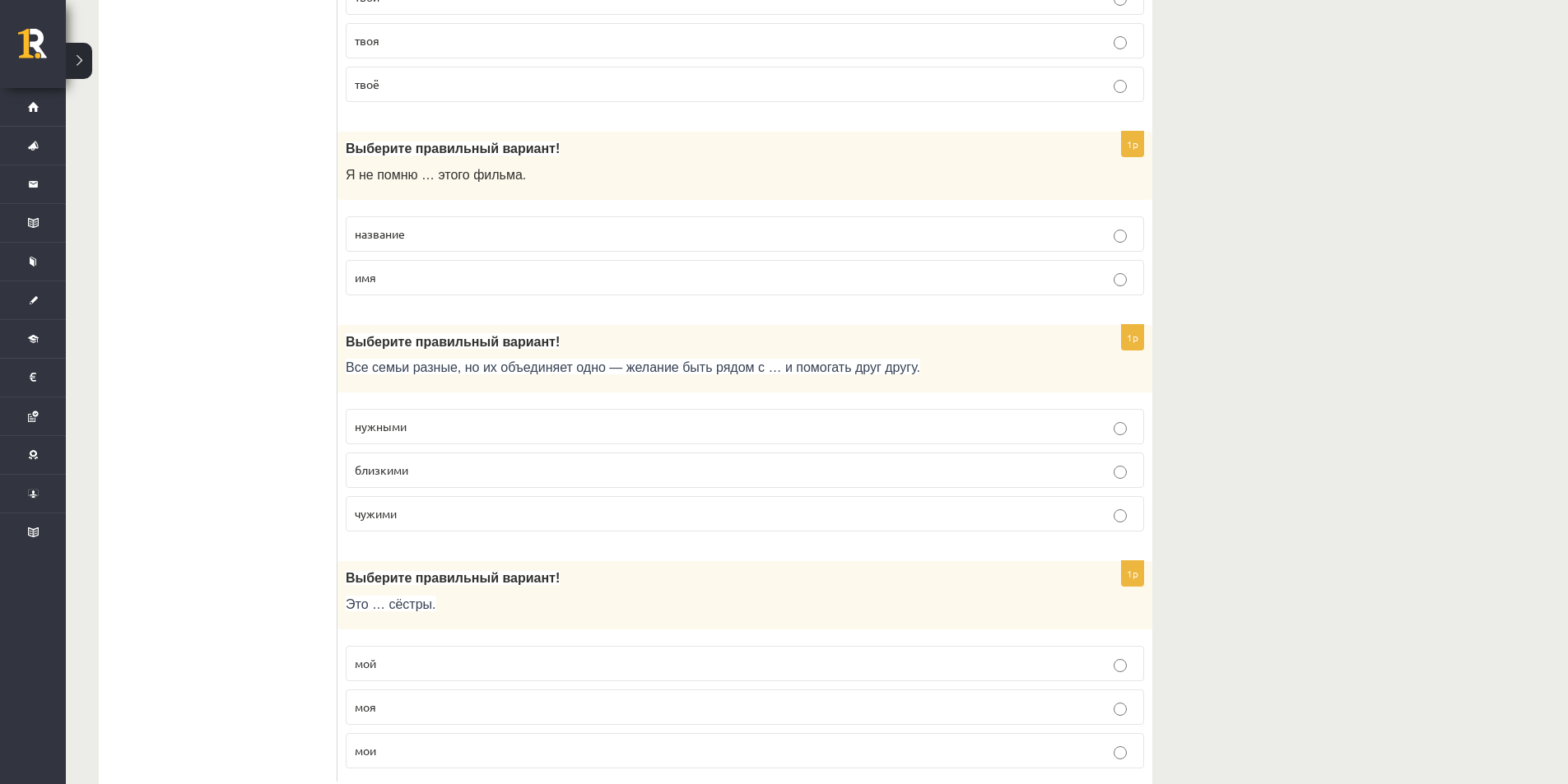
scroll to position [5150, 0]
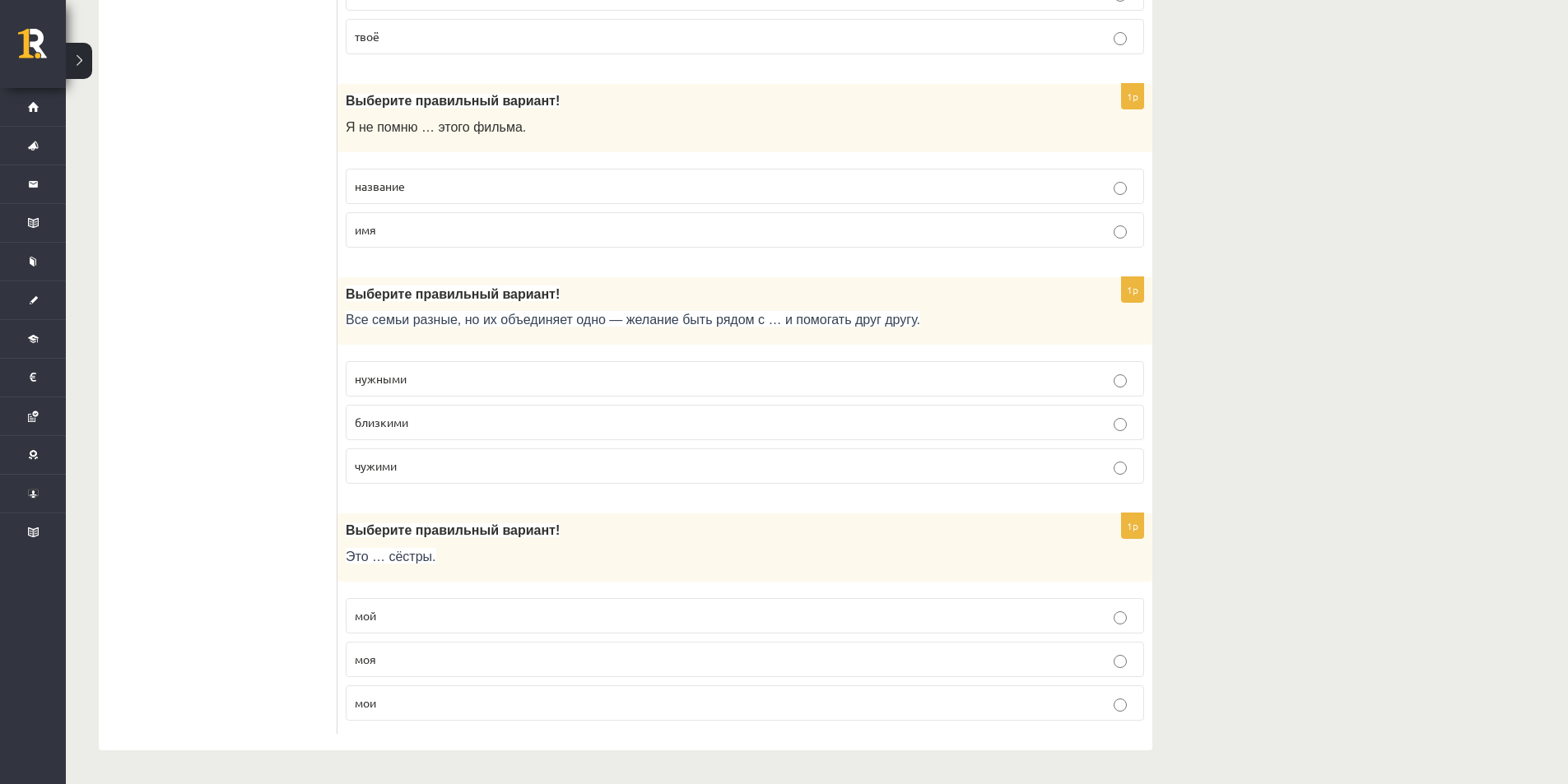
click at [421, 184] on p "название" at bounding box center [745, 186] width 781 height 17
click at [753, 411] on label "близкими" at bounding box center [744, 422] width 798 height 36
click at [424, 697] on p "мои" at bounding box center [745, 702] width 781 height 17
drag, startPoint x: 384, startPoint y: 558, endPoint x: 443, endPoint y: 558, distance: 59.0
click at [443, 558] on p "Это … сёстры." at bounding box center [703, 556] width 716 height 17
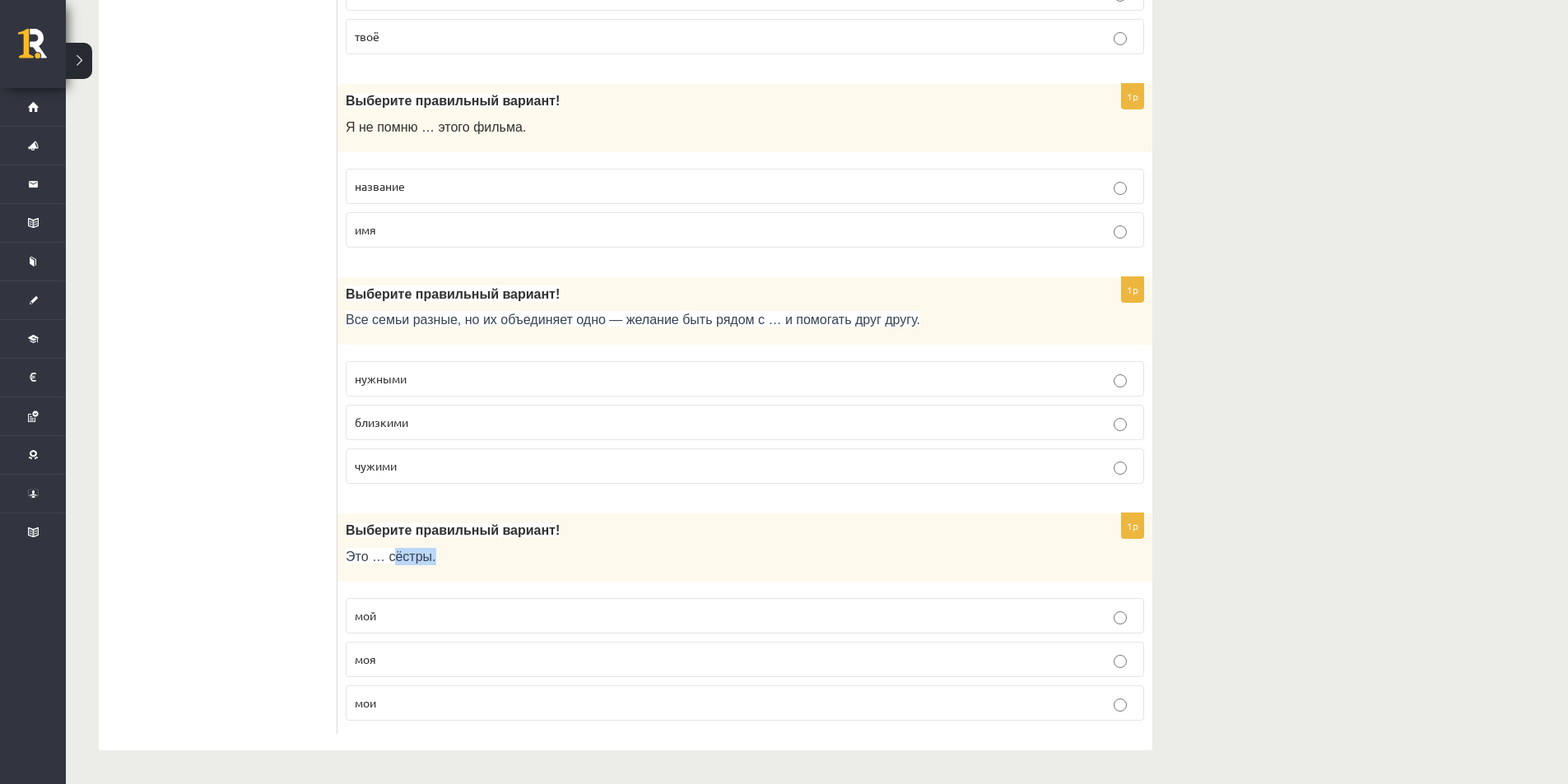
click at [443, 558] on p "Это … сёстры." at bounding box center [703, 556] width 716 height 17
click at [374, 694] on p "мои" at bounding box center [745, 702] width 781 height 17
drag, startPoint x: 341, startPoint y: 526, endPoint x: 458, endPoint y: 687, distance: 199.0
click at [458, 687] on div "1p Выберите правильный вариант! Это … сёстры. мой моя мои" at bounding box center [744, 623] width 814 height 220
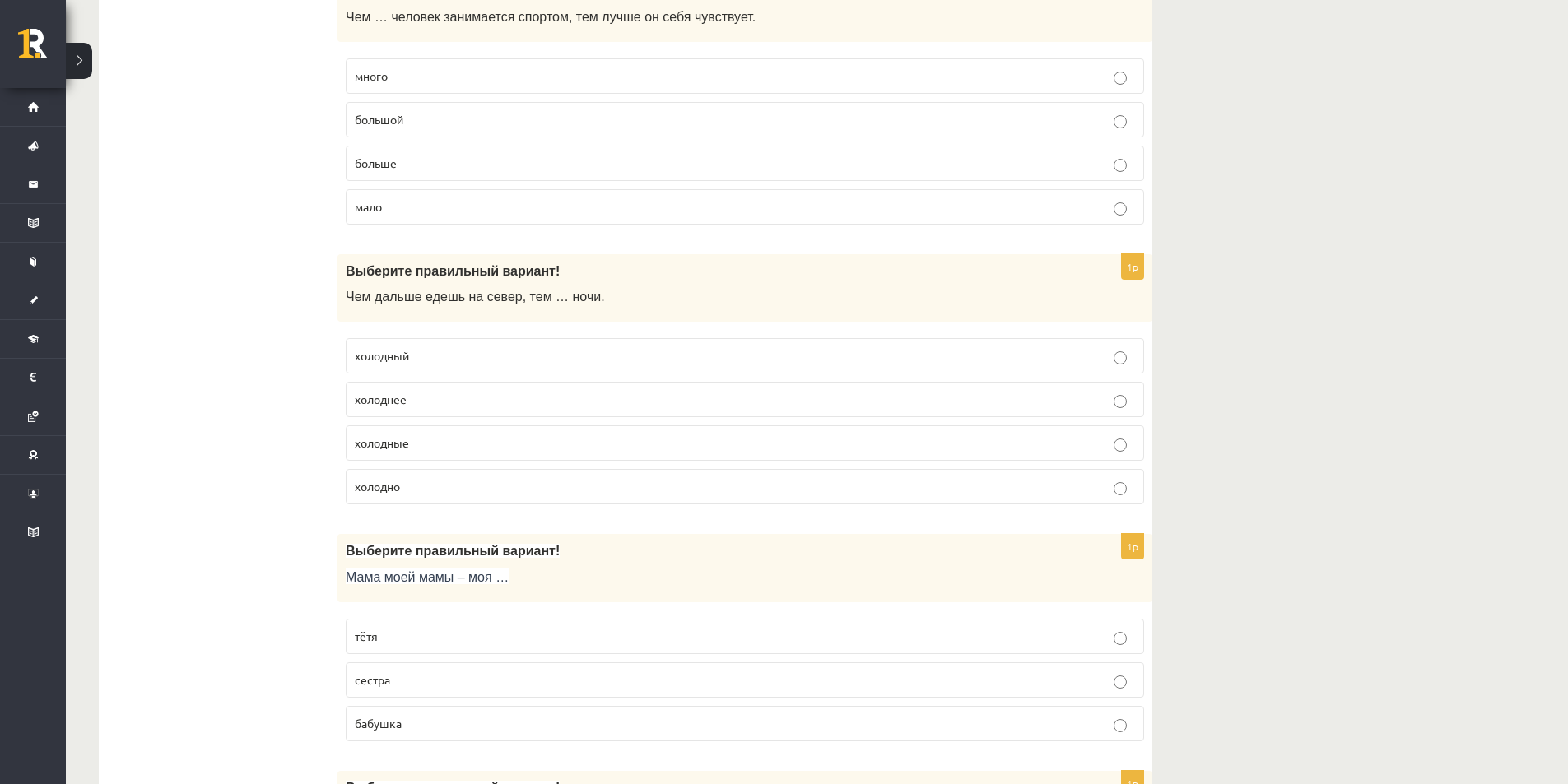
scroll to position [0, 0]
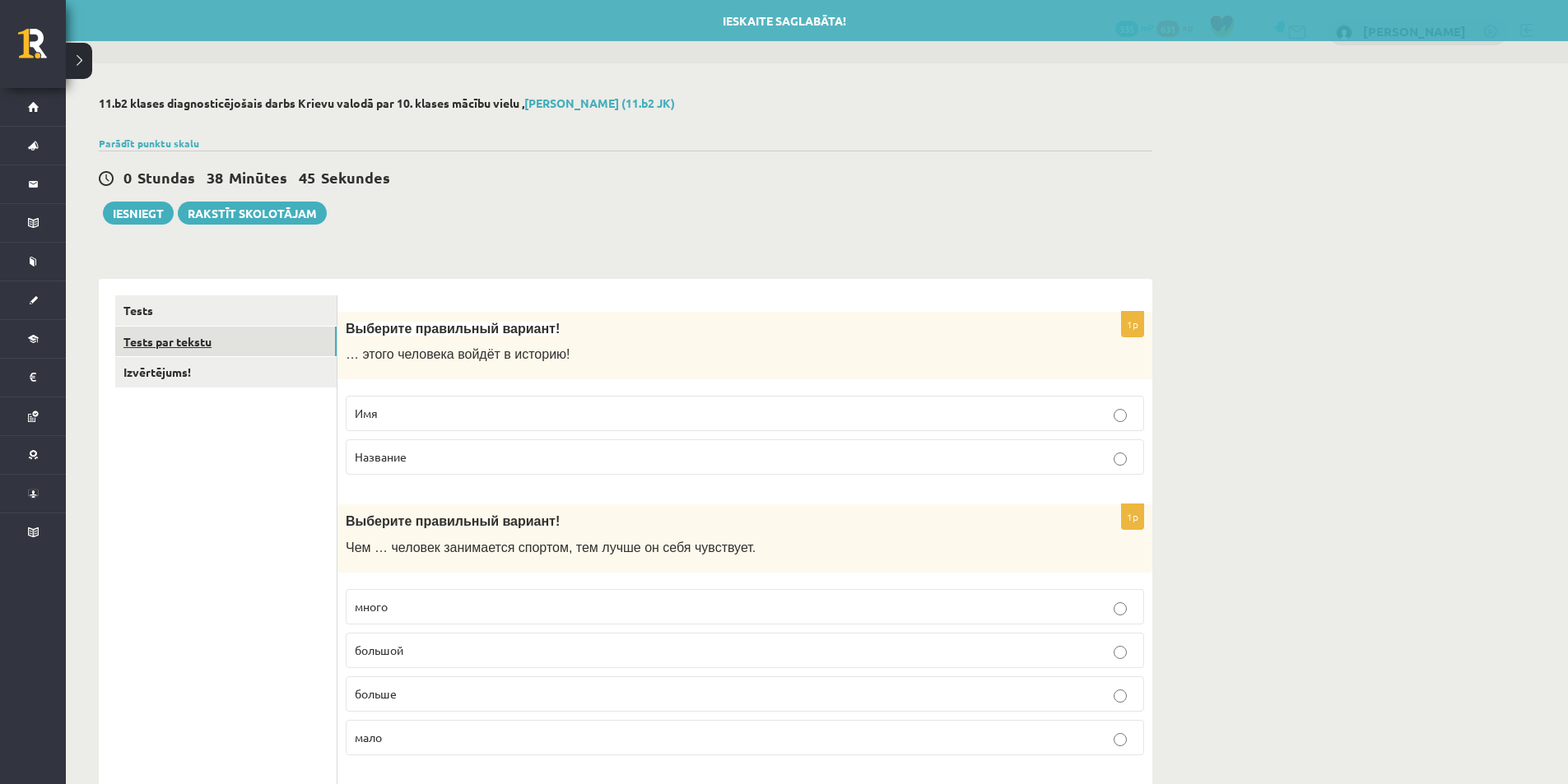
click at [231, 350] on link "Tests par tekstu" at bounding box center [226, 341] width 222 height 31
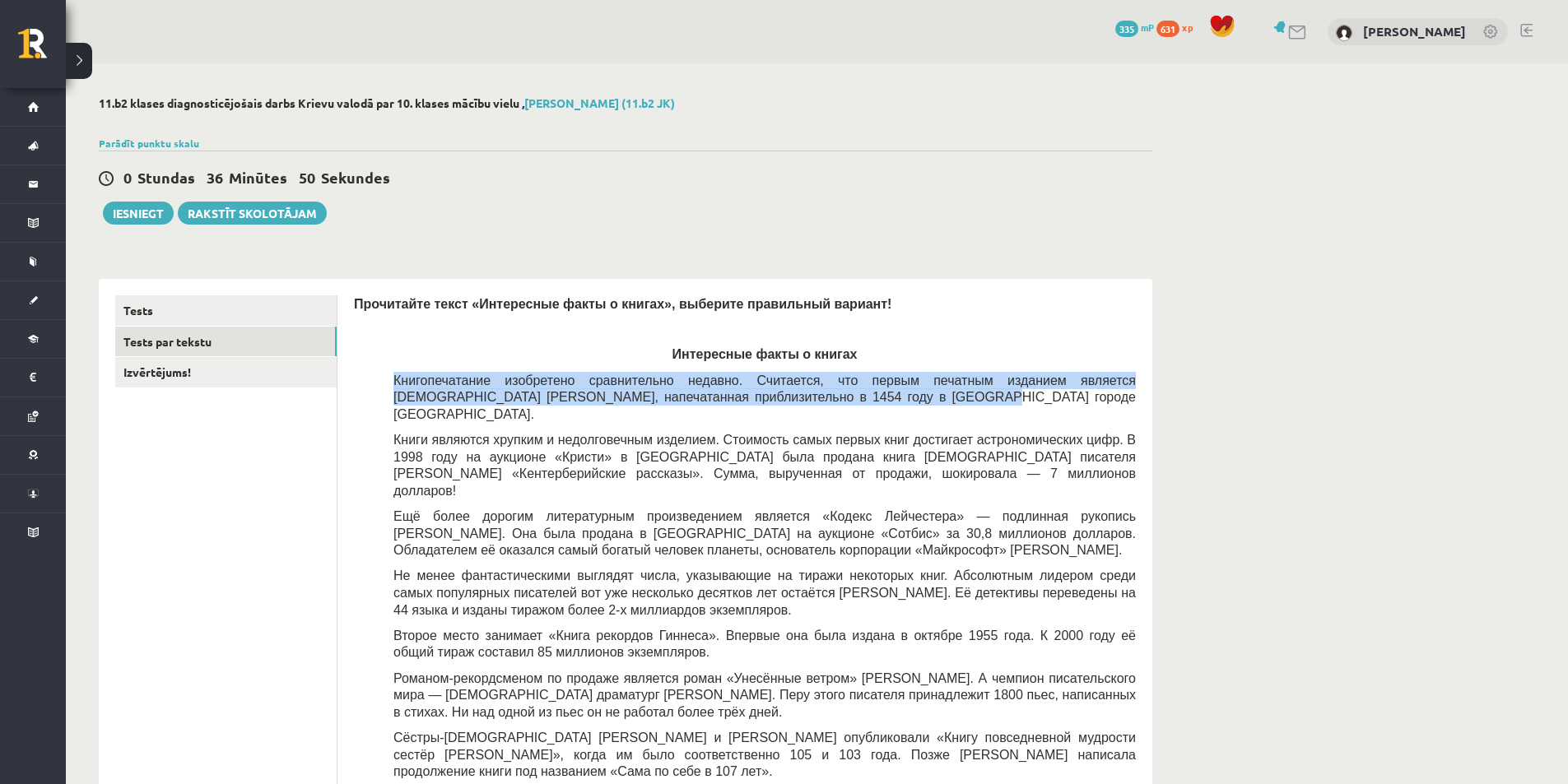
drag, startPoint x: 388, startPoint y: 369, endPoint x: 837, endPoint y: 398, distance: 449.9
click at [837, 398] on div "Прочитайте текст «Интересные факты о книгах», выберите правильный вариант! Инте…" at bounding box center [745, 602] width 782 height 613
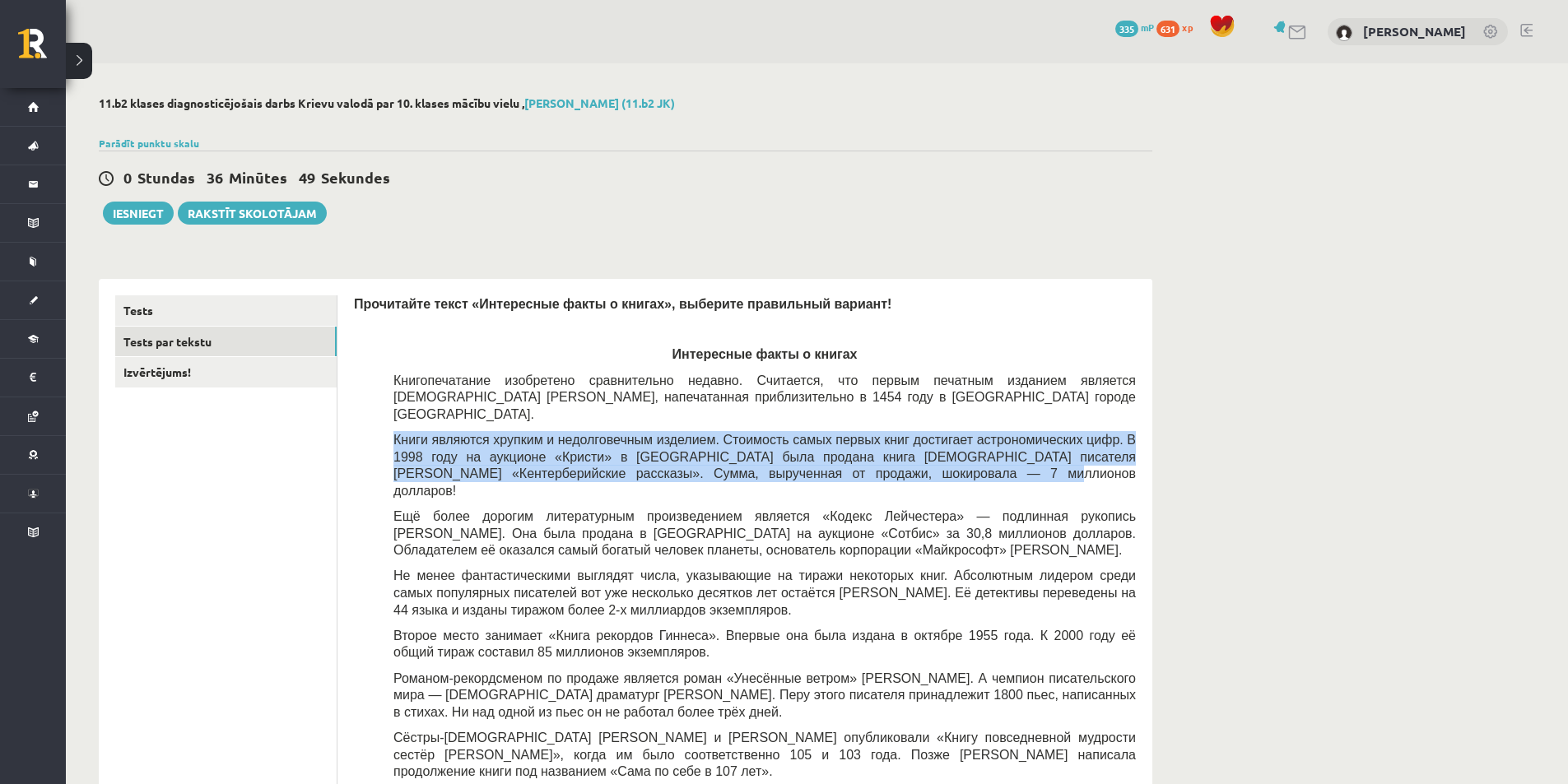
drag, startPoint x: 391, startPoint y: 420, endPoint x: 784, endPoint y: 462, distance: 395.2
click at [784, 462] on div "Прочитайте текст «Интересные факты о книгах», выберите правильный вариант! Инте…" at bounding box center [745, 602] width 782 height 613
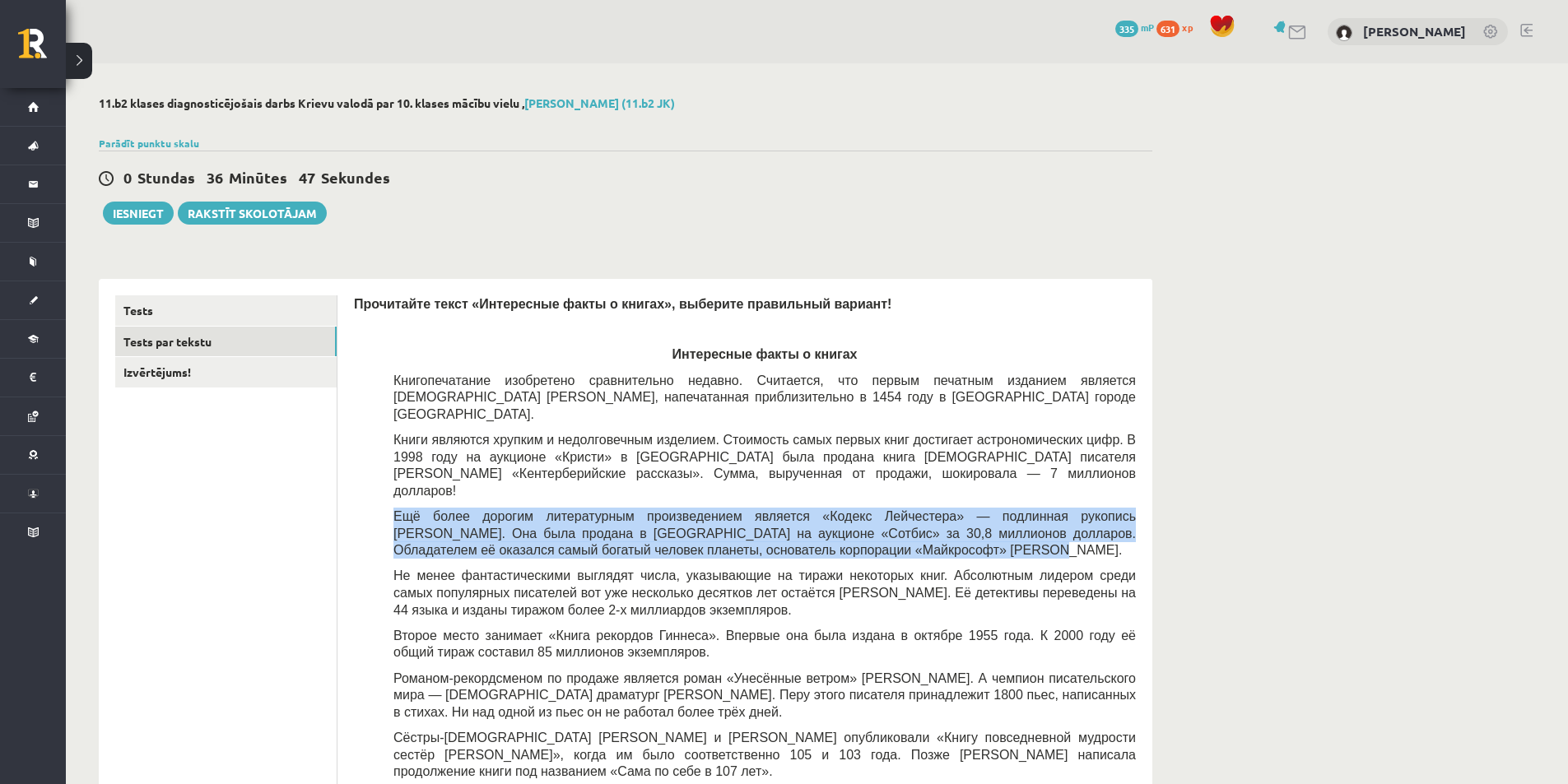
drag, startPoint x: 391, startPoint y: 483, endPoint x: 760, endPoint y: 516, distance: 370.5
click at [760, 516] on div "Прочитайте текст «Интересные факты о книгах», выберите правильный вариант! Инте…" at bounding box center [745, 602] width 782 height 613
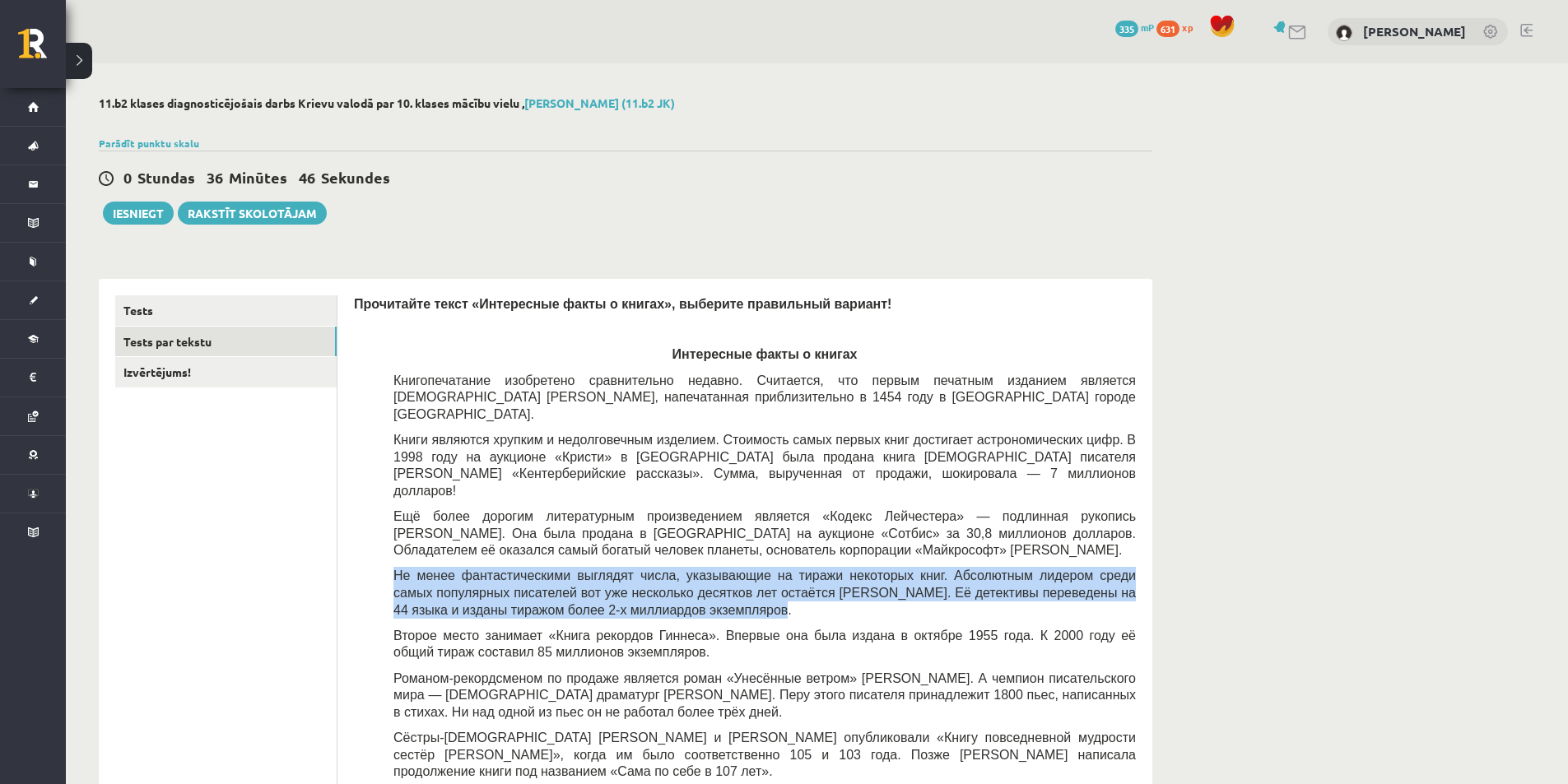
drag, startPoint x: 394, startPoint y: 544, endPoint x: 703, endPoint y: 577, distance: 310.8
click at [731, 575] on p "Не менее фантастическими выглядят числа, указывающие на тиражи некоторых книг. …" at bounding box center [765, 592] width 742 height 51
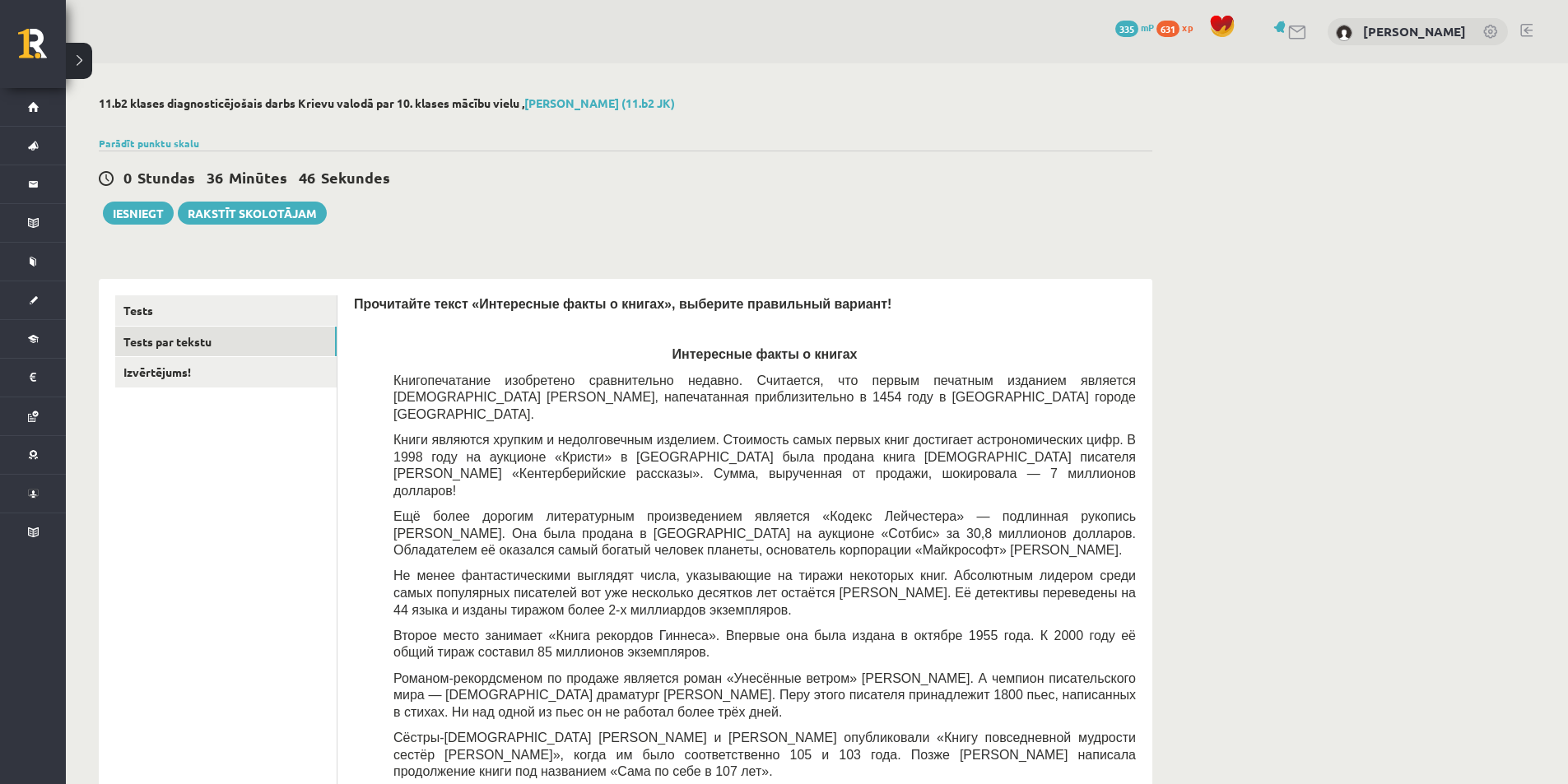
drag, startPoint x: 399, startPoint y: 594, endPoint x: 382, endPoint y: 599, distance: 17.7
click at [397, 628] on span "Второе место занимает «Книга рекордов Гиннеса». Впервые она была издана в октяб…" at bounding box center [765, 644] width 742 height 32
click at [652, 627] on p "Второе место занимает «Книга рекордов Гиннеса». Впервые она была издана в октяб…" at bounding box center [765, 644] width 742 height 34
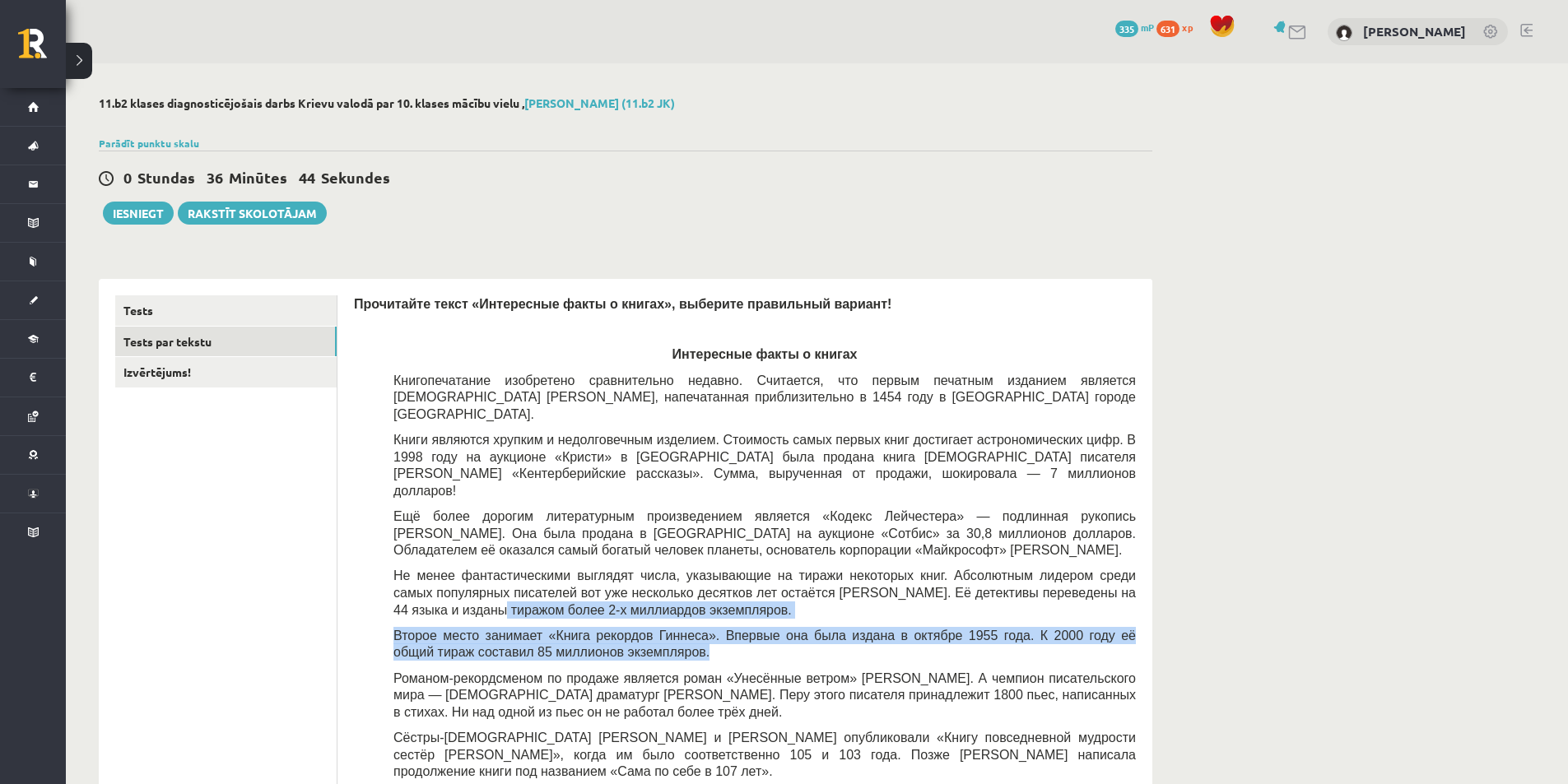
drag, startPoint x: 578, startPoint y: 621, endPoint x: 351, endPoint y: 584, distance: 230.0
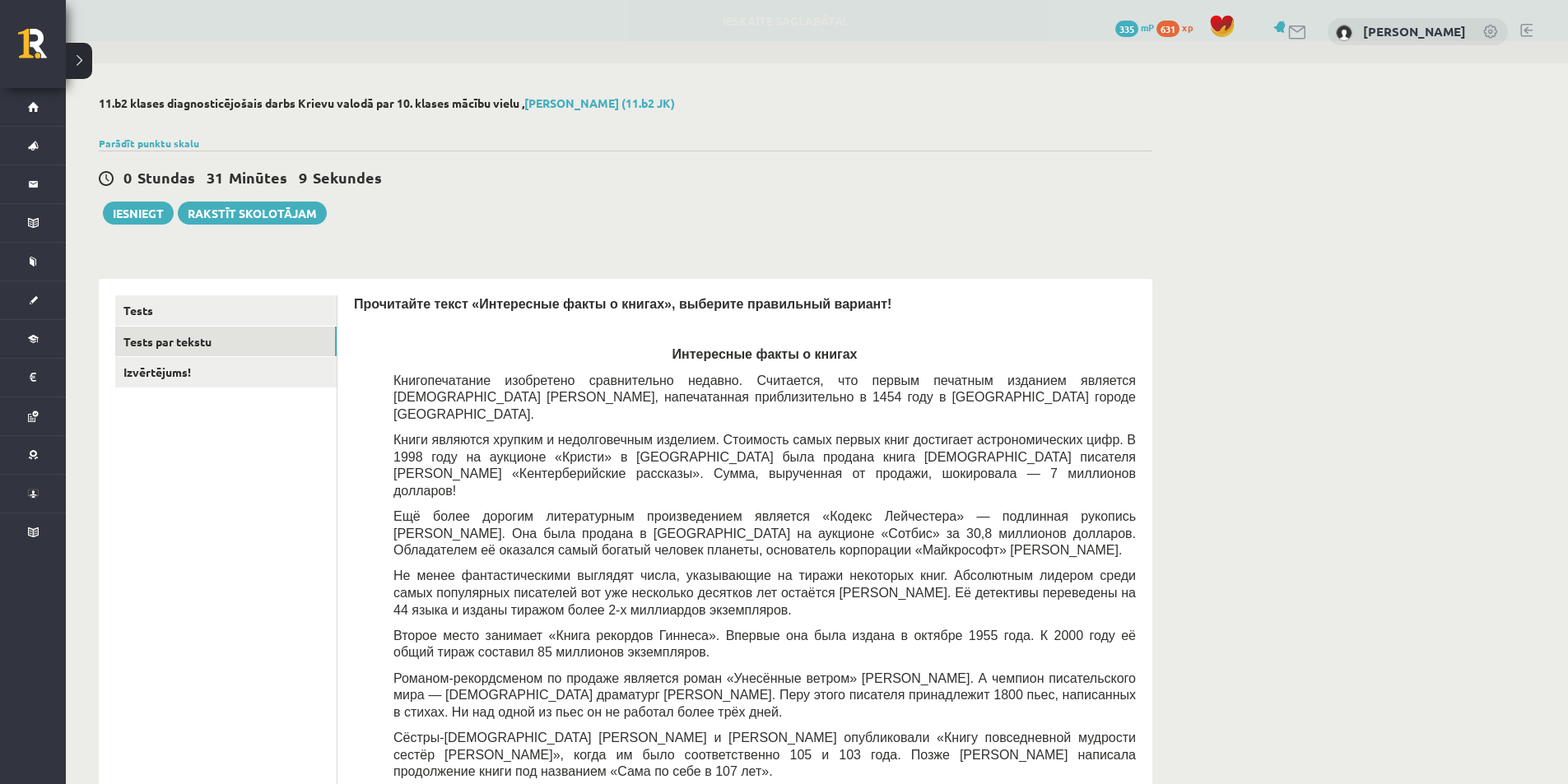
click at [397, 178] on div "0 Stundas 31 Minūtes 9 Sekundes" at bounding box center [625, 179] width 1054 height 22
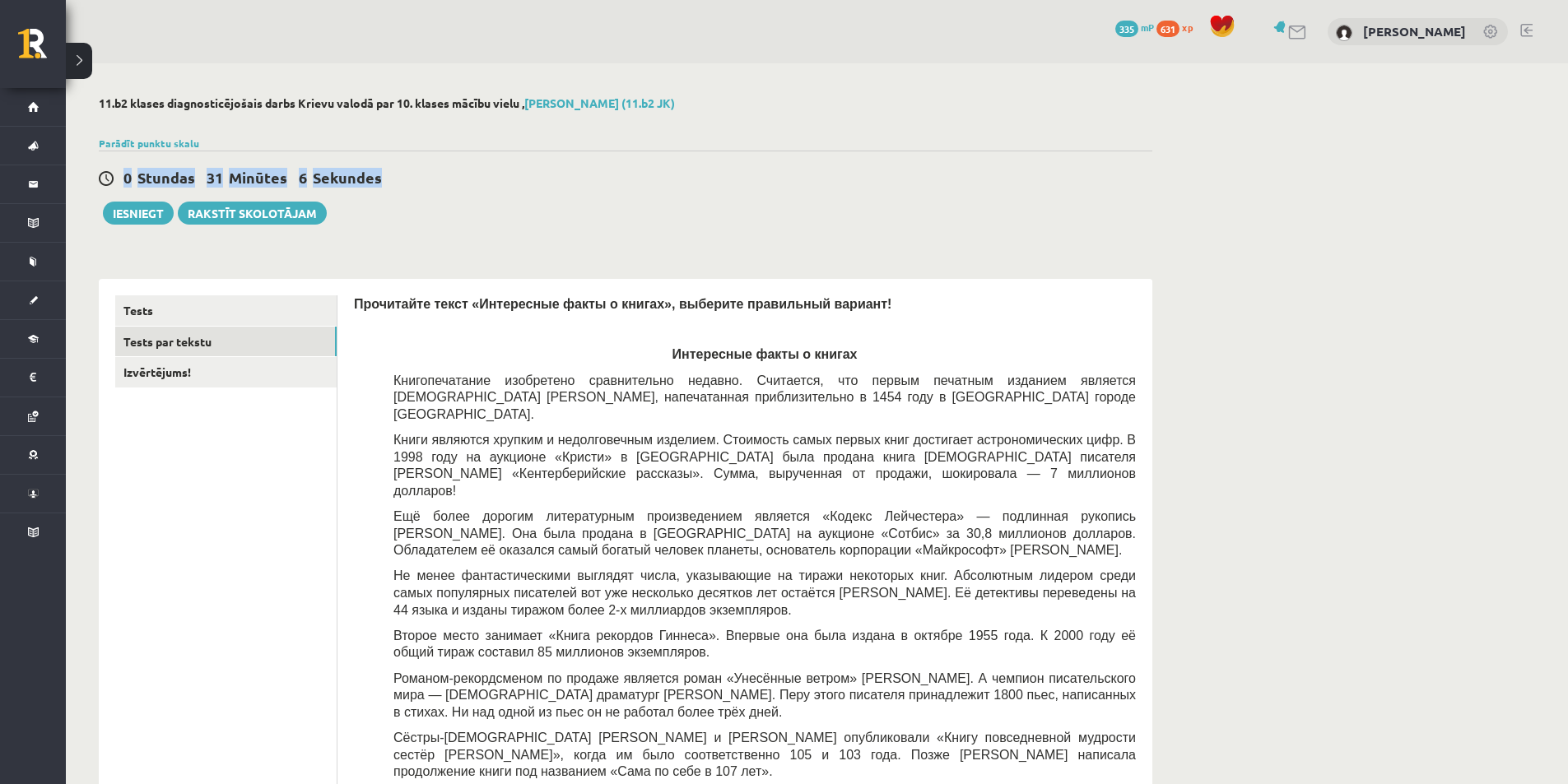
drag, startPoint x: 390, startPoint y: 175, endPoint x: 383, endPoint y: 179, distance: 8.1
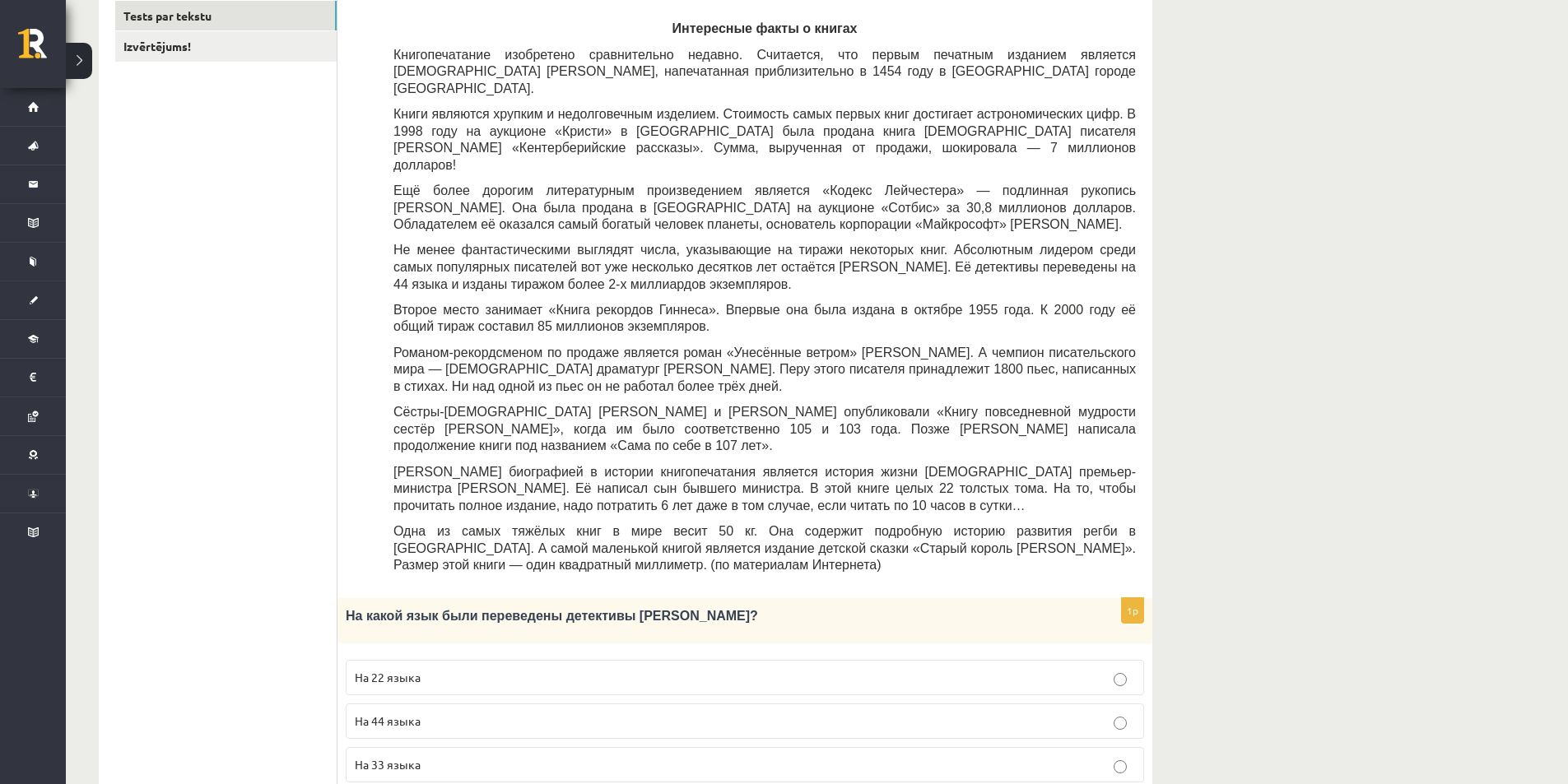
scroll to position [274, 0]
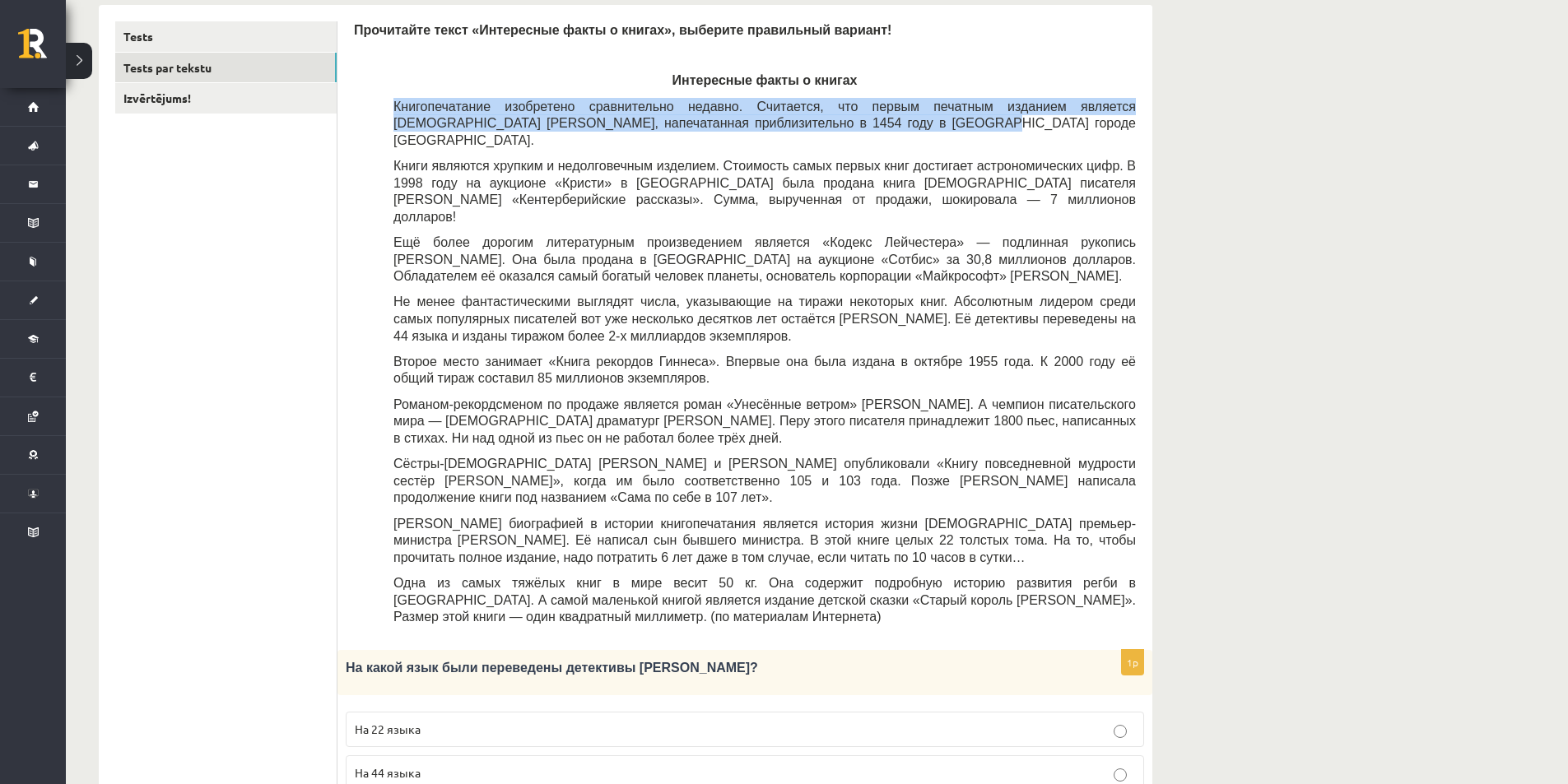
drag, startPoint x: 392, startPoint y: 105, endPoint x: 852, endPoint y: 128, distance: 460.6
click at [852, 128] on div "Прочитайте текст «Интересные факты о книгах», выберите правильный вариант! Инте…" at bounding box center [745, 328] width 782 height 613
click at [854, 128] on p "Книгопечатание изобретено сравнительно недавно. Считается, что первым печатным …" at bounding box center [765, 124] width 742 height 51
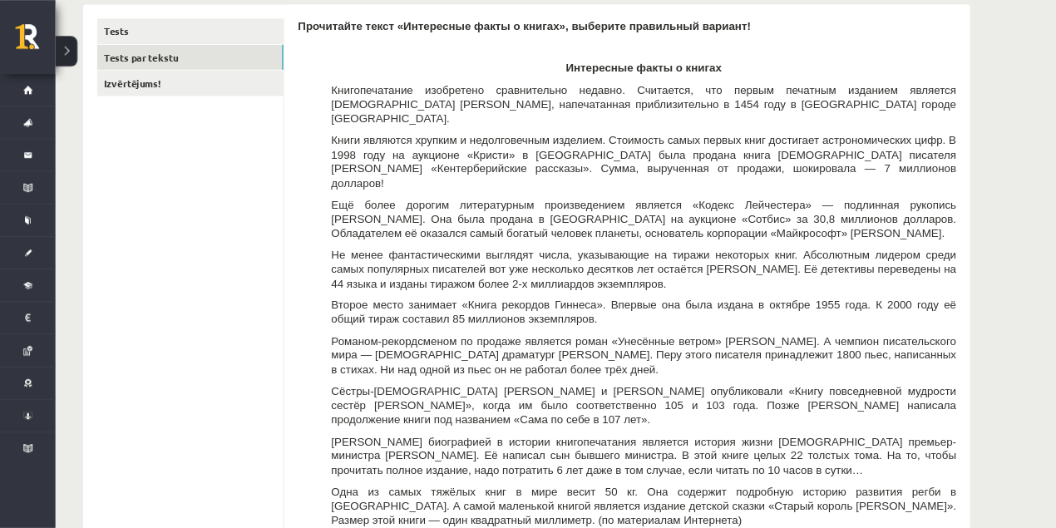
scroll to position [276, 0]
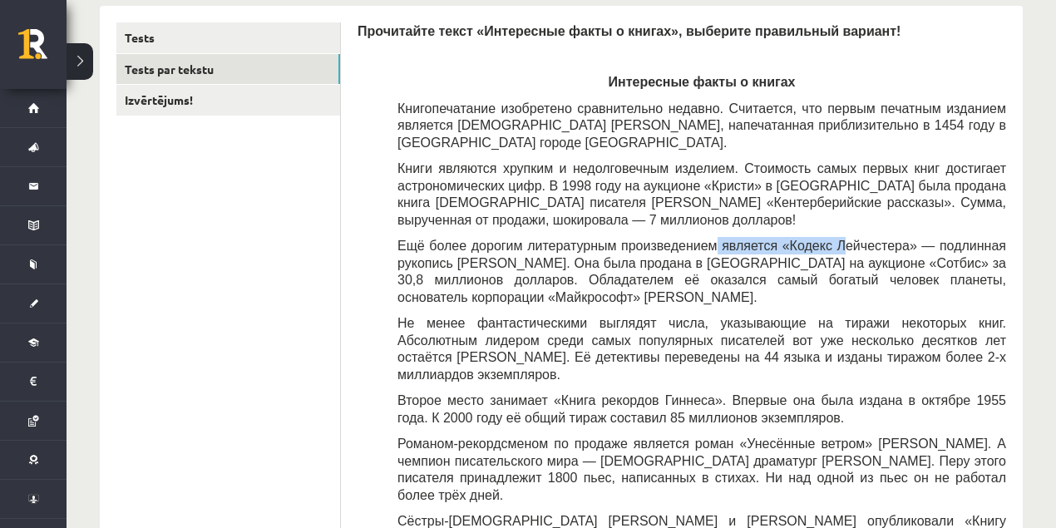
drag, startPoint x: 802, startPoint y: 225, endPoint x: 697, endPoint y: 225, distance: 104.8
click at [690, 239] on span "Ещё более дорогим литературным произведением является «Кодекс Лейчестера» — под…" at bounding box center [702, 272] width 609 height 66
click at [894, 207] on p "Книги являются хрупким и недолговечным изделием. Стоимость самых первых книг до…" at bounding box center [702, 194] width 609 height 68
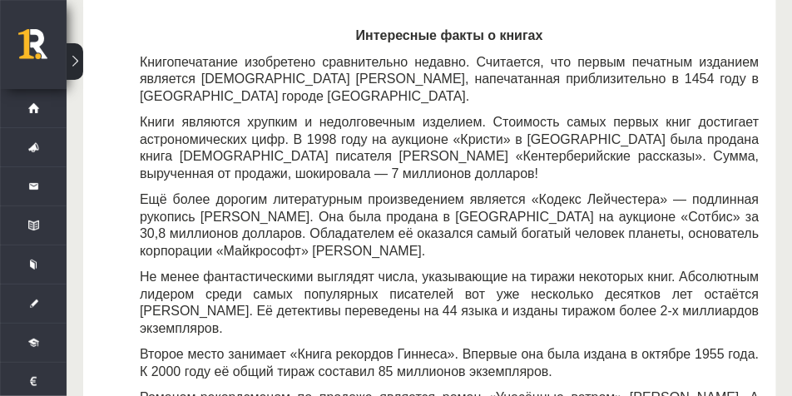
scroll to position [388, 0]
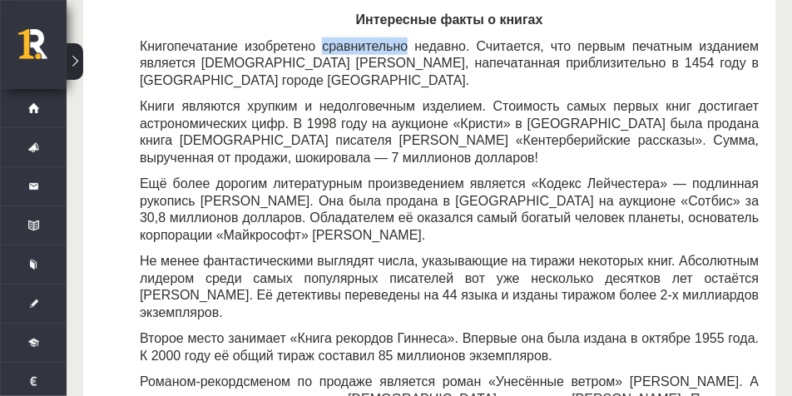
drag, startPoint x: 310, startPoint y: 44, endPoint x: 388, endPoint y: 47, distance: 77.4
click at [388, 47] on span "Книгопечатание изобретено сравнительно недавно. Считается, что первым печатным …" at bounding box center [450, 63] width 620 height 48
click at [292, 37] on div "Прочитайте текст «Интересные факты о книгах», выберите правильный вариант! Инте…" at bounding box center [430, 312] width 660 height 705
click at [138, 62] on div "Прочитайте текст «Интересные факты о книгах», выберите правильный вариант! Инте…" at bounding box center [430, 312] width 660 height 705
click at [156, 79] on div "Прочитайте текст «Интересные факты о книгах», выберите правильный вариант! Инте…" at bounding box center [430, 312] width 660 height 705
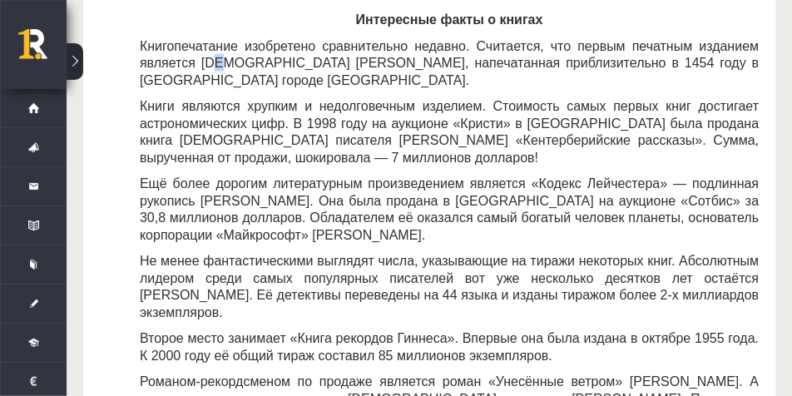
drag, startPoint x: 163, startPoint y: 61, endPoint x: 155, endPoint y: 62, distance: 8.5
click at [155, 62] on span "Книгопечатание изобретено сравнительно недавно. Считается, что первым печатным …" at bounding box center [450, 63] width 620 height 48
click at [159, 99] on span "Книги являются хрупким и недолговечным изделием. Стоимость самых первых книг до…" at bounding box center [450, 132] width 620 height 66
drag, startPoint x: 146, startPoint y: 67, endPoint x: 137, endPoint y: 67, distance: 9.1
click at [137, 67] on div "Прочитайте текст «Интересные факты о книгах», выберите правильный вариант! Инте…" at bounding box center [430, 312] width 660 height 705
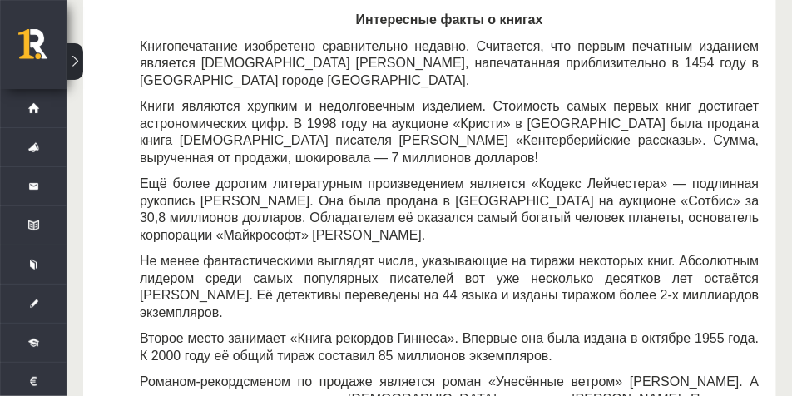
click at [138, 81] on div "Прочитайте текст «Интересные факты о книгах», выберите правильный вариант! Инте…" at bounding box center [430, 312] width 660 height 705
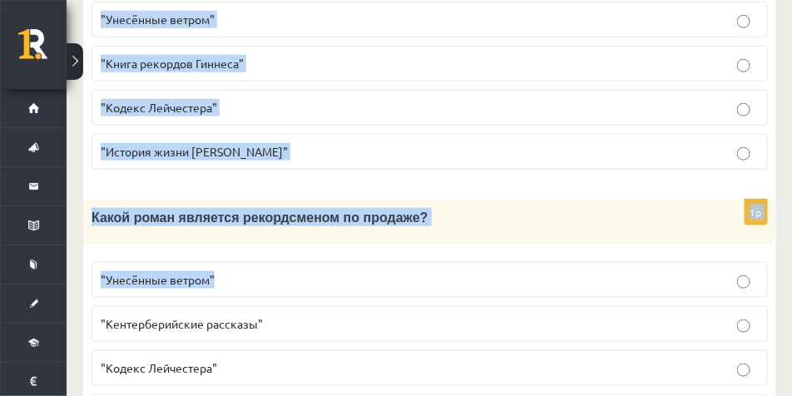
scroll to position [1966, 0]
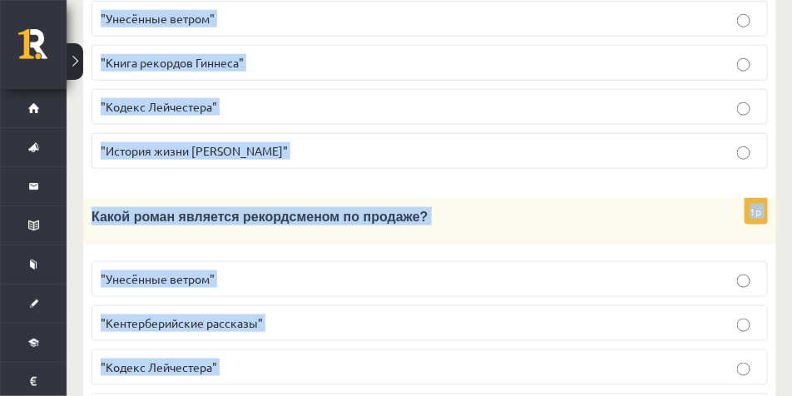
drag, startPoint x: 136, startPoint y: 47, endPoint x: 387, endPoint y: 310, distance: 363.6
click at [383, 253] on fieldset ""Унесённые ветром" "Кентерберийские рассказы" "Кодекс Лейчестера" "Книга рекорд…" at bounding box center [429, 343] width 676 height 181
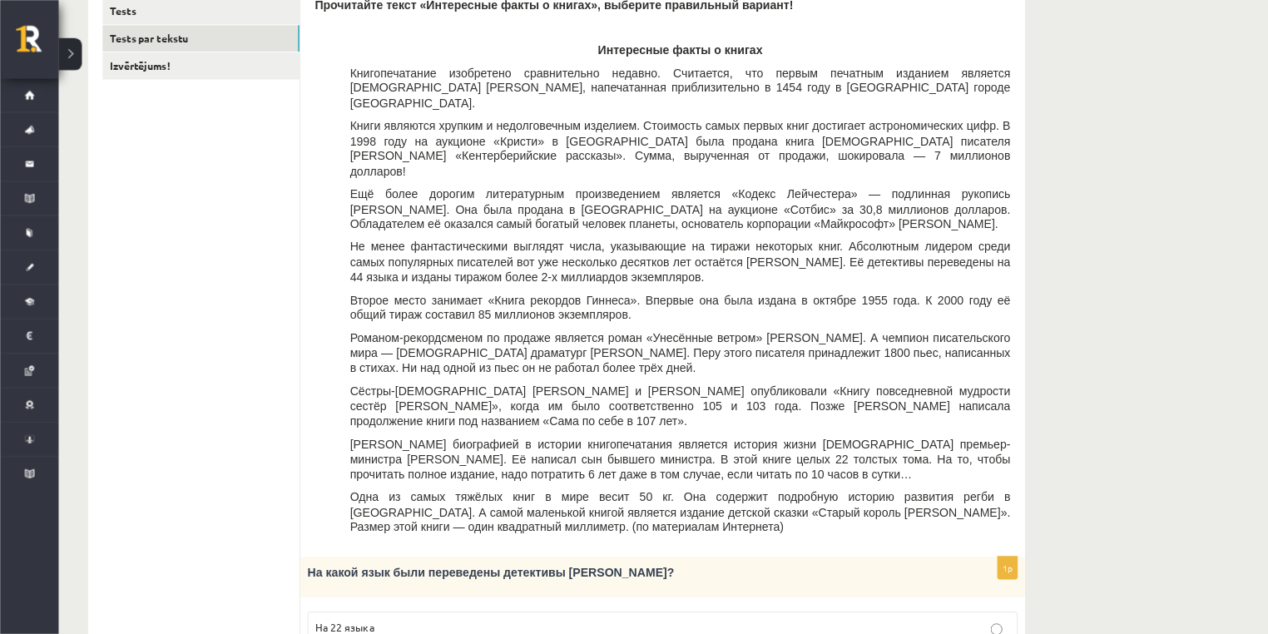
scroll to position [301, 0]
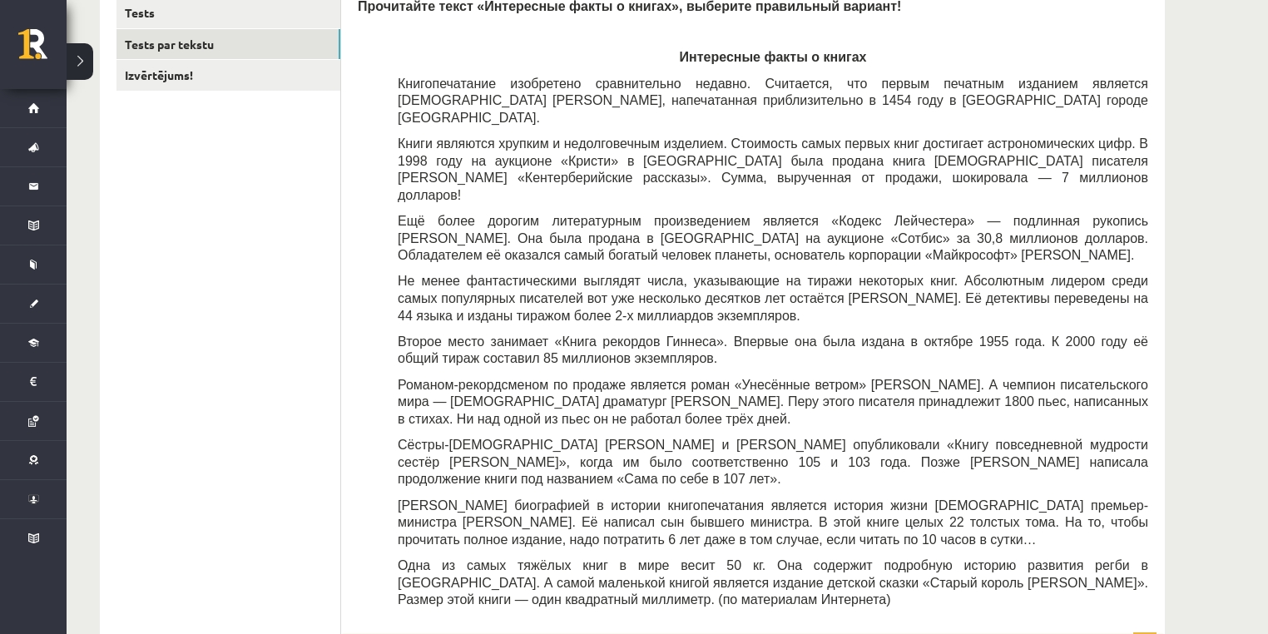
click at [502, 137] on span "Книги являются хрупким и недолговечным изделием. Стоимость самых первых книг до…" at bounding box center [773, 169] width 750 height 66
click at [462, 50] on p "Интересные факты о книгах" at bounding box center [773, 56] width 750 height 17
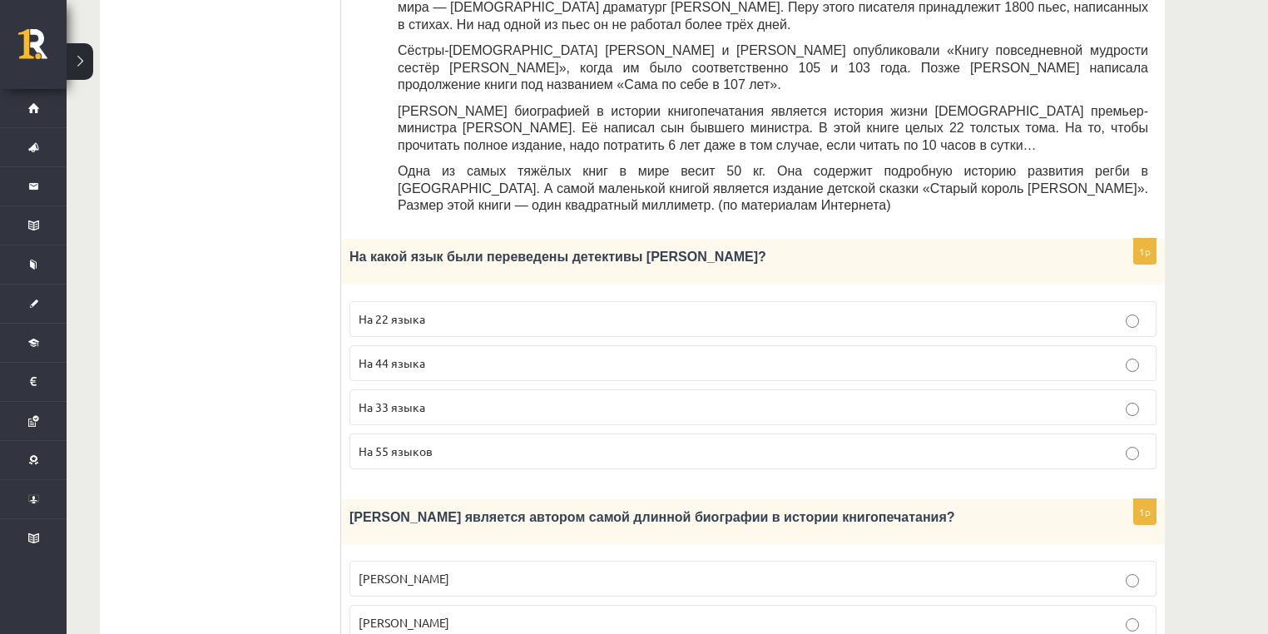
scroll to position [745, 0]
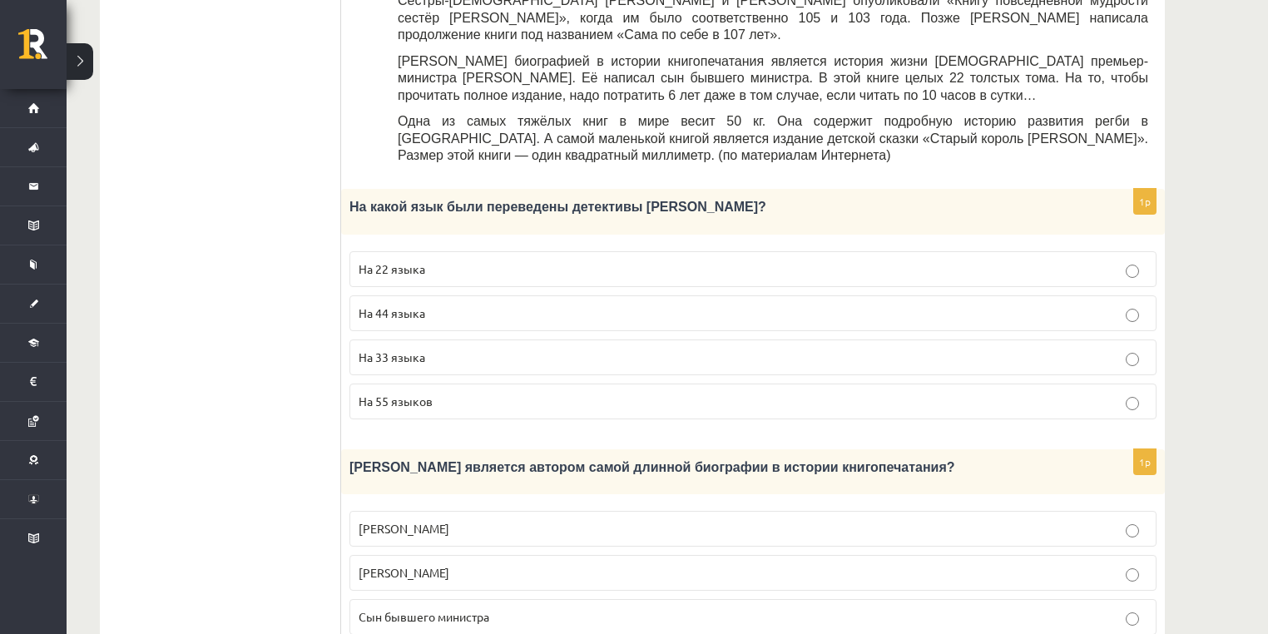
click at [428, 304] on p "На 44 языка" at bounding box center [753, 312] width 789 height 17
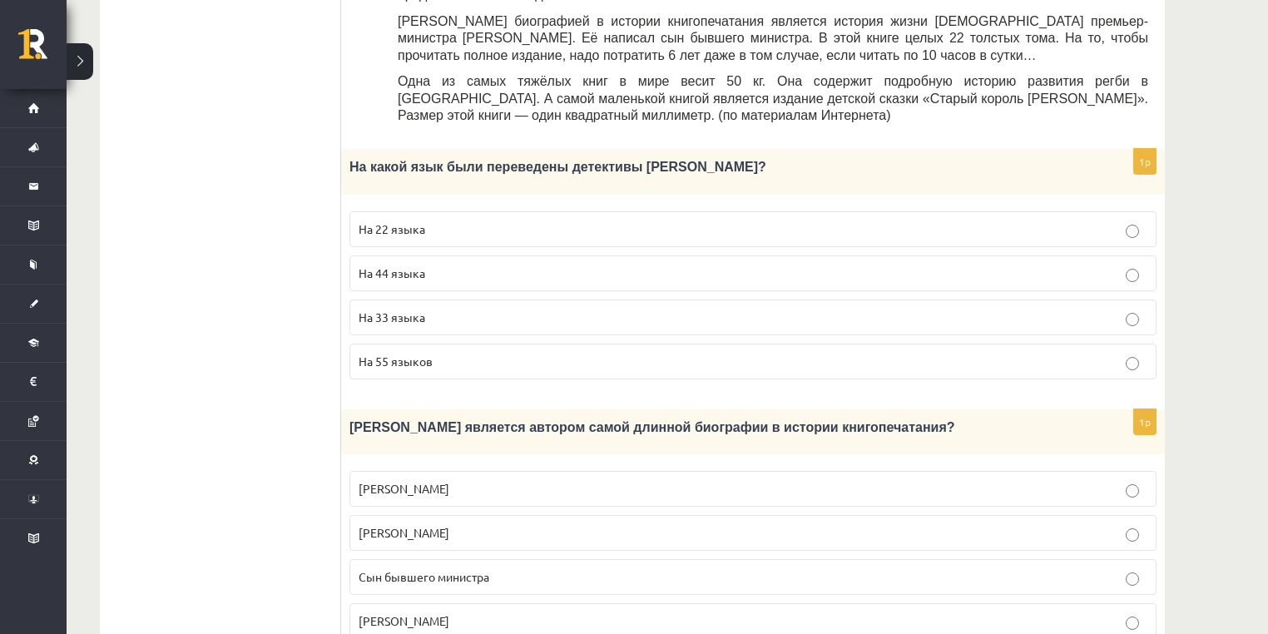
scroll to position [967, 0]
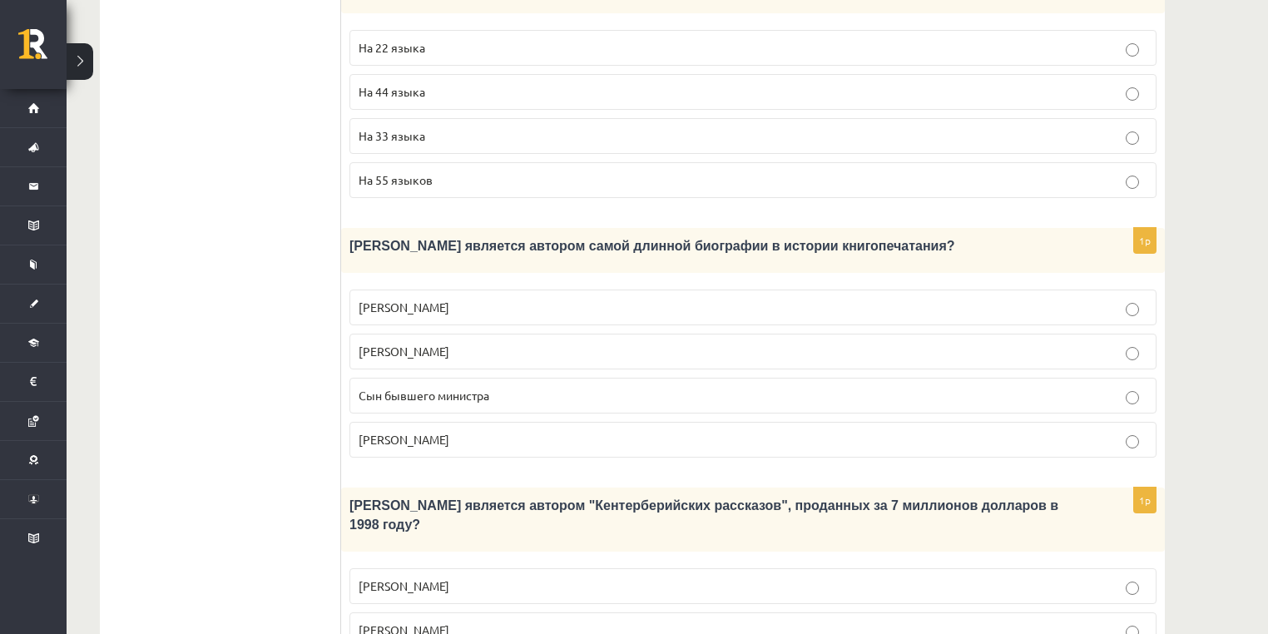
click at [462, 388] on span "Сын бывшего министра" at bounding box center [424, 395] width 131 height 15
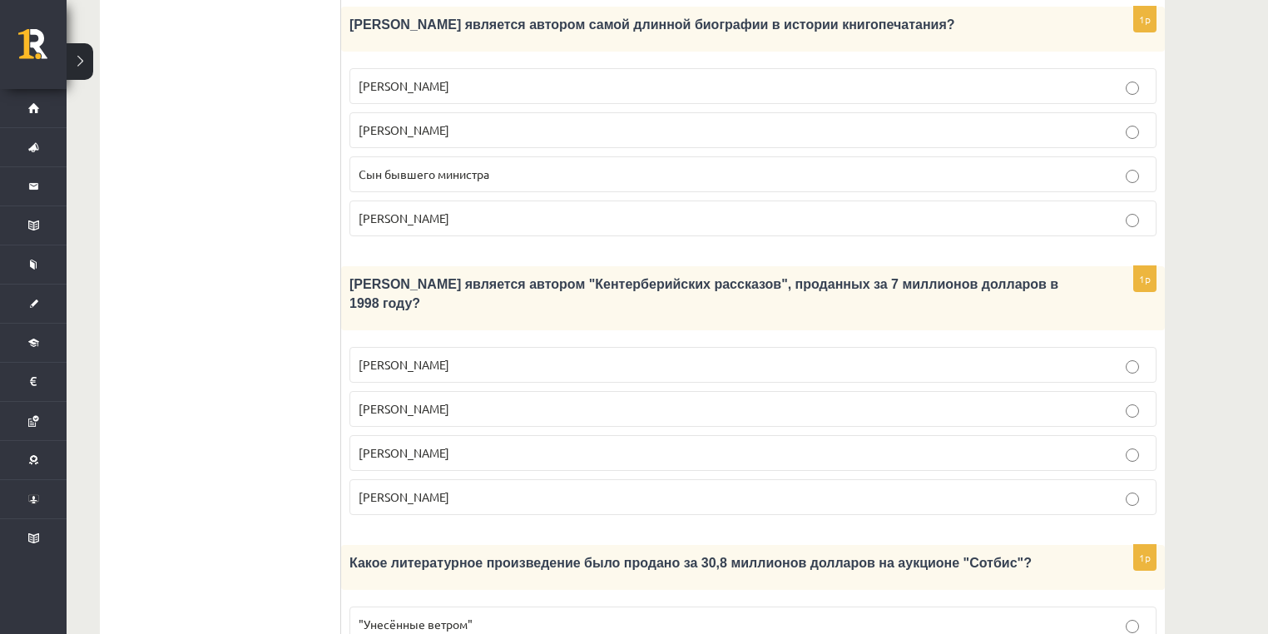
click at [438, 445] on span "Джефри Чосер" at bounding box center [404, 452] width 91 height 15
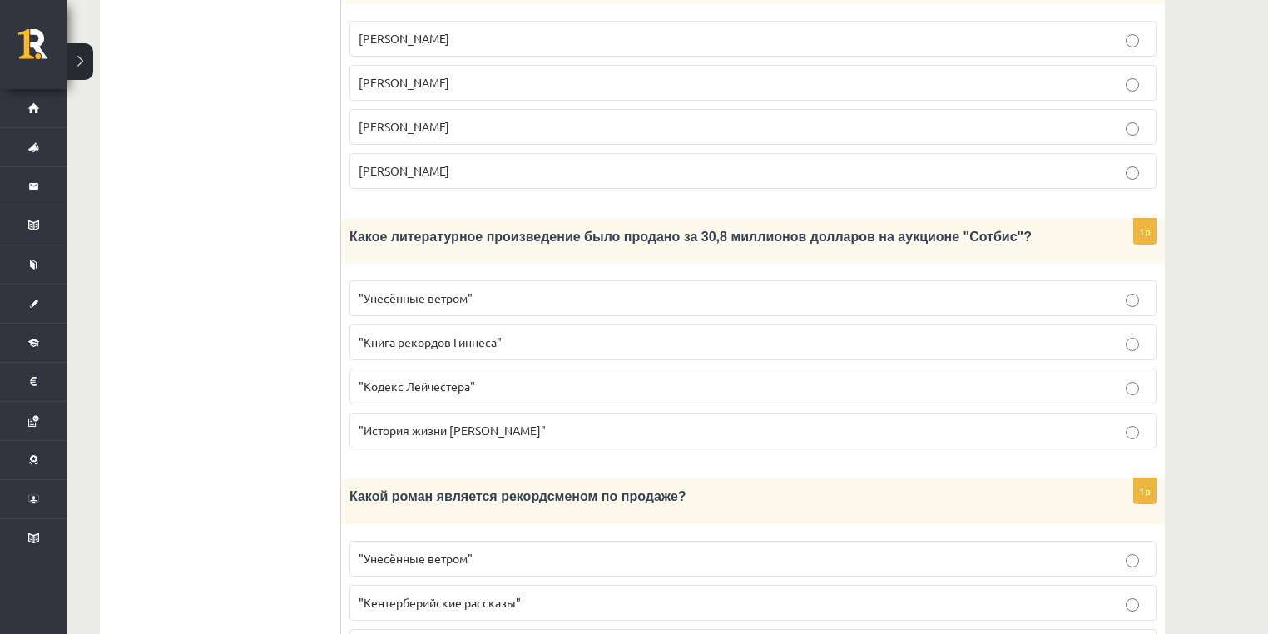
scroll to position [1574, 0]
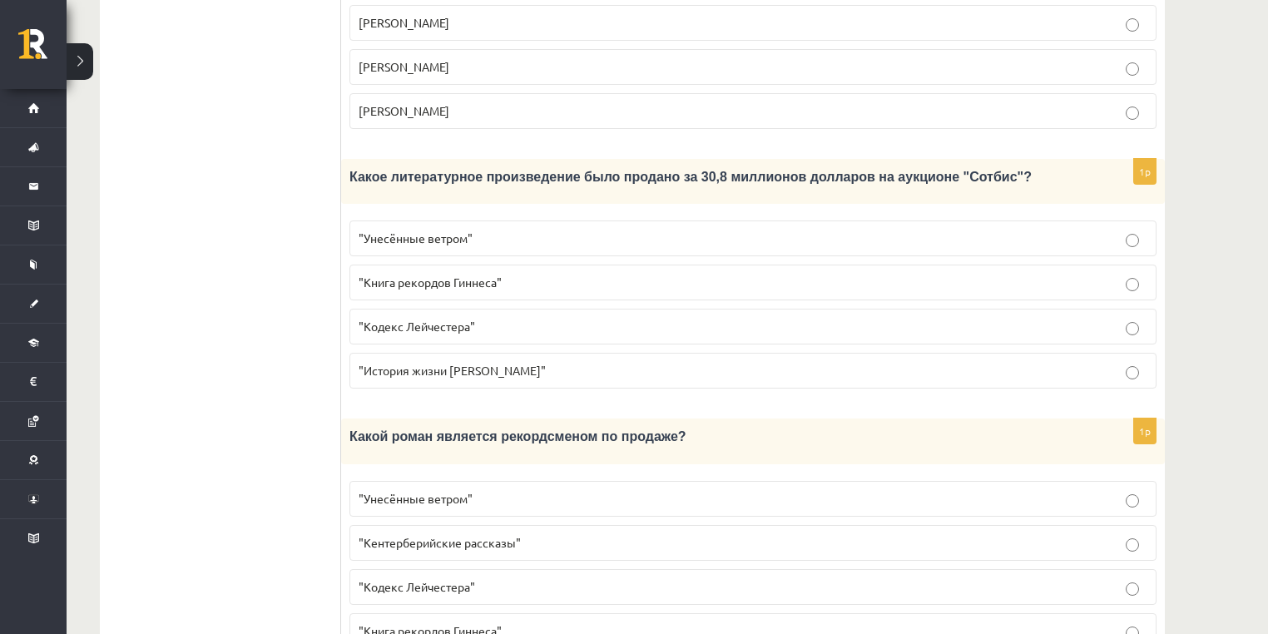
click at [445, 319] on span ""Кодекс Лейчестера"" at bounding box center [417, 326] width 116 height 15
click at [403, 491] on span ""Унесённые ветром"" at bounding box center [416, 498] width 114 height 15
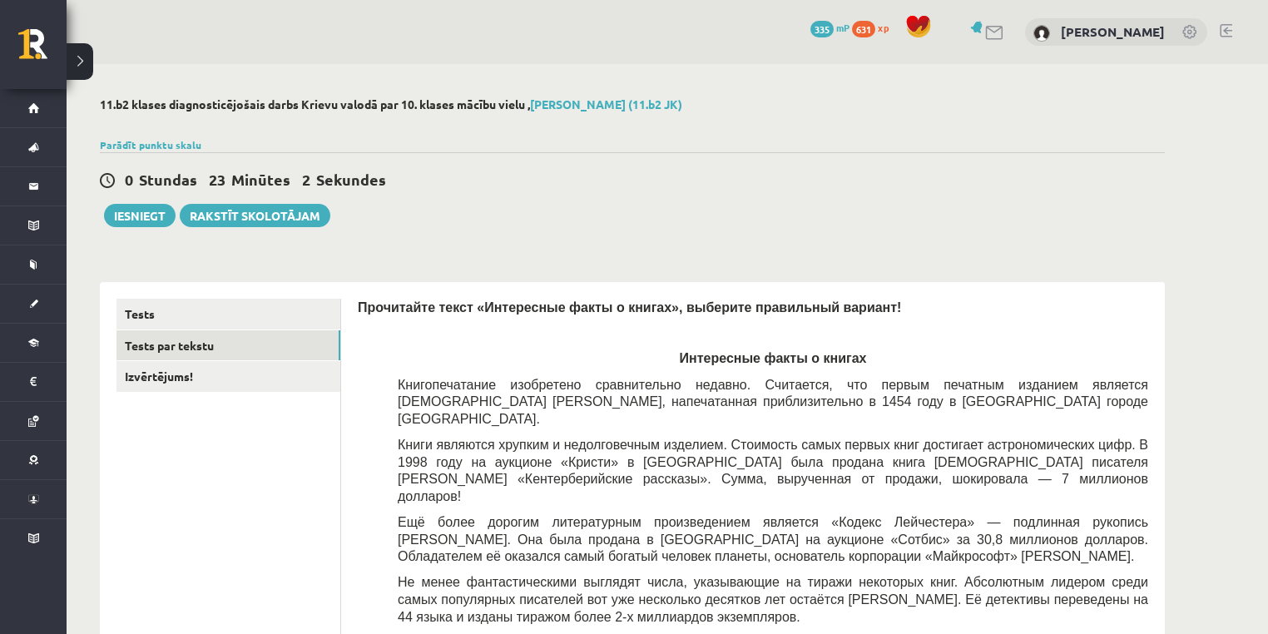
scroll to position [0, 0]
click at [239, 388] on link "Izvērtējums!" at bounding box center [228, 376] width 224 height 31
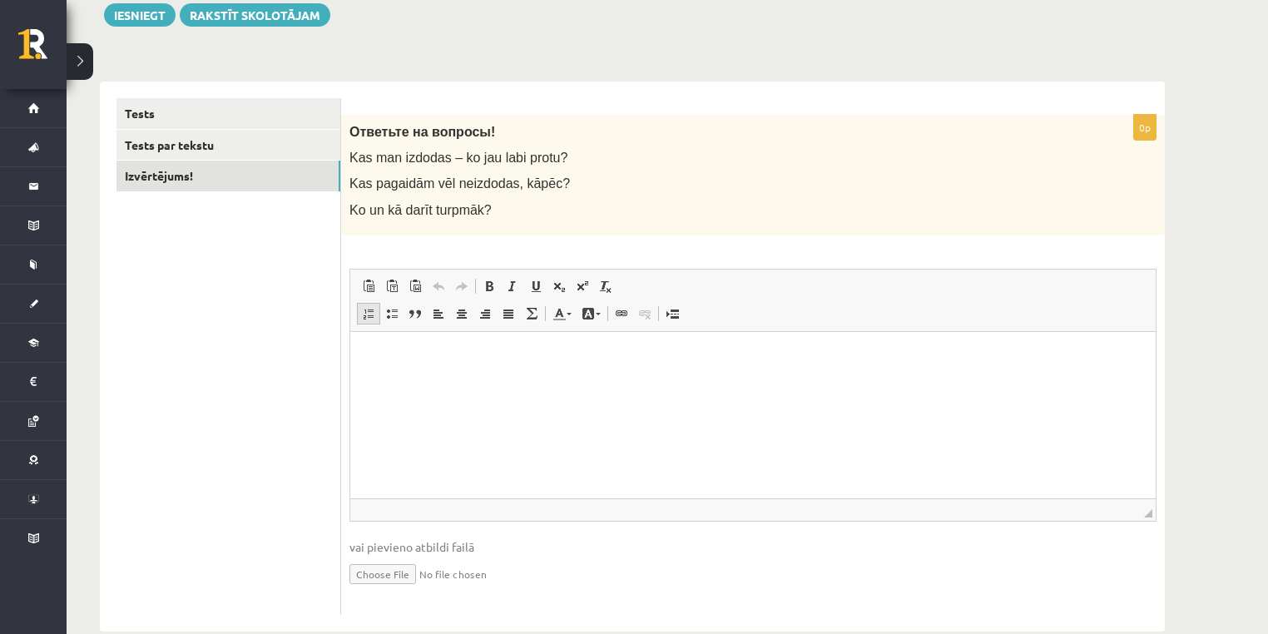
scroll to position [221, 0]
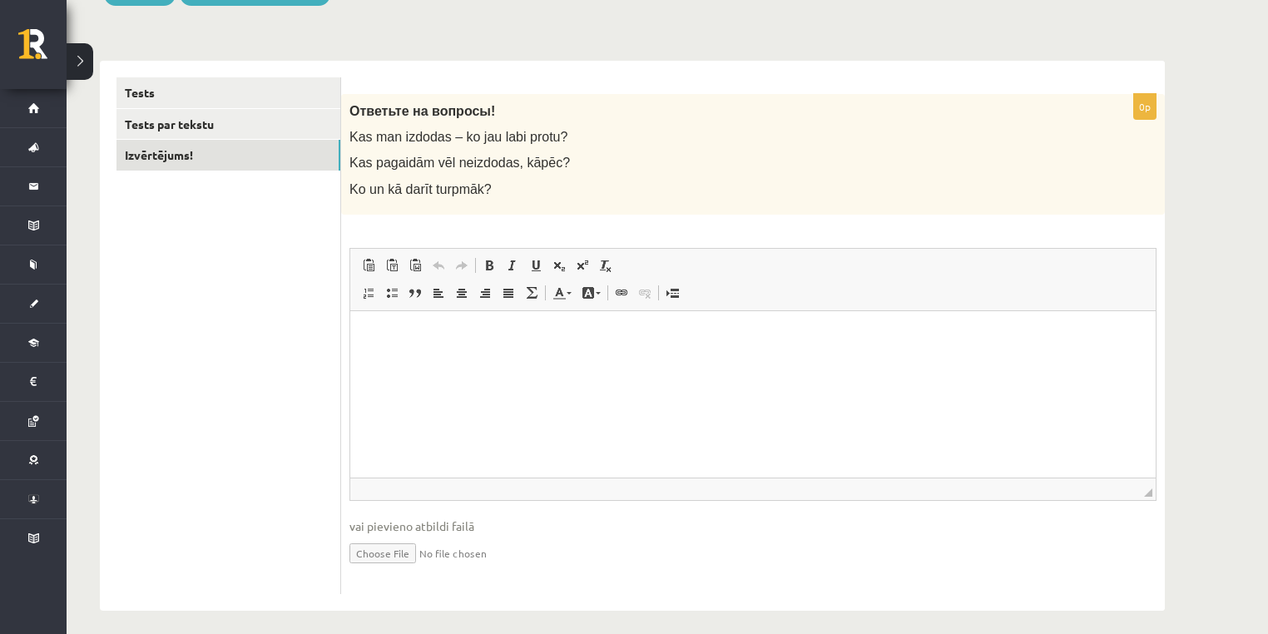
click at [395, 361] on html at bounding box center [752, 335] width 805 height 51
click at [237, 89] on link "Tests" at bounding box center [228, 92] width 224 height 31
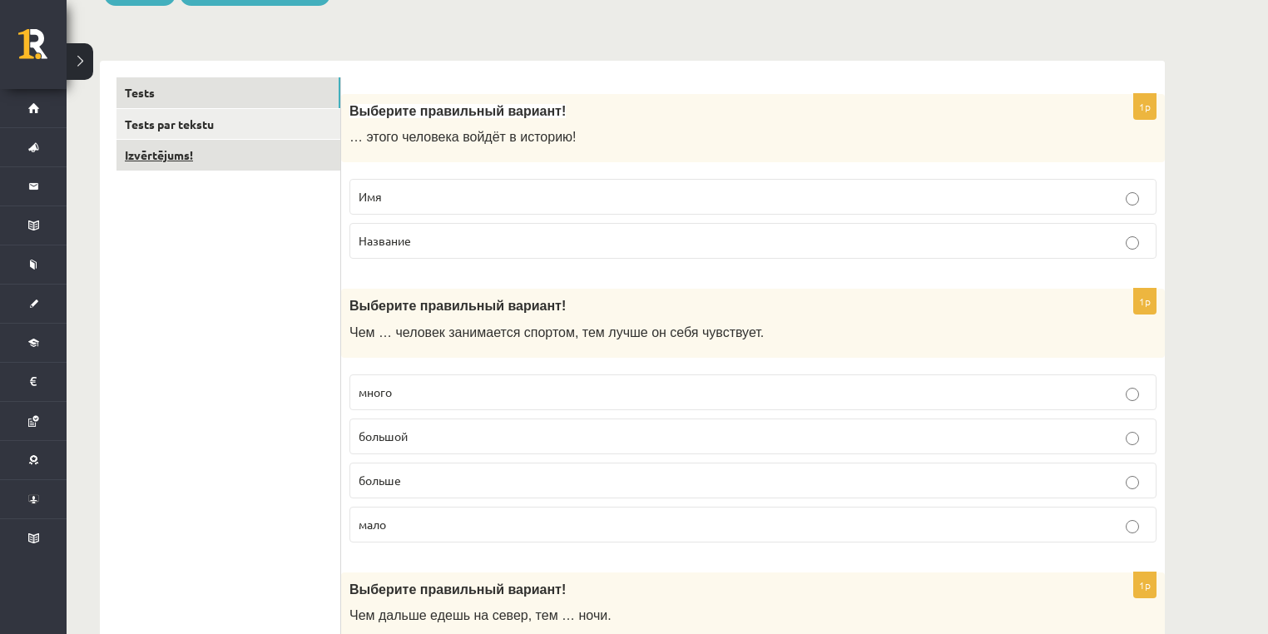
click at [258, 160] on link "Izvērtējums!" at bounding box center [228, 155] width 224 height 31
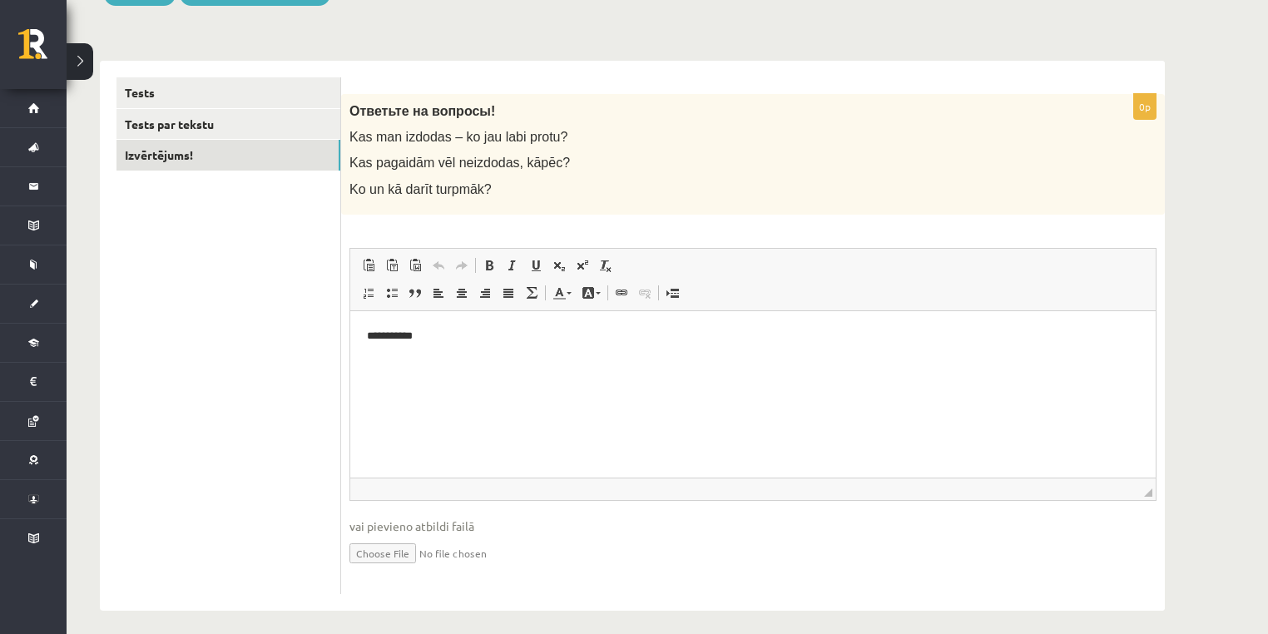
scroll to position [0, 0]
click at [464, 326] on html "**********" at bounding box center [752, 335] width 805 height 51
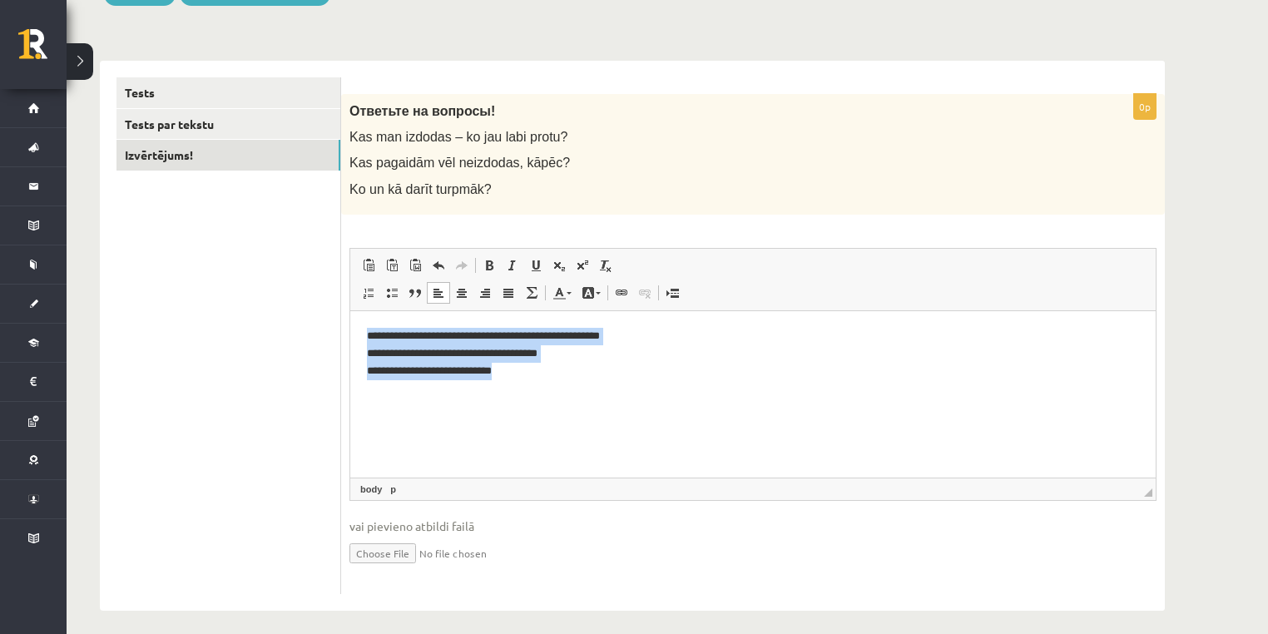
drag, startPoint x: 521, startPoint y: 372, endPoint x: 666, endPoint y: 513, distance: 202.9
click at [365, 332] on html "**********" at bounding box center [752, 352] width 805 height 85
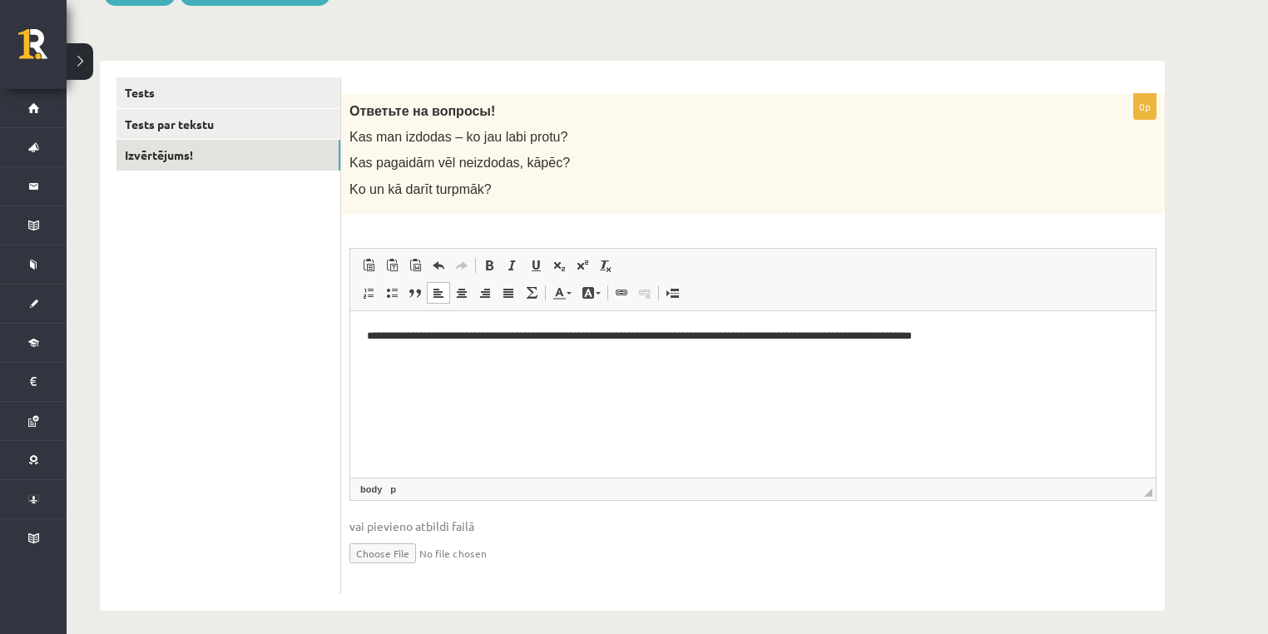
click at [636, 335] on p "**********" at bounding box center [753, 335] width 773 height 17
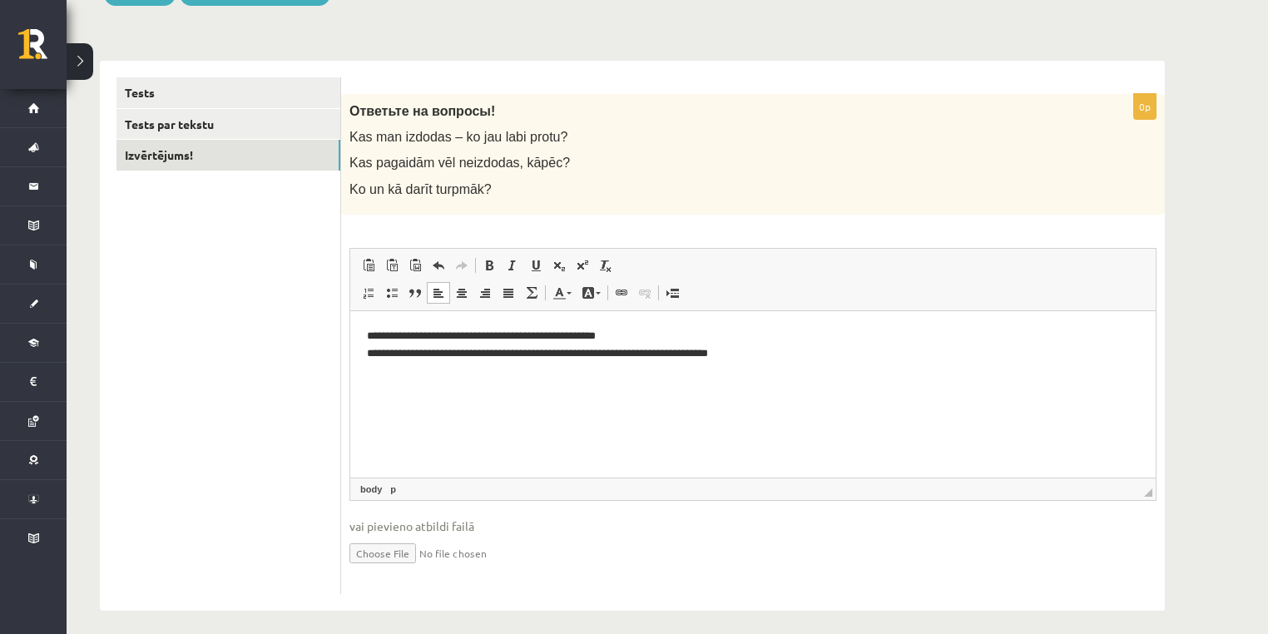
click at [566, 353] on p "**********" at bounding box center [753, 344] width 773 height 35
click at [560, 353] on p "**********" at bounding box center [753, 344] width 773 height 35
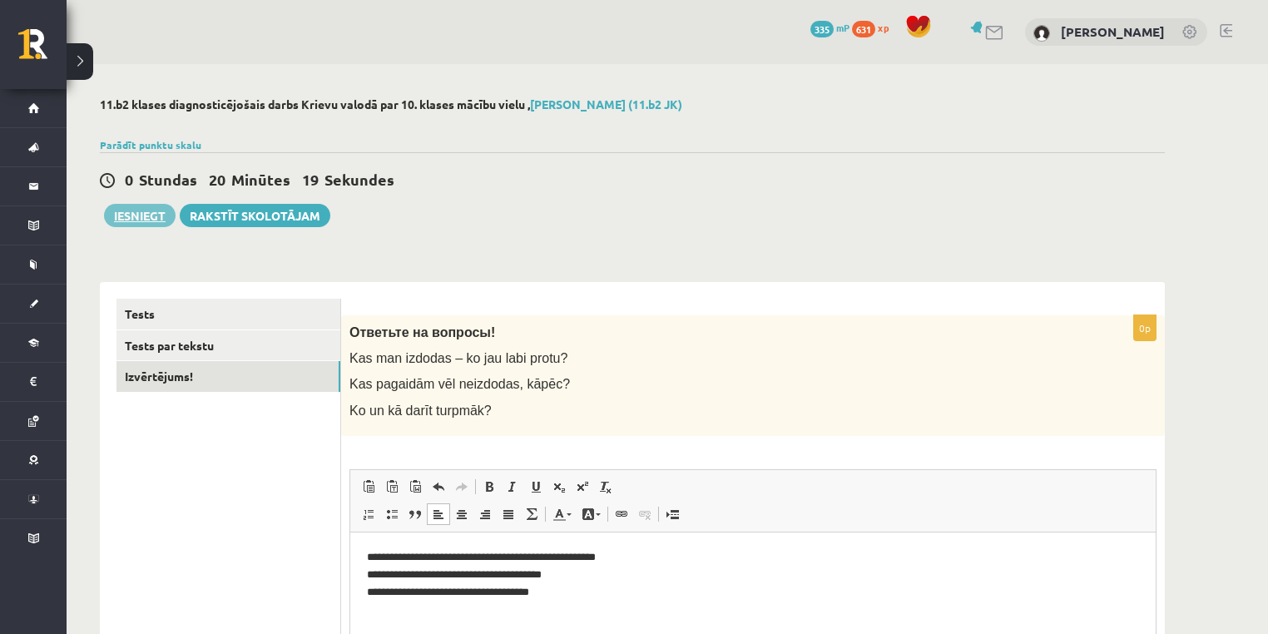
click at [143, 220] on button "Iesniegt" at bounding box center [140, 215] width 72 height 23
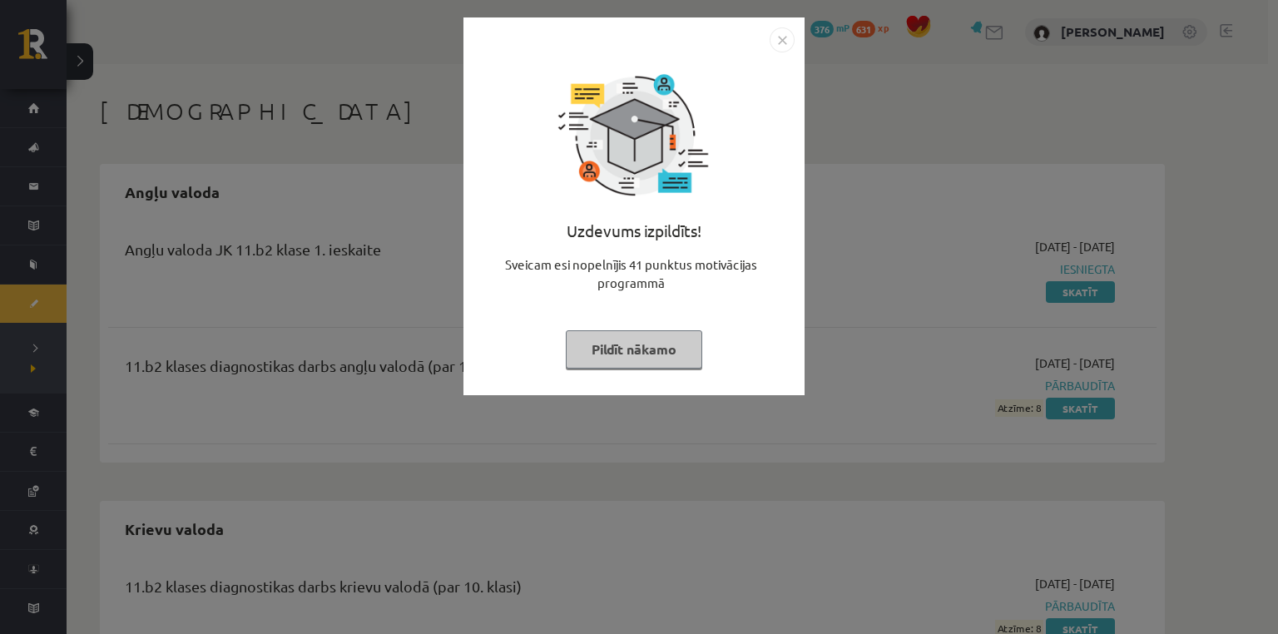
click at [668, 339] on button "Pildīt nākamo" at bounding box center [634, 349] width 136 height 38
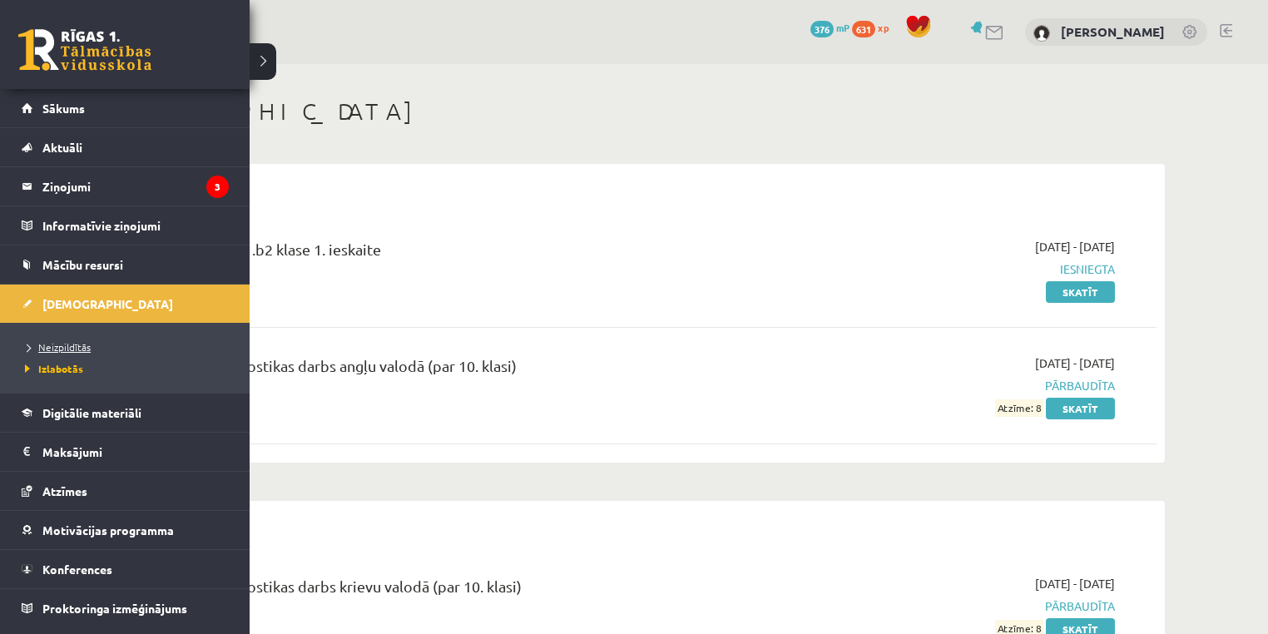
click at [61, 349] on span "Neizpildītās" at bounding box center [56, 346] width 70 height 13
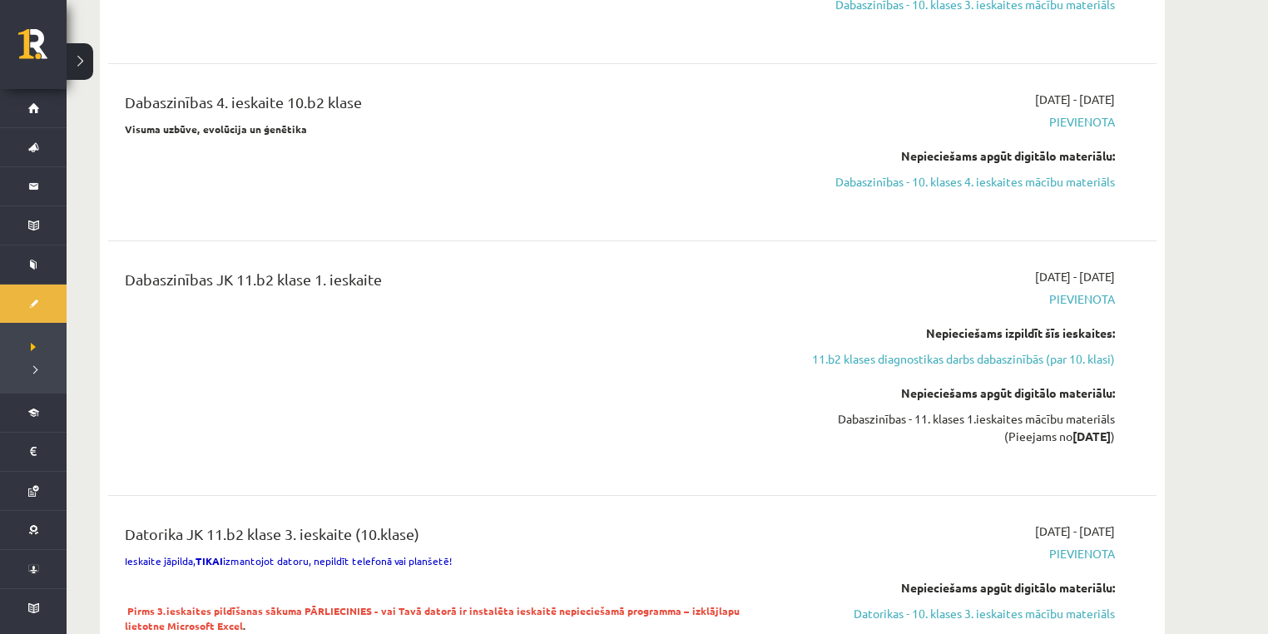
scroll to position [2883, 0]
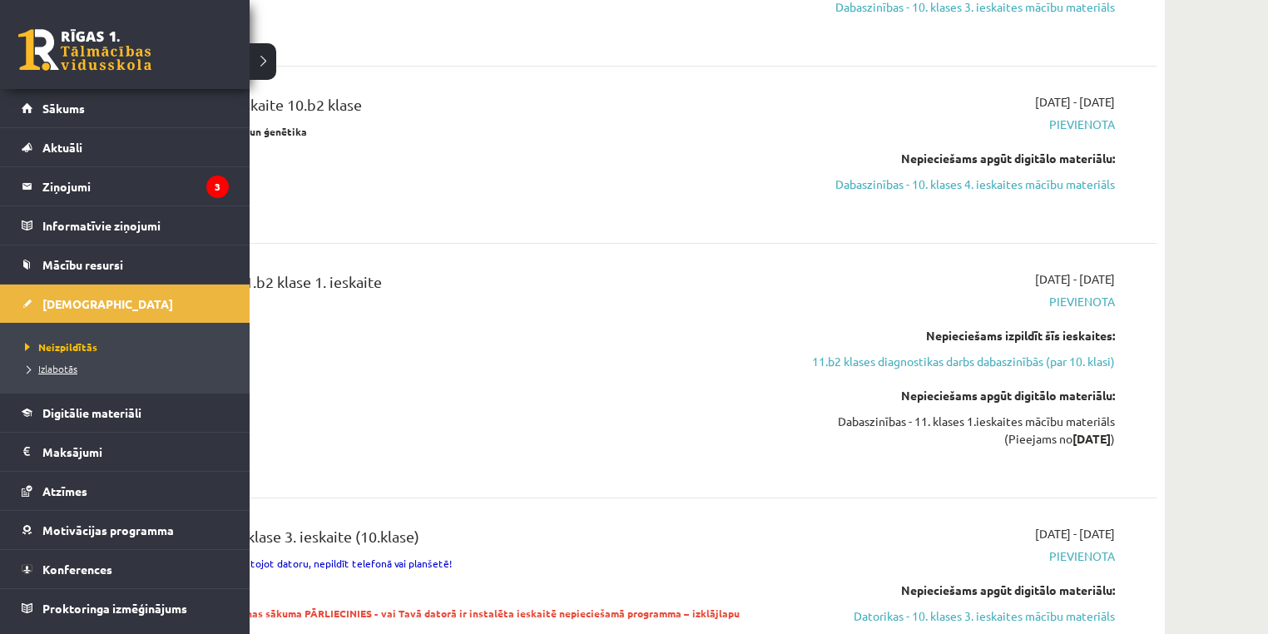
click at [50, 366] on span "Izlabotās" at bounding box center [49, 368] width 57 height 13
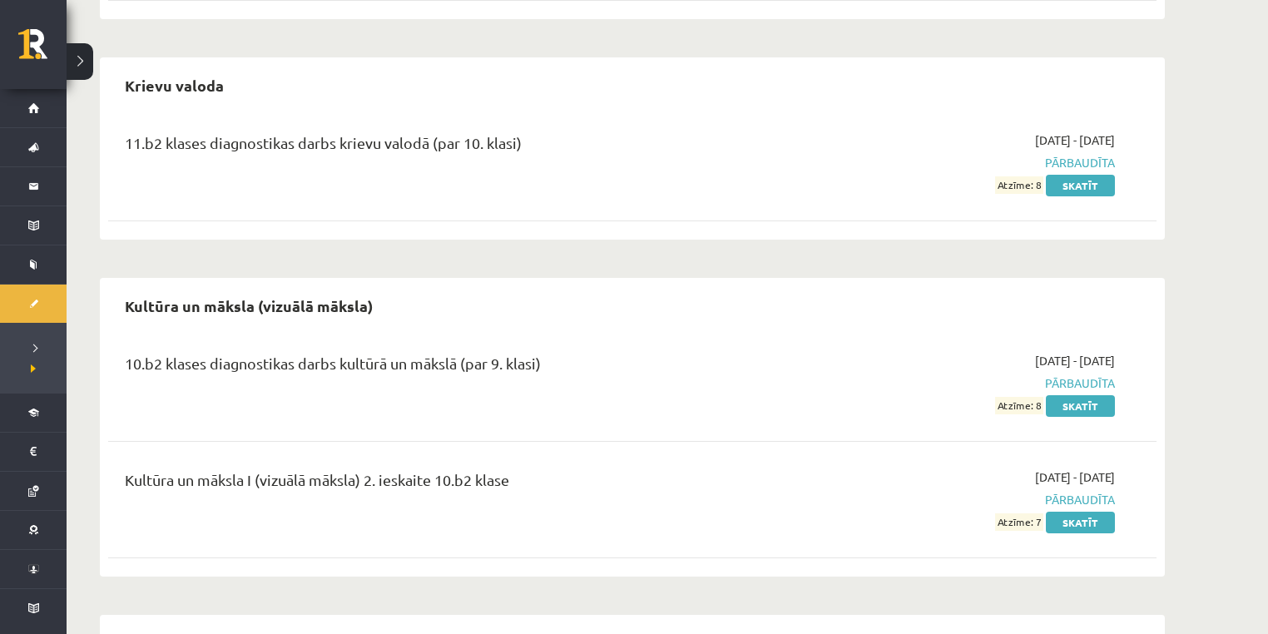
scroll to position [221, 0]
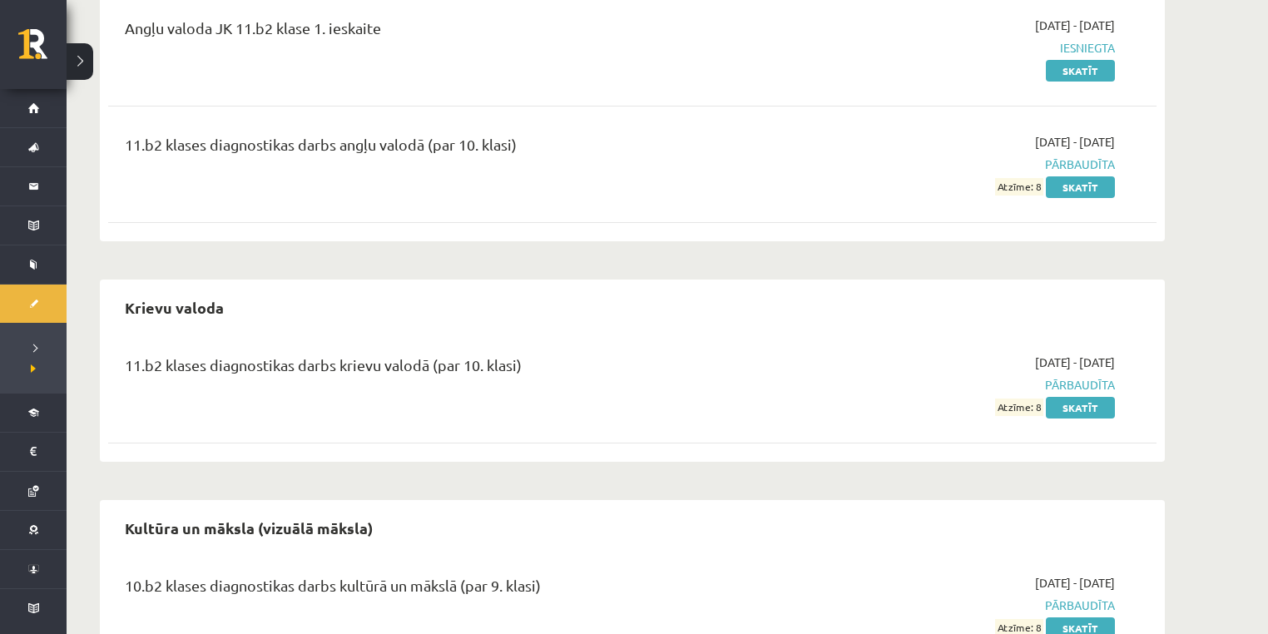
drag, startPoint x: 536, startPoint y: 364, endPoint x: 845, endPoint y: 391, distance: 310.6
click at [830, 391] on div "11.b2 klases diagnostikas darbs krievu valodā (par 10. klasi) 2025-09-01 - 2025…" at bounding box center [619, 385] width 1015 height 62
click at [955, 403] on div "2025-09-01 - 2025-09-15 Pārbaudīta Atzīme: 8 Skatīt" at bounding box center [958, 385] width 339 height 62
drag, startPoint x: 1042, startPoint y: 406, endPoint x: 992, endPoint y: 407, distance: 49.9
click at [992, 407] on div "2025-09-01 - 2025-09-15 Pārbaudīta Atzīme: 8 Skatīt" at bounding box center [958, 385] width 339 height 62
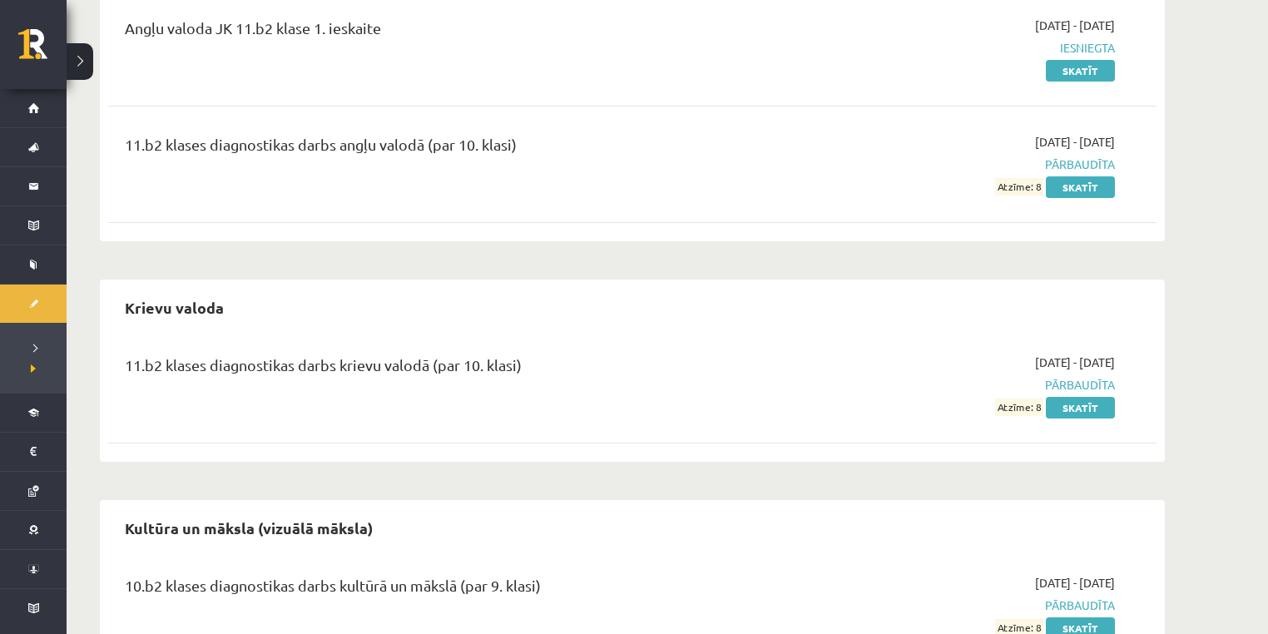
drag, startPoint x: 893, startPoint y: 365, endPoint x: 878, endPoint y: 364, distance: 15.0
click at [878, 364] on div "2025-09-01 - 2025-09-15 Pārbaudīta Atzīme: 8 Skatīt" at bounding box center [958, 385] width 339 height 62
click at [1078, 413] on link "Skatīt" at bounding box center [1080, 408] width 69 height 22
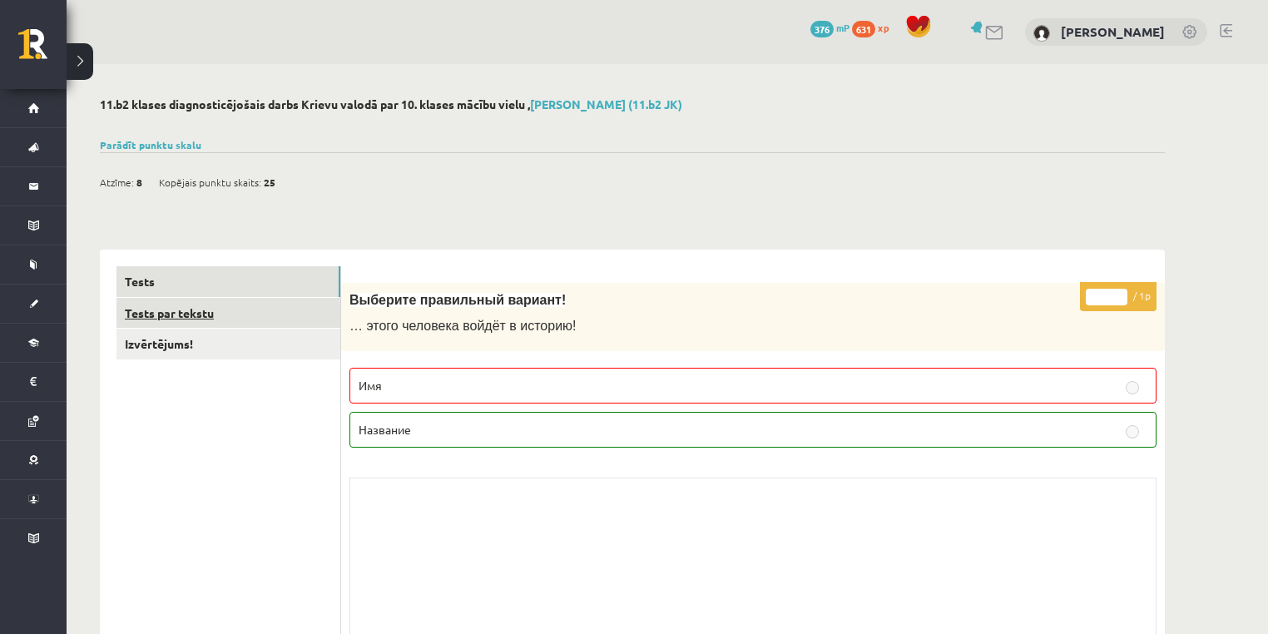
click at [283, 309] on link "Tests par tekstu" at bounding box center [228, 313] width 224 height 31
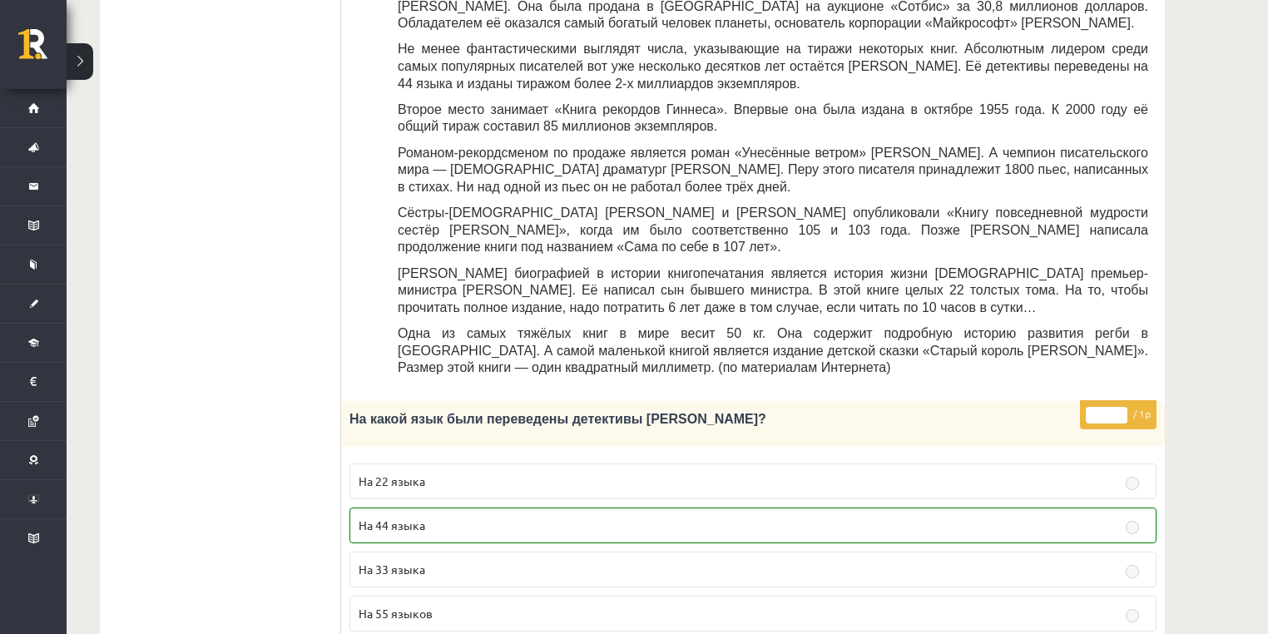
scroll to position [57, 0]
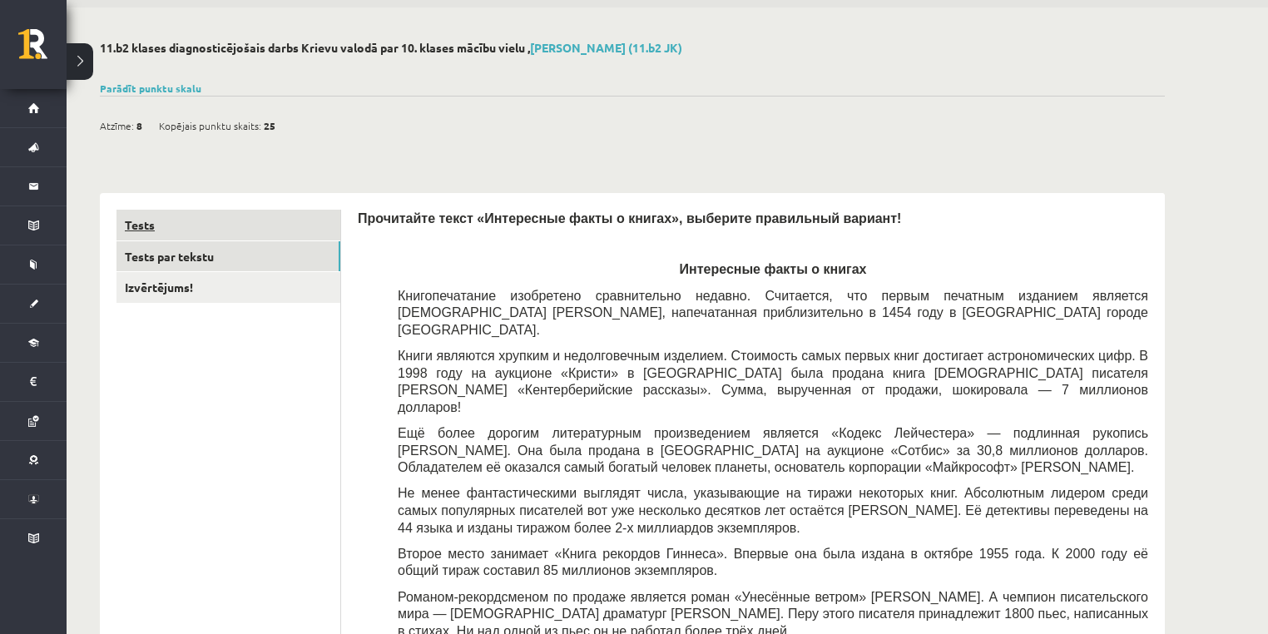
click at [248, 239] on link "Tests" at bounding box center [228, 225] width 224 height 31
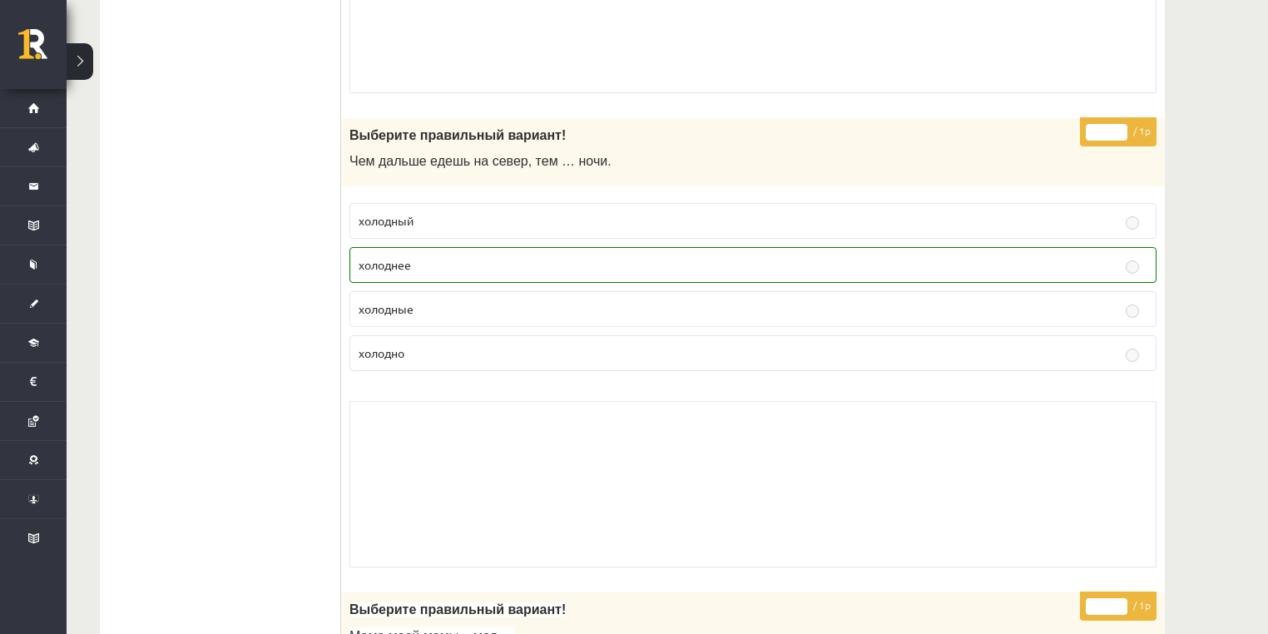
scroll to position [0, 0]
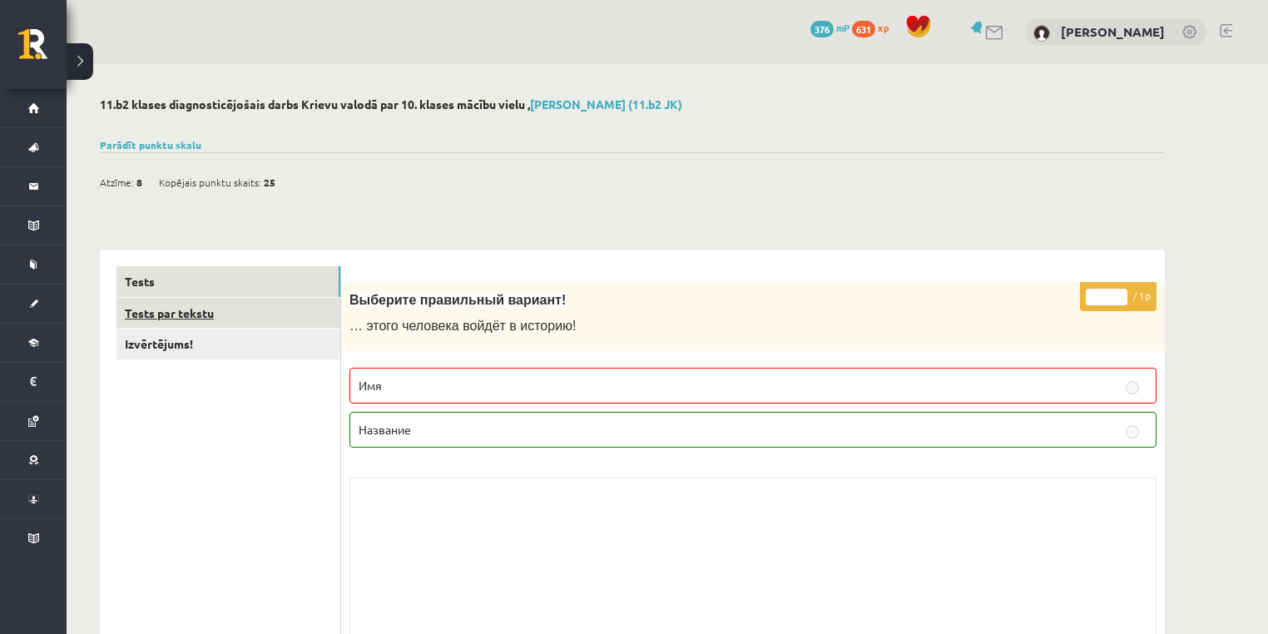
click at [290, 320] on link "Tests par tekstu" at bounding box center [228, 313] width 224 height 31
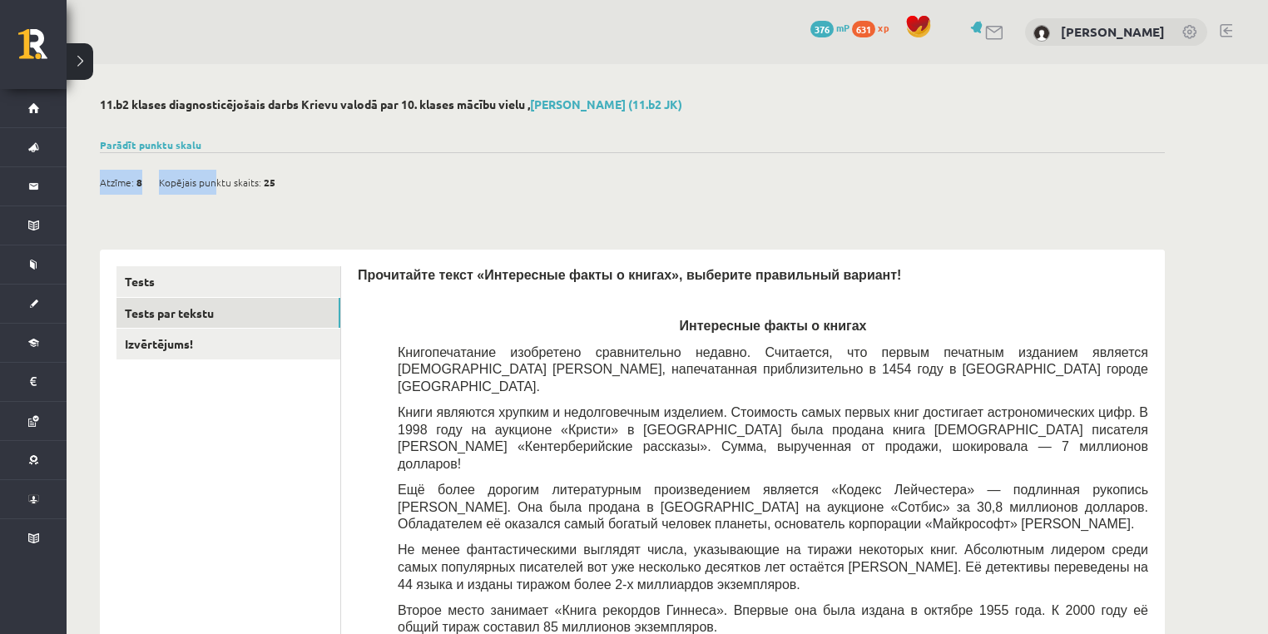
drag, startPoint x: 283, startPoint y: 172, endPoint x: 212, endPoint y: 188, distance: 72.4
click at [212, 188] on div "Atzīme: 8 Kopējais punktu skaits: 25" at bounding box center [196, 182] width 192 height 25
click at [267, 170] on span "25" at bounding box center [270, 182] width 12 height 25
drag, startPoint x: 281, startPoint y: 182, endPoint x: 324, endPoint y: 190, distance: 43.9
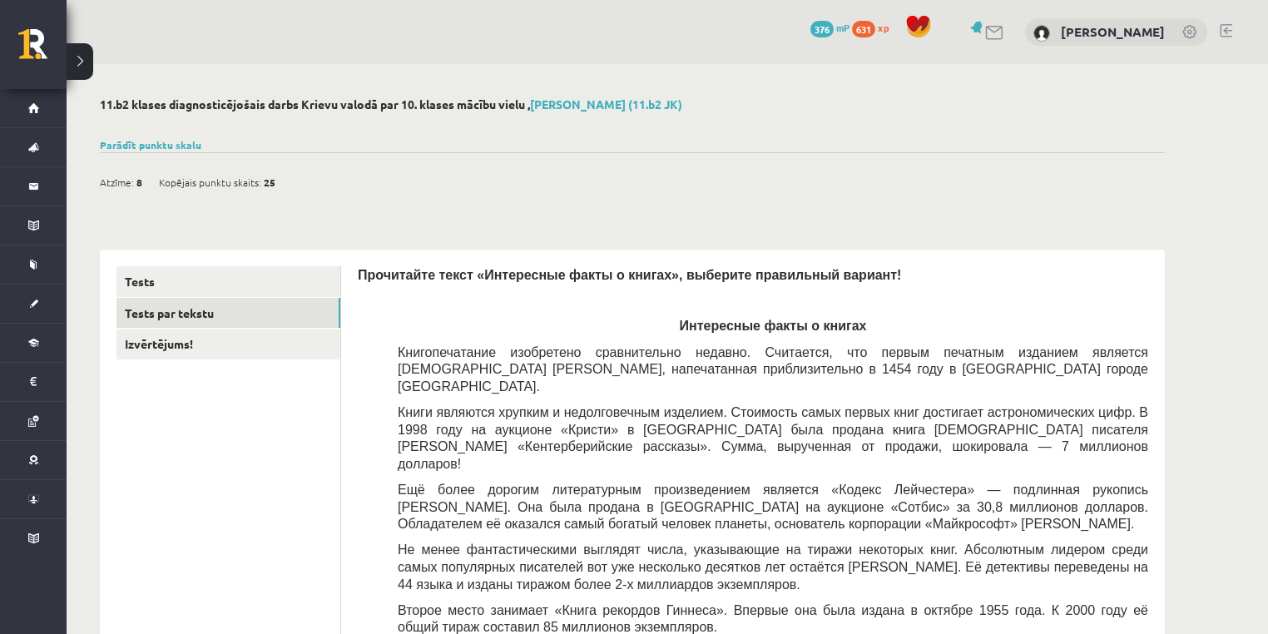
click at [323, 190] on div "Atzīme: 8 Kopējais punktu skaits: 25" at bounding box center [632, 173] width 1065 height 42
click at [324, 187] on div "Atzīme: 8 Kopējais punktu skaits: 25" at bounding box center [632, 173] width 1065 height 42
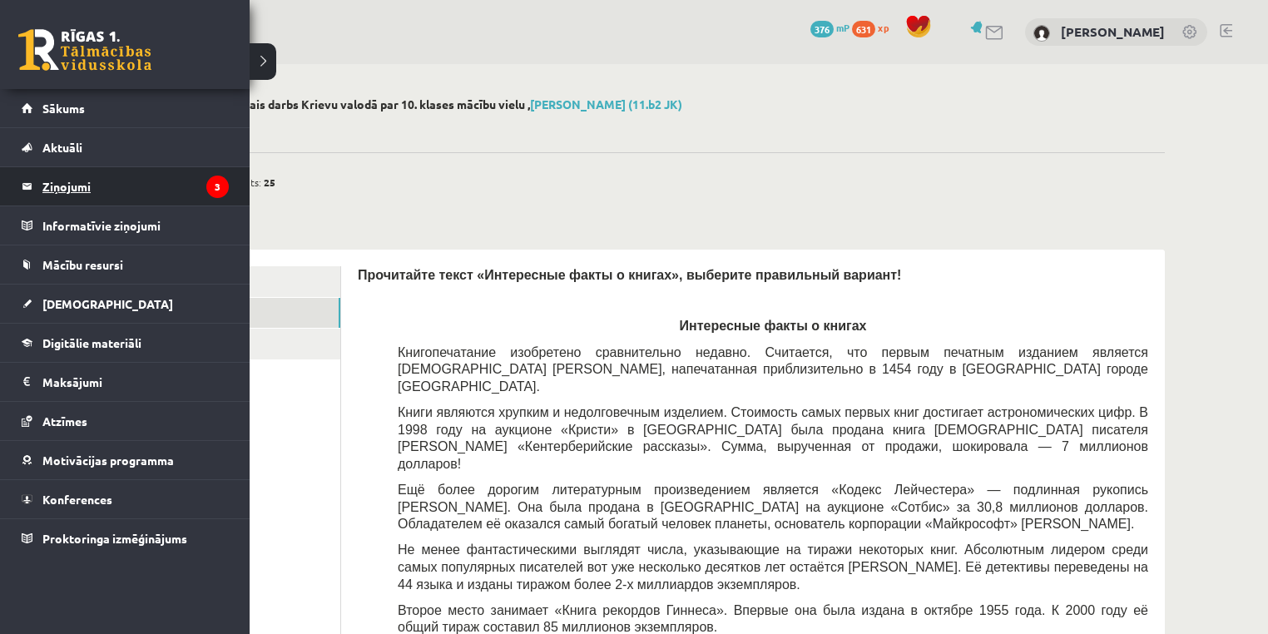
click at [56, 173] on legend "Ziņojumi 3" at bounding box center [135, 186] width 186 height 38
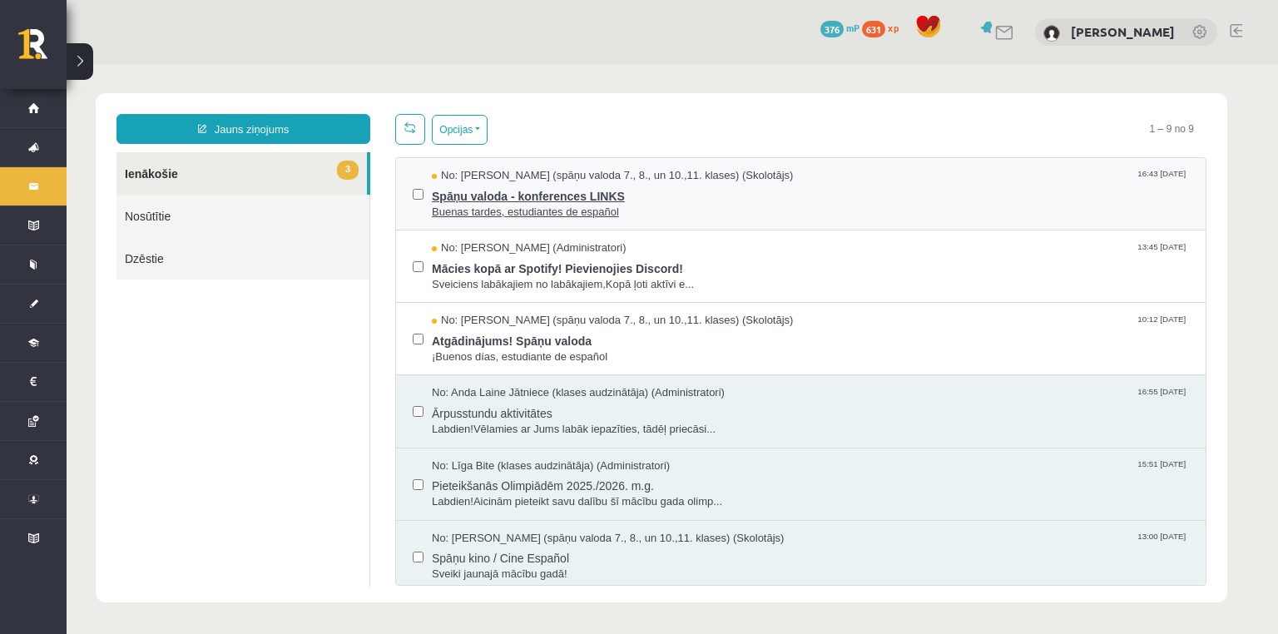
click at [650, 188] on span "Spāņu valoda - konferences LINKS" at bounding box center [810, 194] width 757 height 21
click at [655, 192] on span "Spāņu valoda - konferences LINKS" at bounding box center [810, 194] width 757 height 21
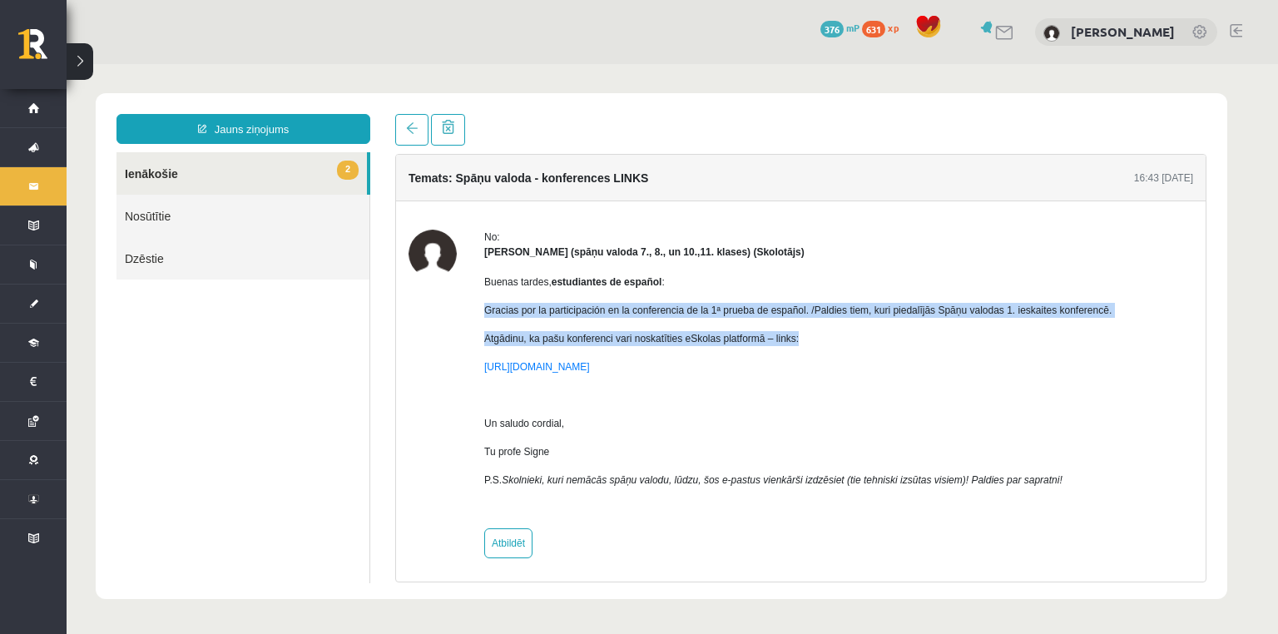
drag, startPoint x: 480, startPoint y: 309, endPoint x: 802, endPoint y: 328, distance: 322.4
click at [802, 328] on div "No: Signe Sirmā (spāņu valoda 7., 8., un 10.,11. klases) (Skolotājs) Buenas tar…" at bounding box center [800, 394] width 784 height 329
click at [804, 328] on div "Buenas tardes, estudiantes de español : Gracias por la participación en la conf…" at bounding box center [797, 388] width 627 height 256
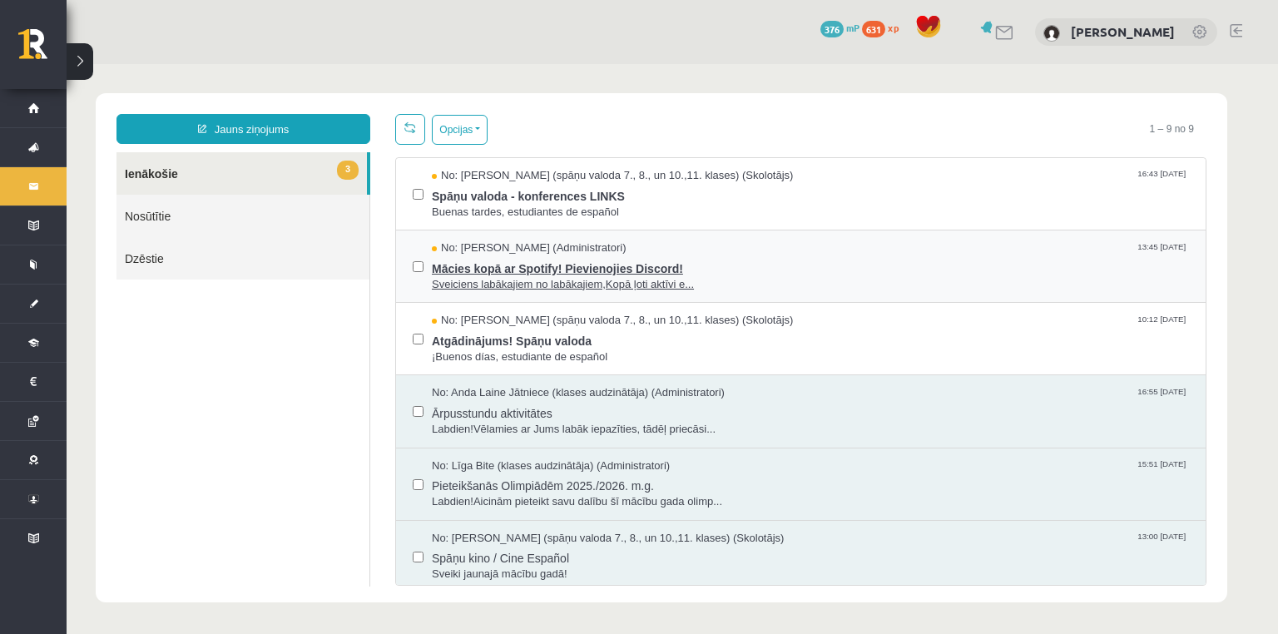
click at [656, 260] on span "Mācies kopā ar Spotify! Pievienojies Discord!" at bounding box center [810, 266] width 757 height 21
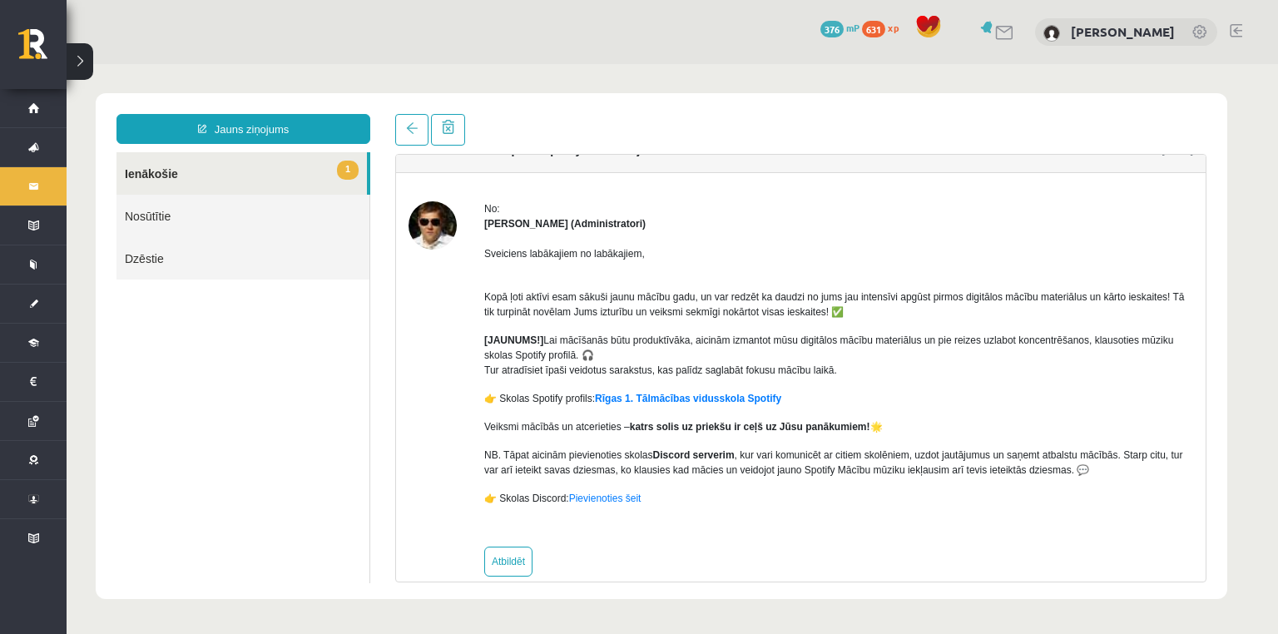
scroll to position [50, 0]
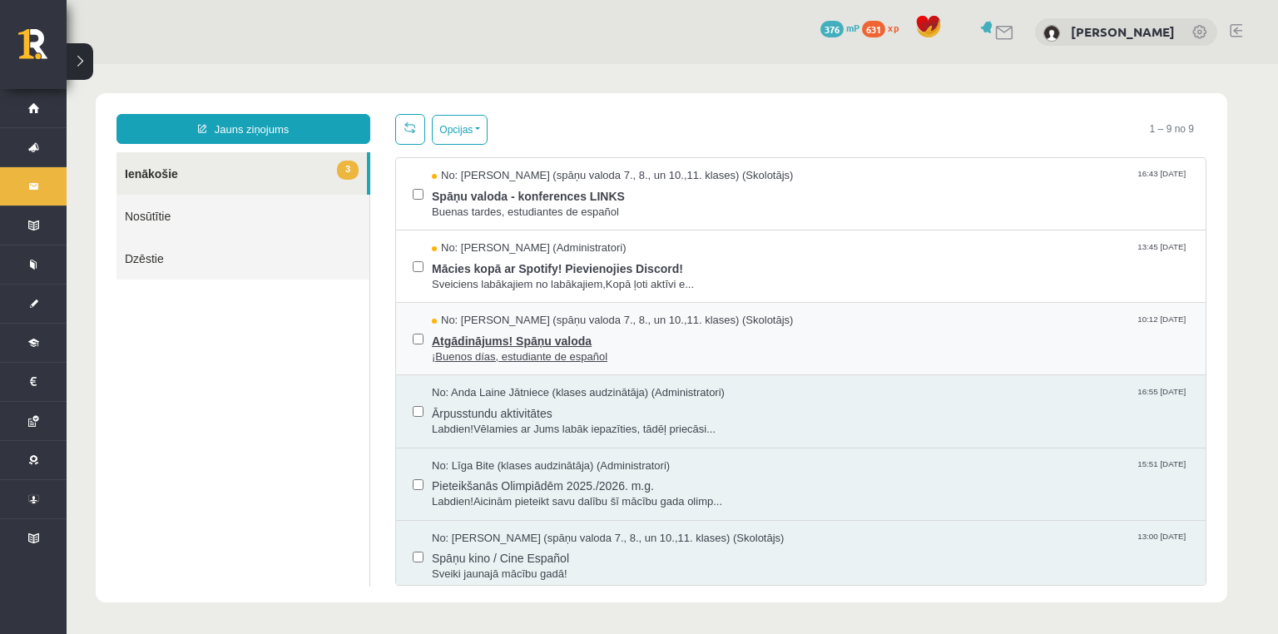
click at [647, 329] on span "Atgādinājums! Spāņu valoda" at bounding box center [810, 339] width 757 height 21
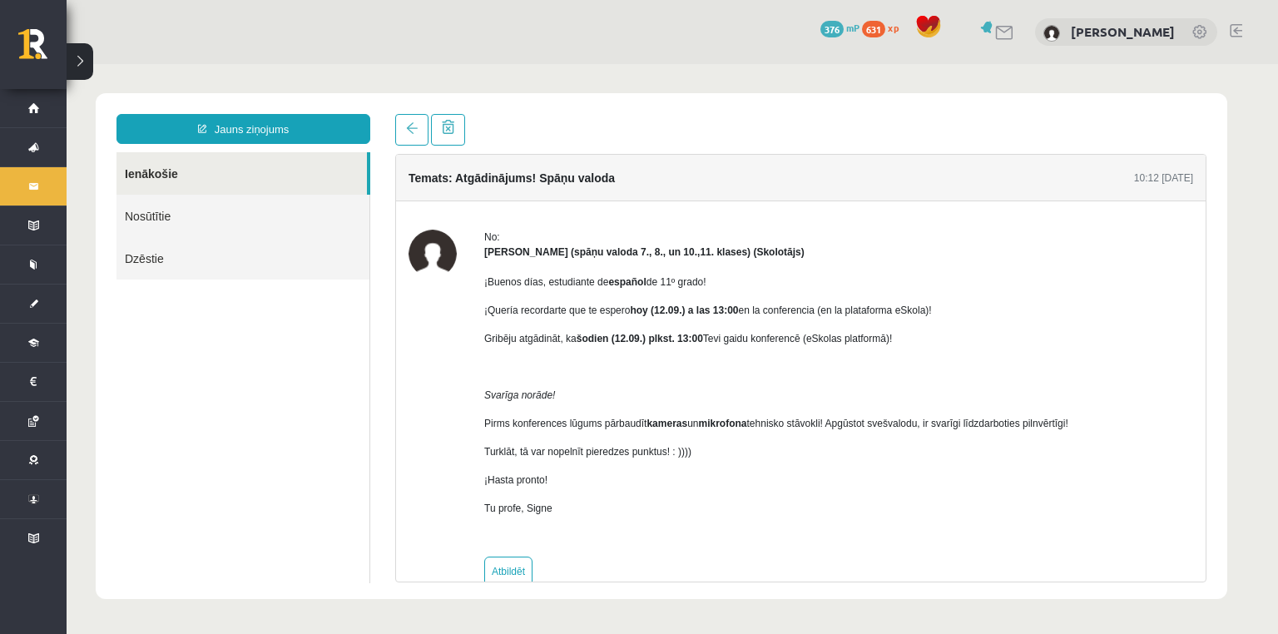
scroll to position [0, 0]
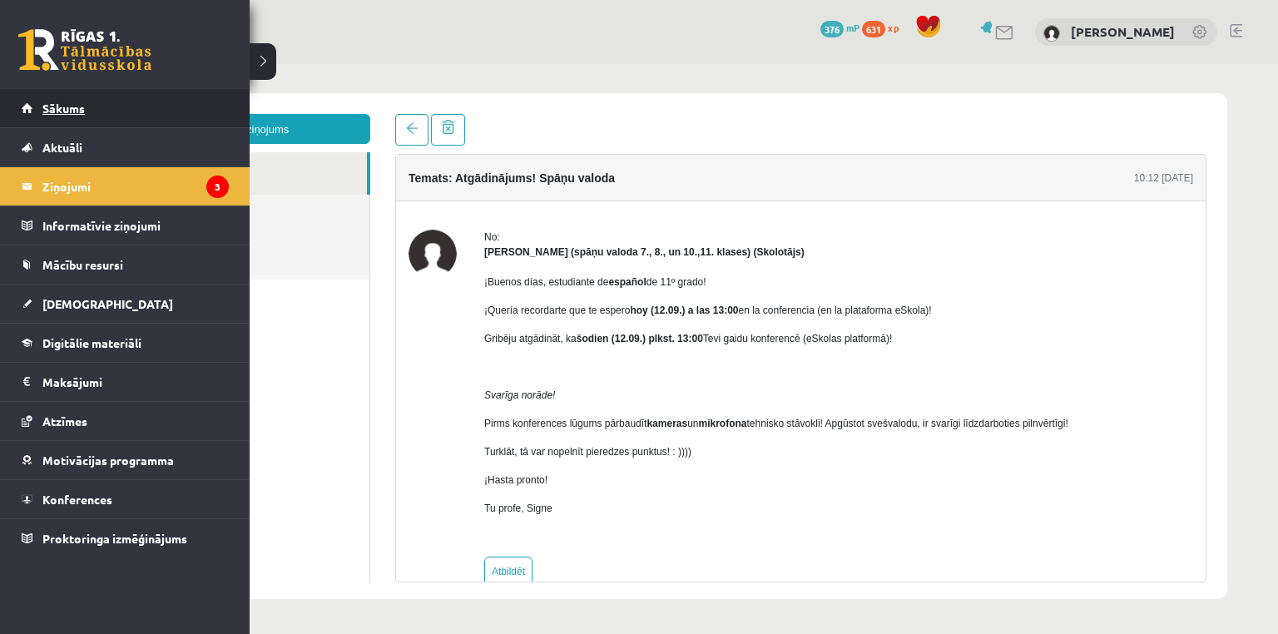
click at [32, 106] on link "Sākums" at bounding box center [125, 108] width 207 height 38
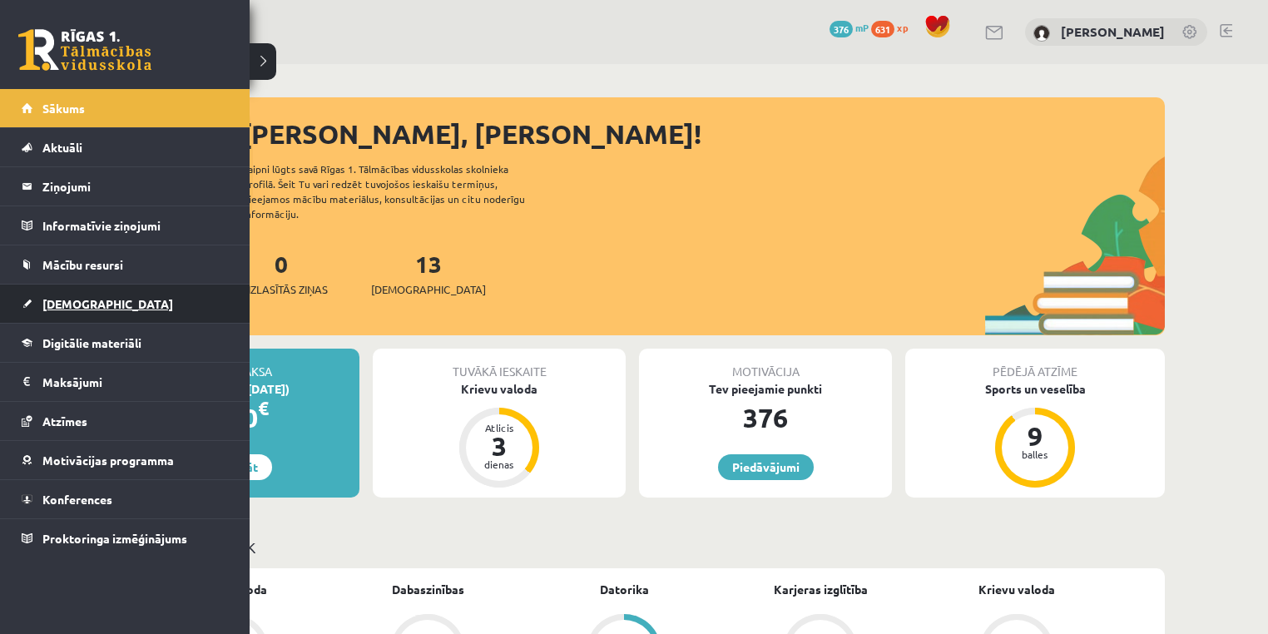
click at [67, 304] on span "[DEMOGRAPHIC_DATA]" at bounding box center [107, 303] width 131 height 15
